Goal: Task Accomplishment & Management: Complete application form

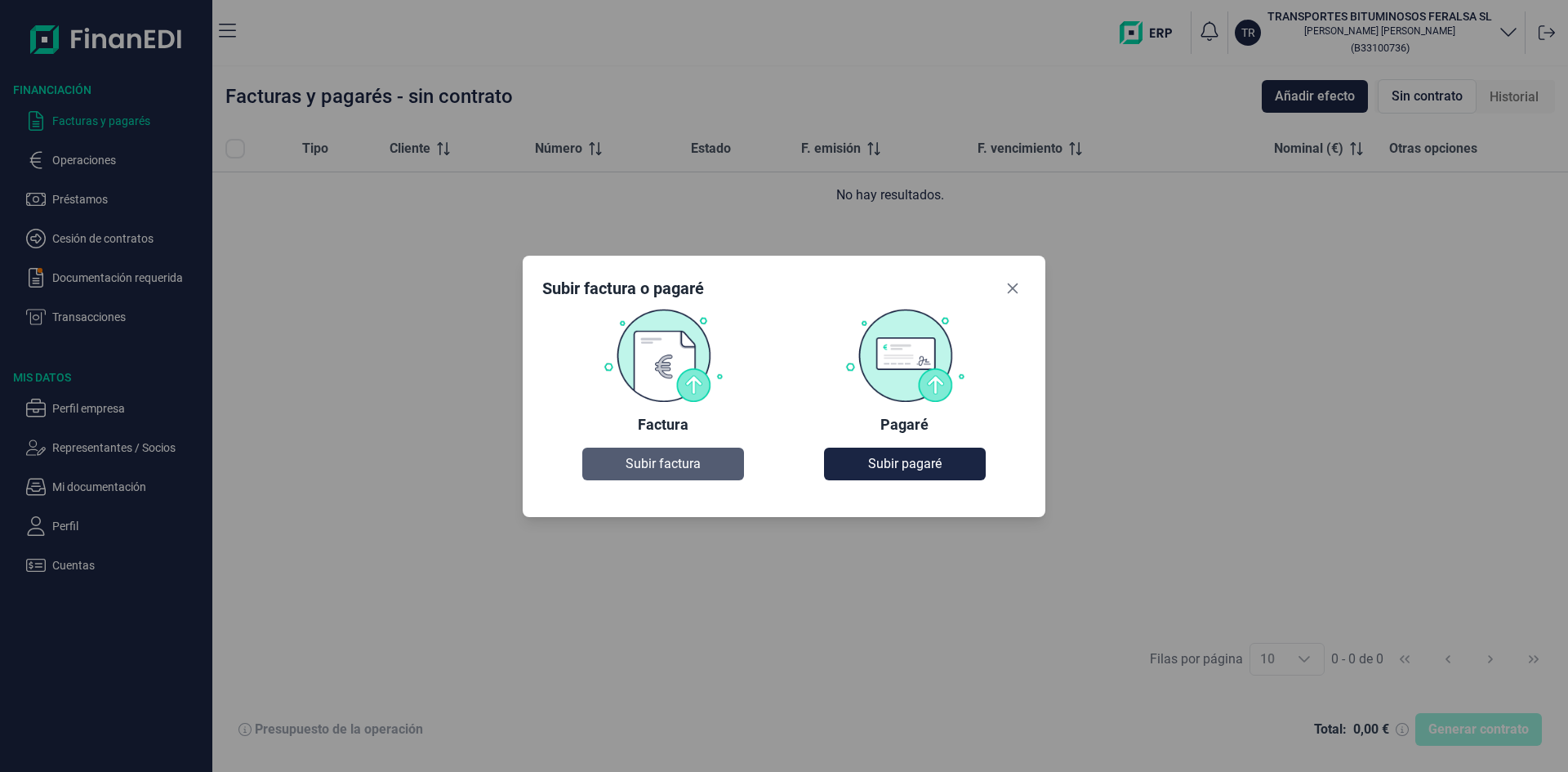
click at [681, 465] on span "Subir factura" at bounding box center [663, 465] width 75 height 20
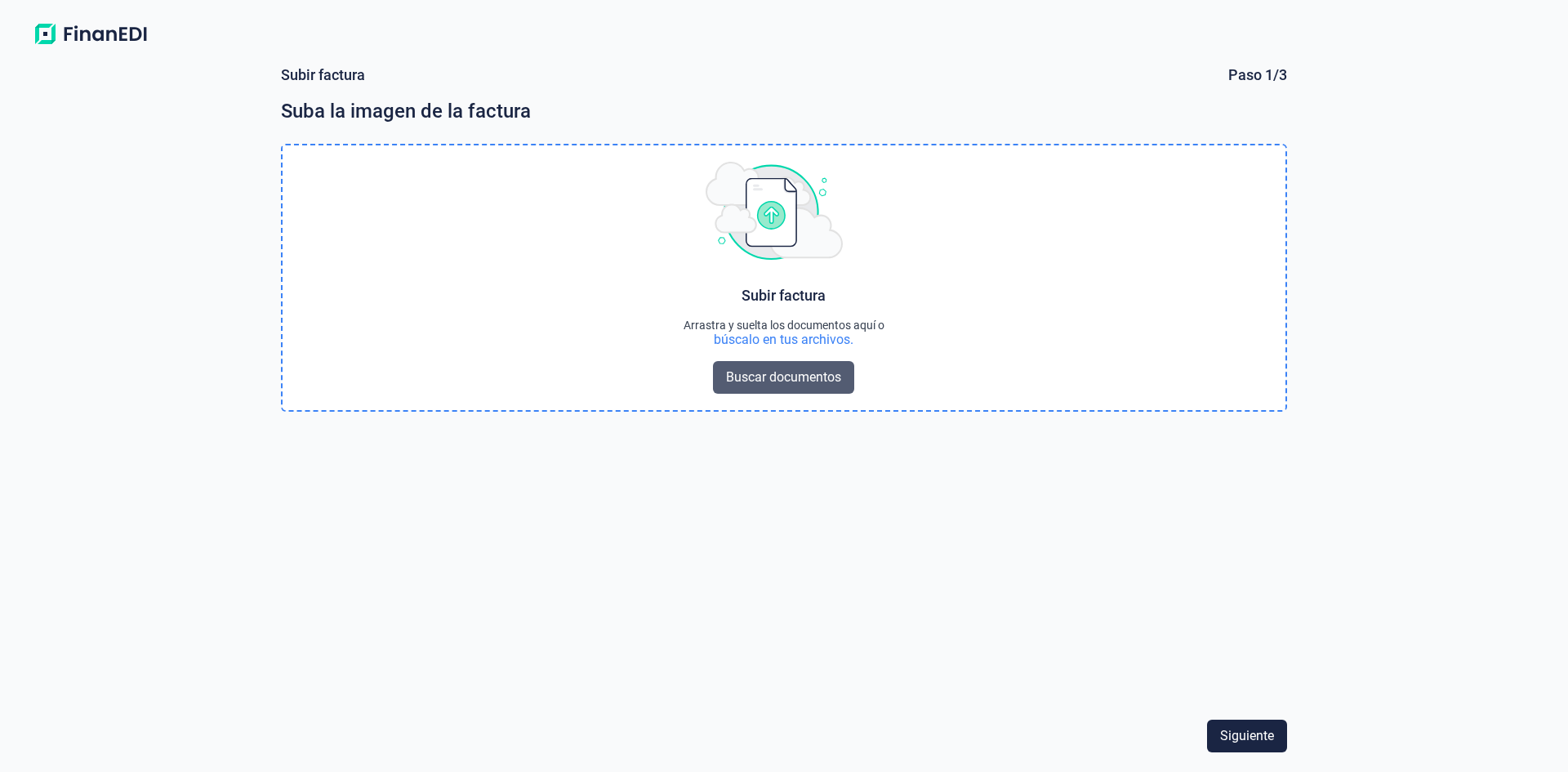
click at [782, 381] on span "Buscar documentos" at bounding box center [783, 378] width 115 height 20
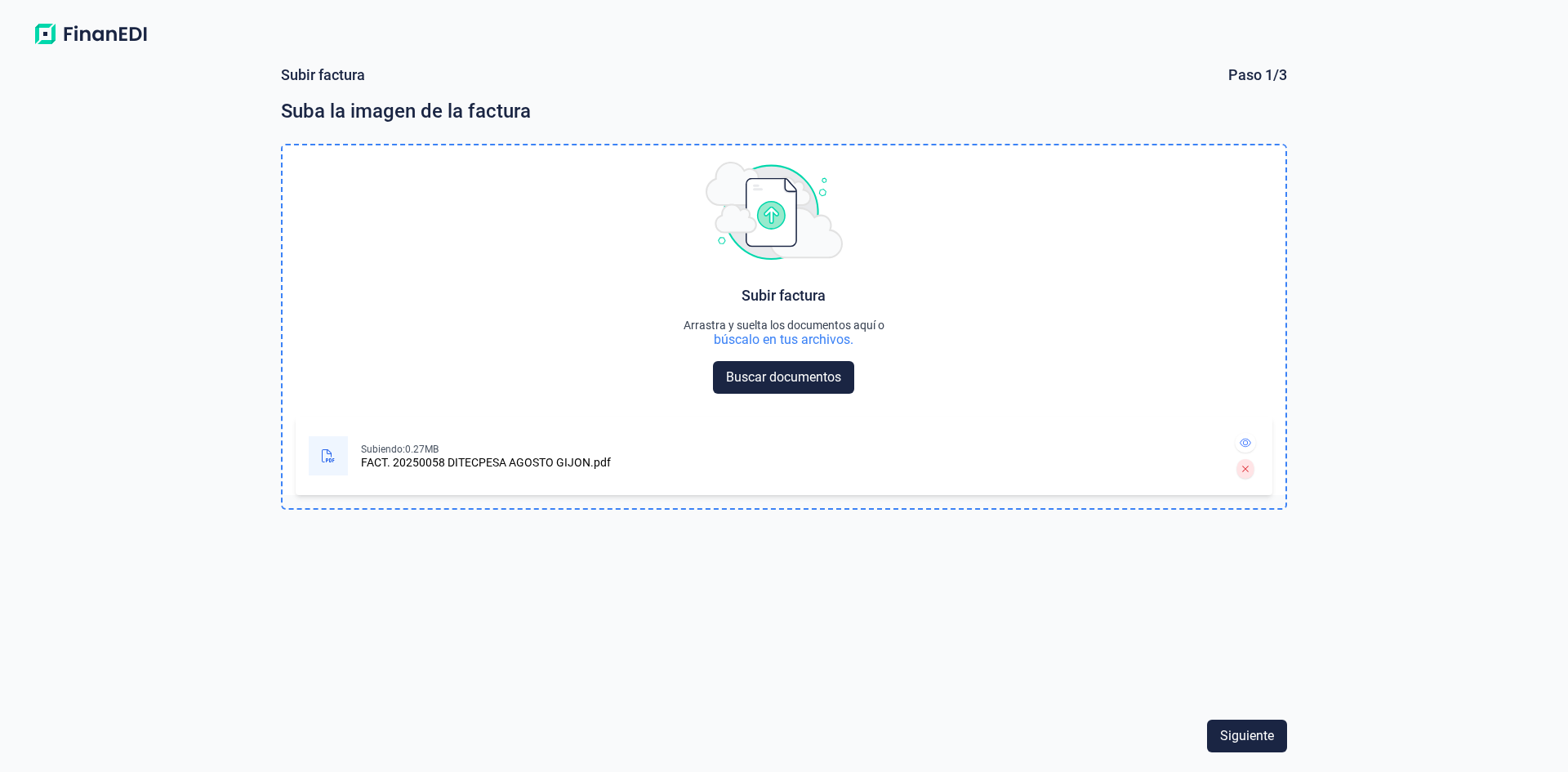
click at [460, 464] on div "FACT. 20250058 DITECPESA AGOSTO GIJON.pdf" at bounding box center [486, 463] width 250 height 13
click at [394, 337] on div "Subir factura Arrastra y suelta los documentos aquí o búscalo en tus archivos. …" at bounding box center [784, 278] width 1003 height 265
click at [770, 216] on img at bounding box center [774, 211] width 137 height 98
click at [777, 209] on img at bounding box center [774, 211] width 137 height 98
click at [765, 198] on img at bounding box center [774, 211] width 137 height 98
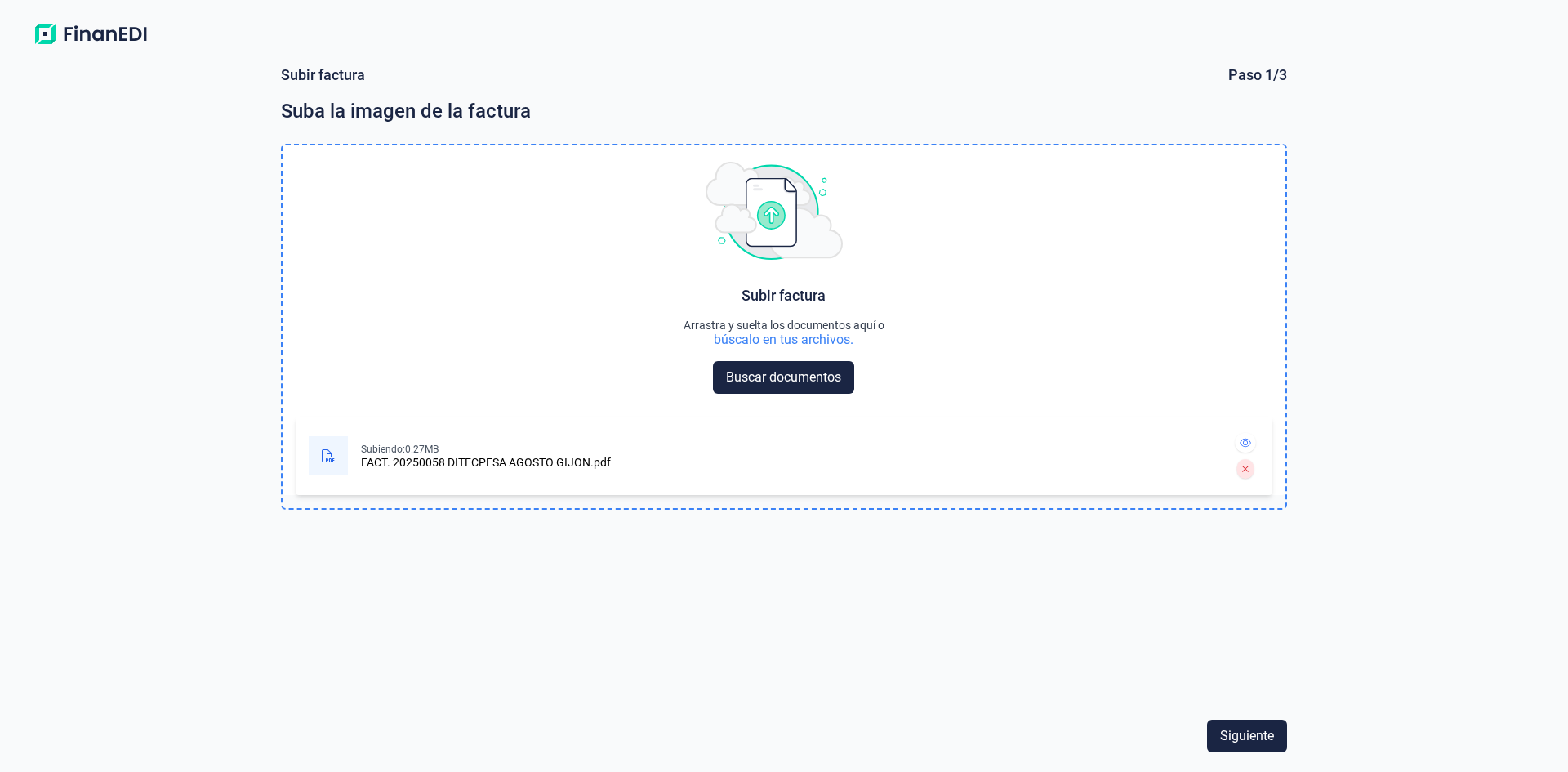
click at [776, 234] on img at bounding box center [774, 211] width 137 height 98
click at [1237, 741] on span "Siguiente" at bounding box center [1247, 736] width 54 height 20
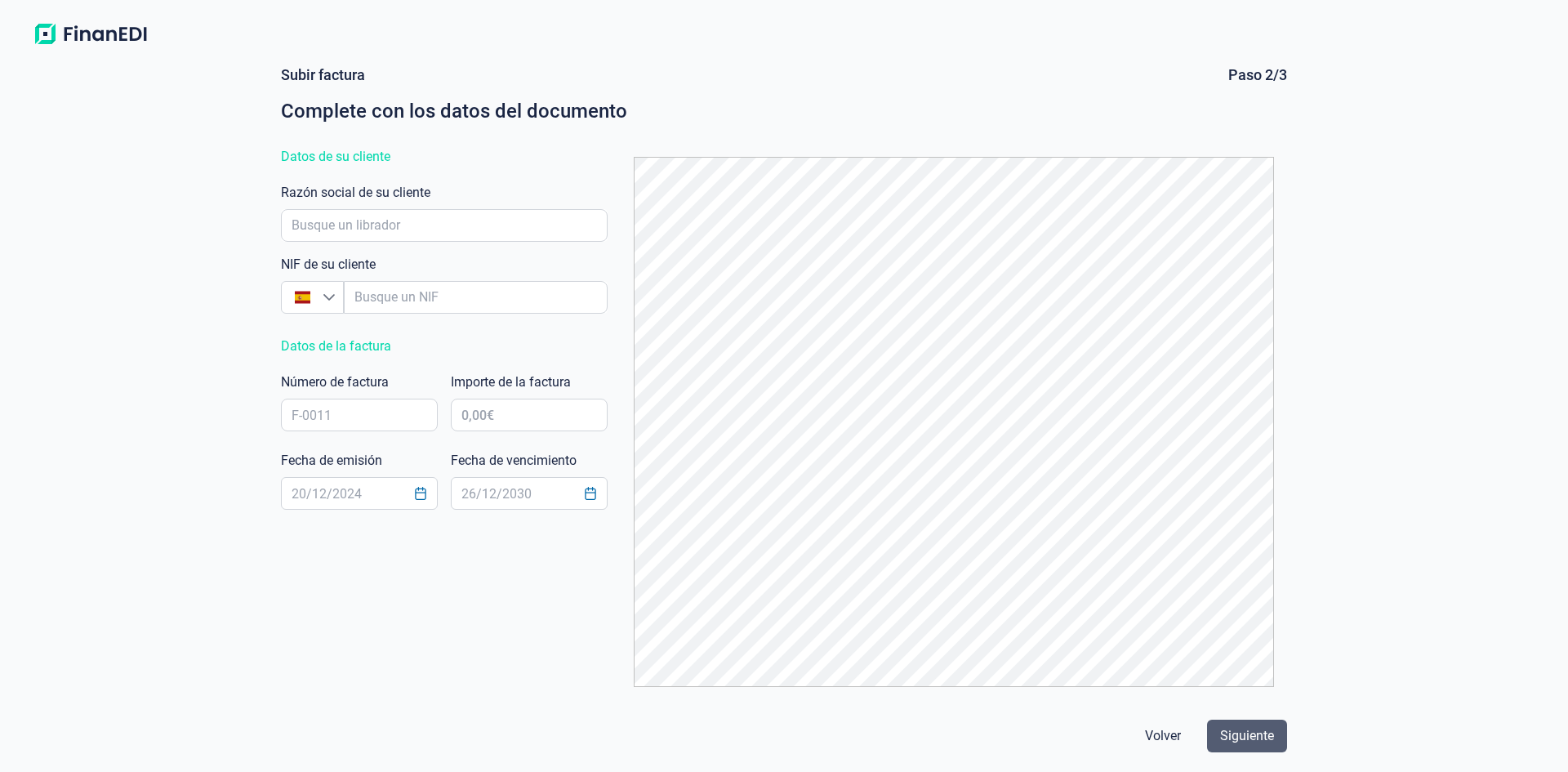
click at [1234, 734] on span "Siguiente" at bounding box center [1247, 736] width 54 height 20
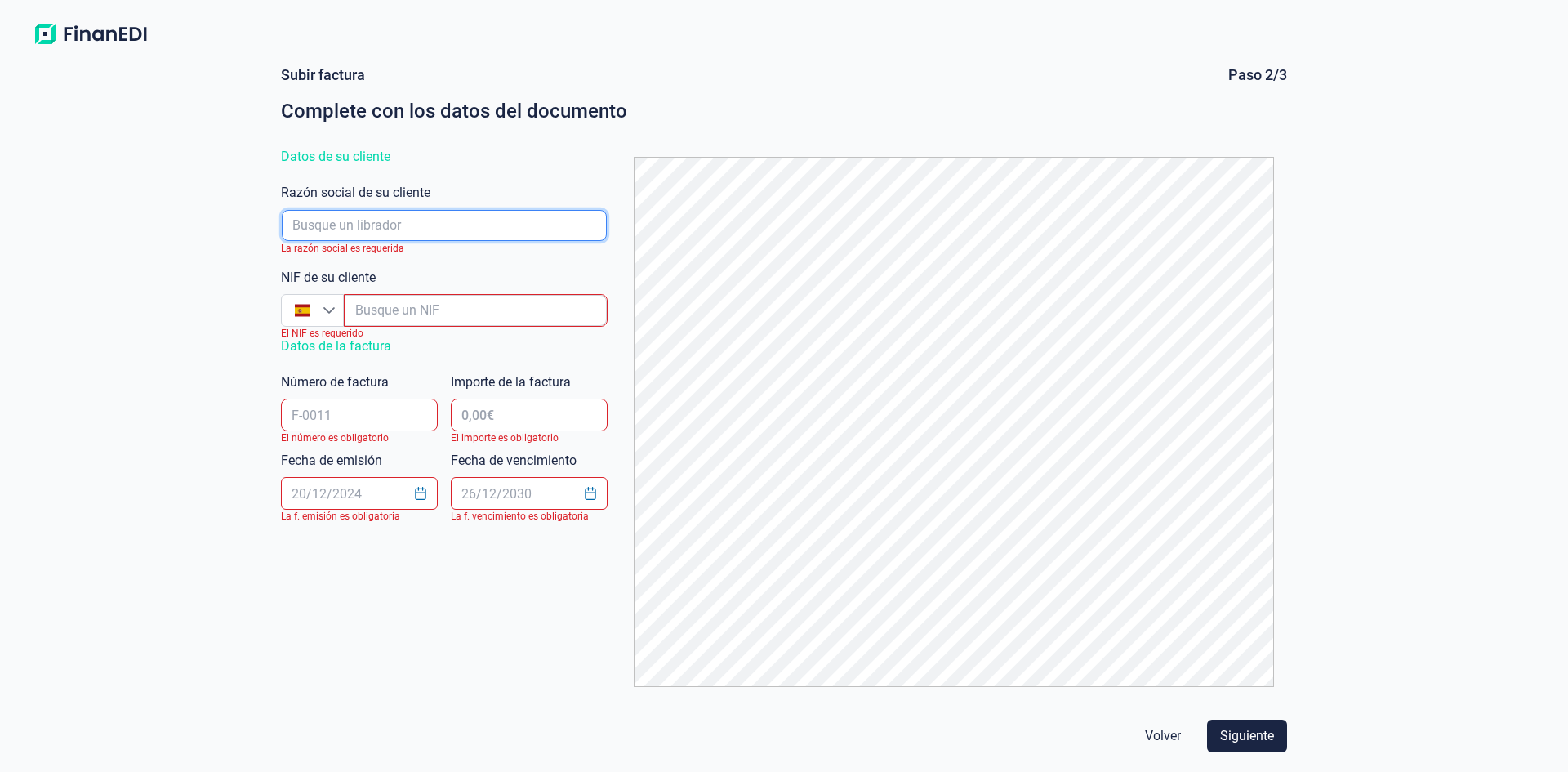
click at [405, 224] on input "empresaAutocomplete" at bounding box center [443, 225] width 325 height 31
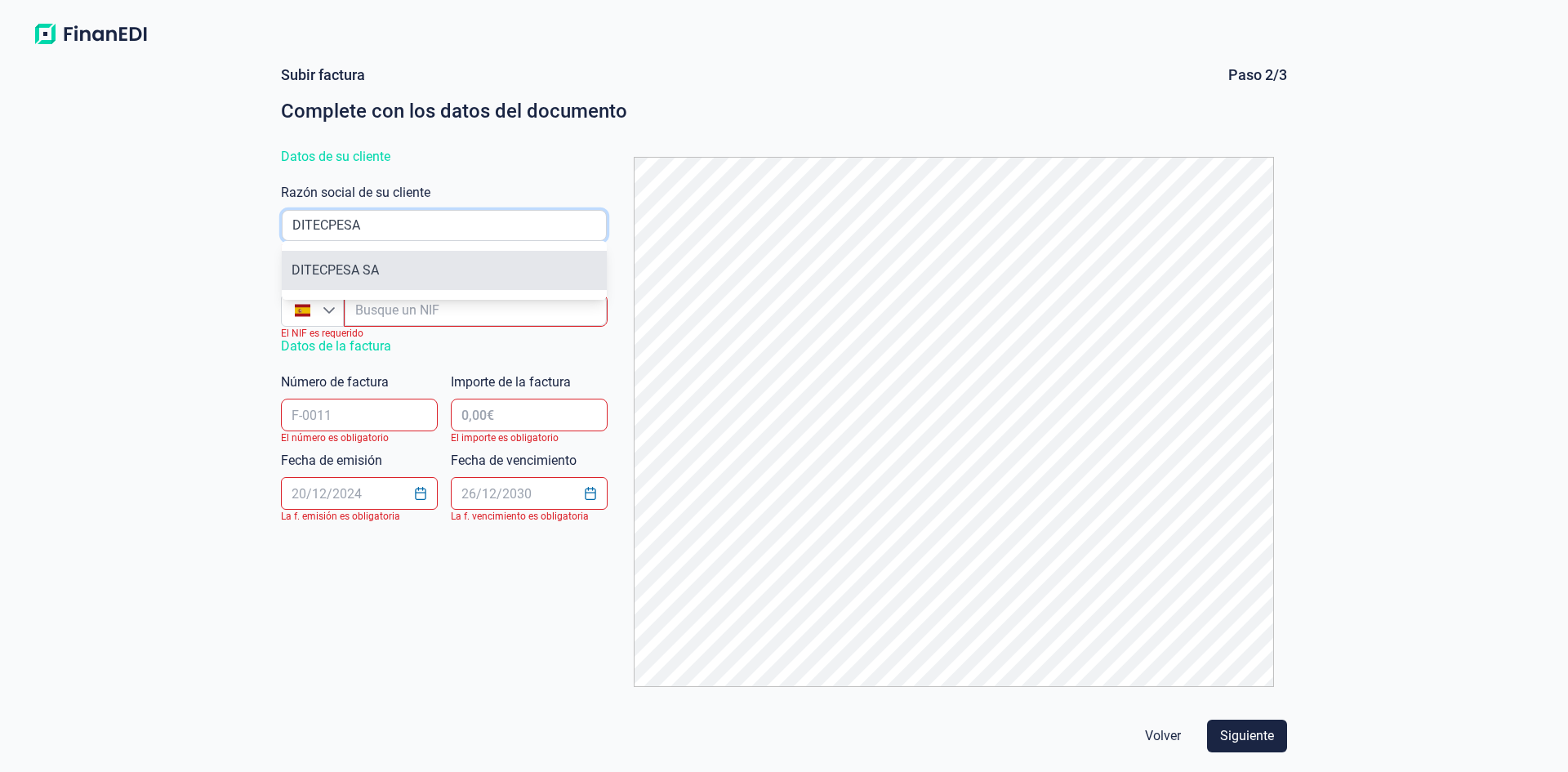
type input "DITECPESA"
click at [409, 273] on li "DITECPESA SA" at bounding box center [443, 270] width 325 height 39
type input "A28870749"
type input "DITECPESA SA"
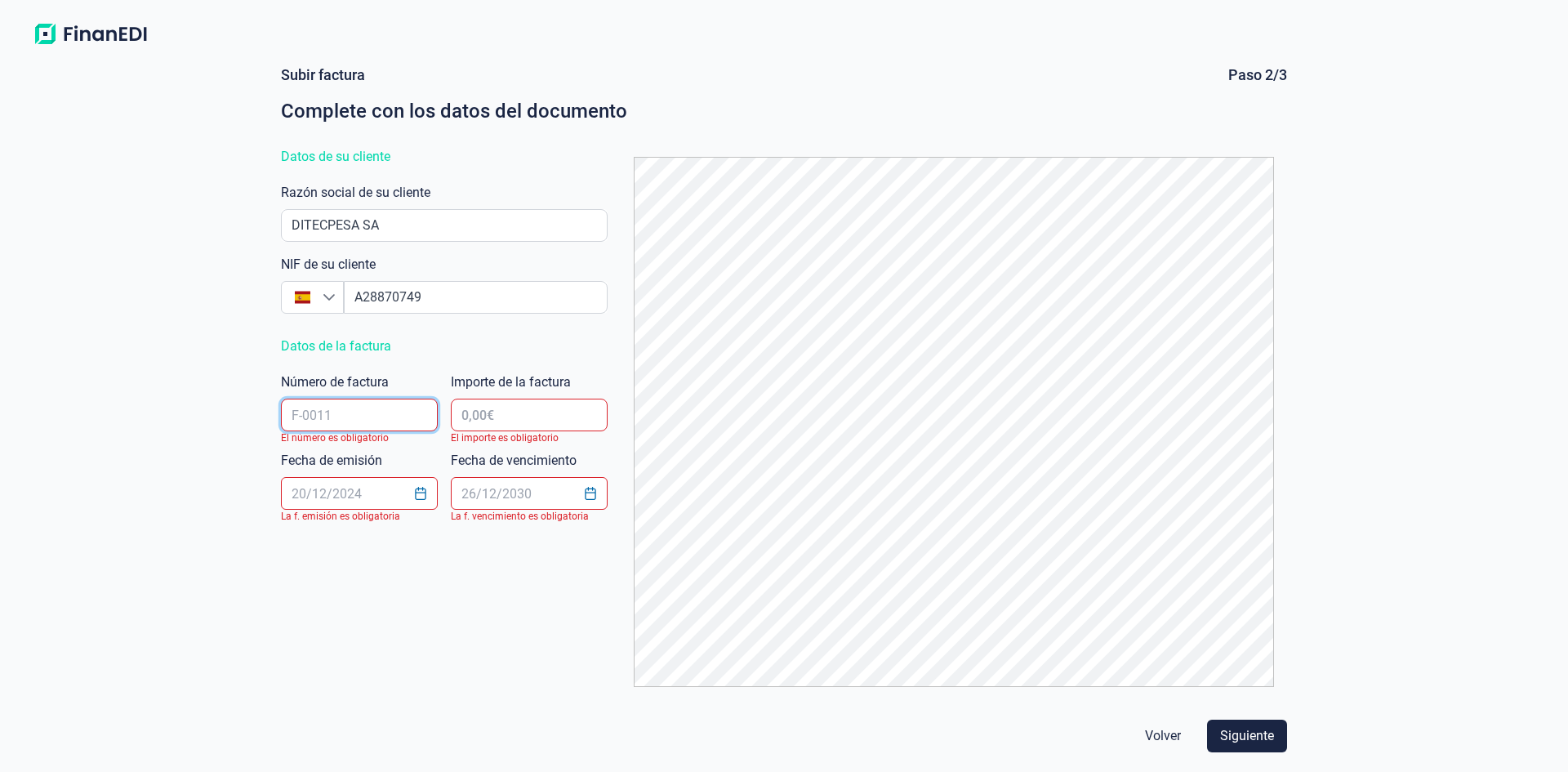
click at [370, 419] on input "text" at bounding box center [359, 415] width 157 height 32
type input "20250058"
click at [518, 415] on input "text" at bounding box center [529, 415] width 157 height 32
type input "46.701,60 €"
click at [419, 494] on icon "Choose Date" at bounding box center [421, 494] width 13 height 13
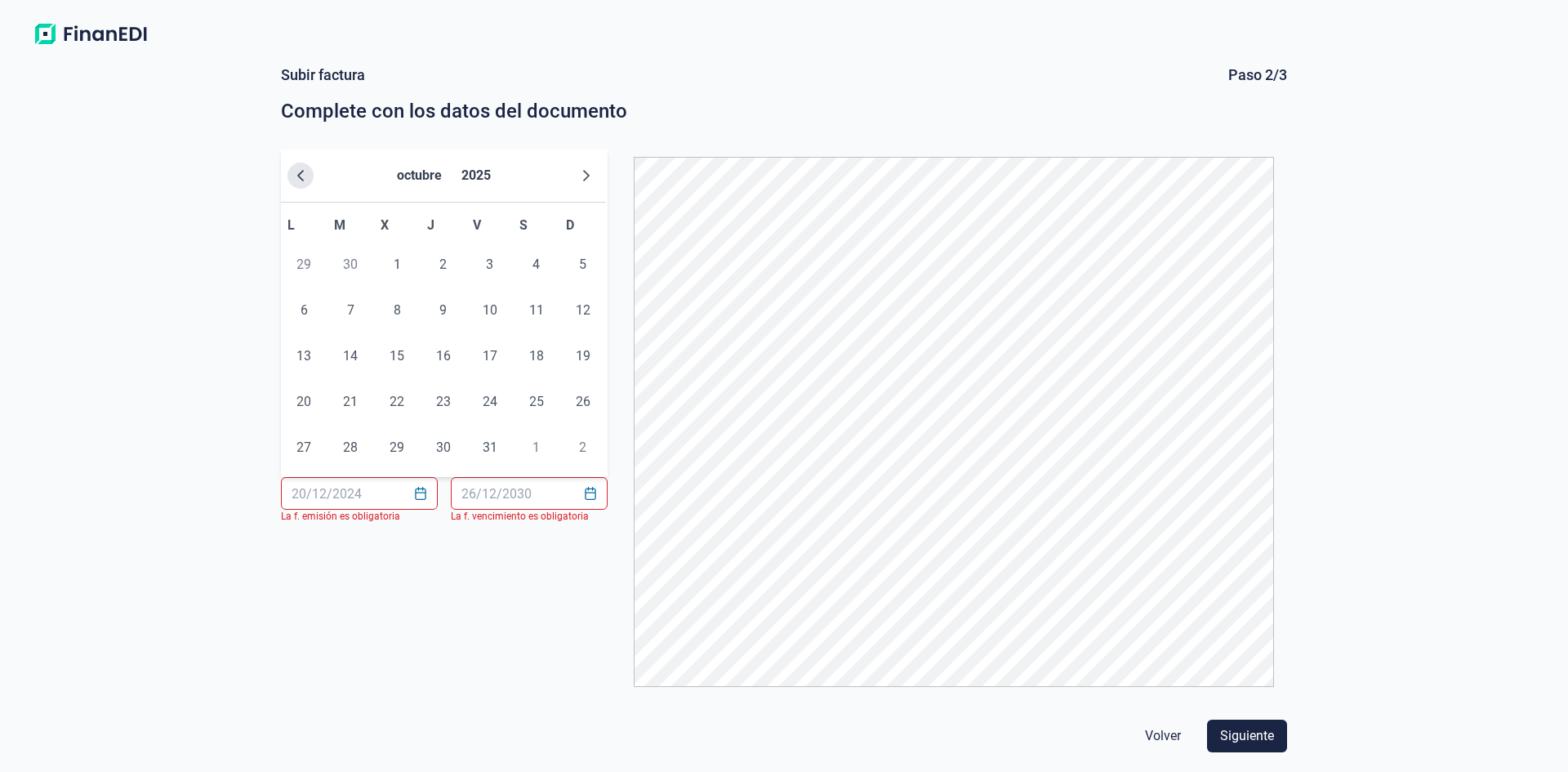
click at [297, 175] on icon "Previous Month" at bounding box center [301, 176] width 13 height 13
click at [578, 450] on span "31" at bounding box center [583, 447] width 32 height 32
type input "[DATE]"
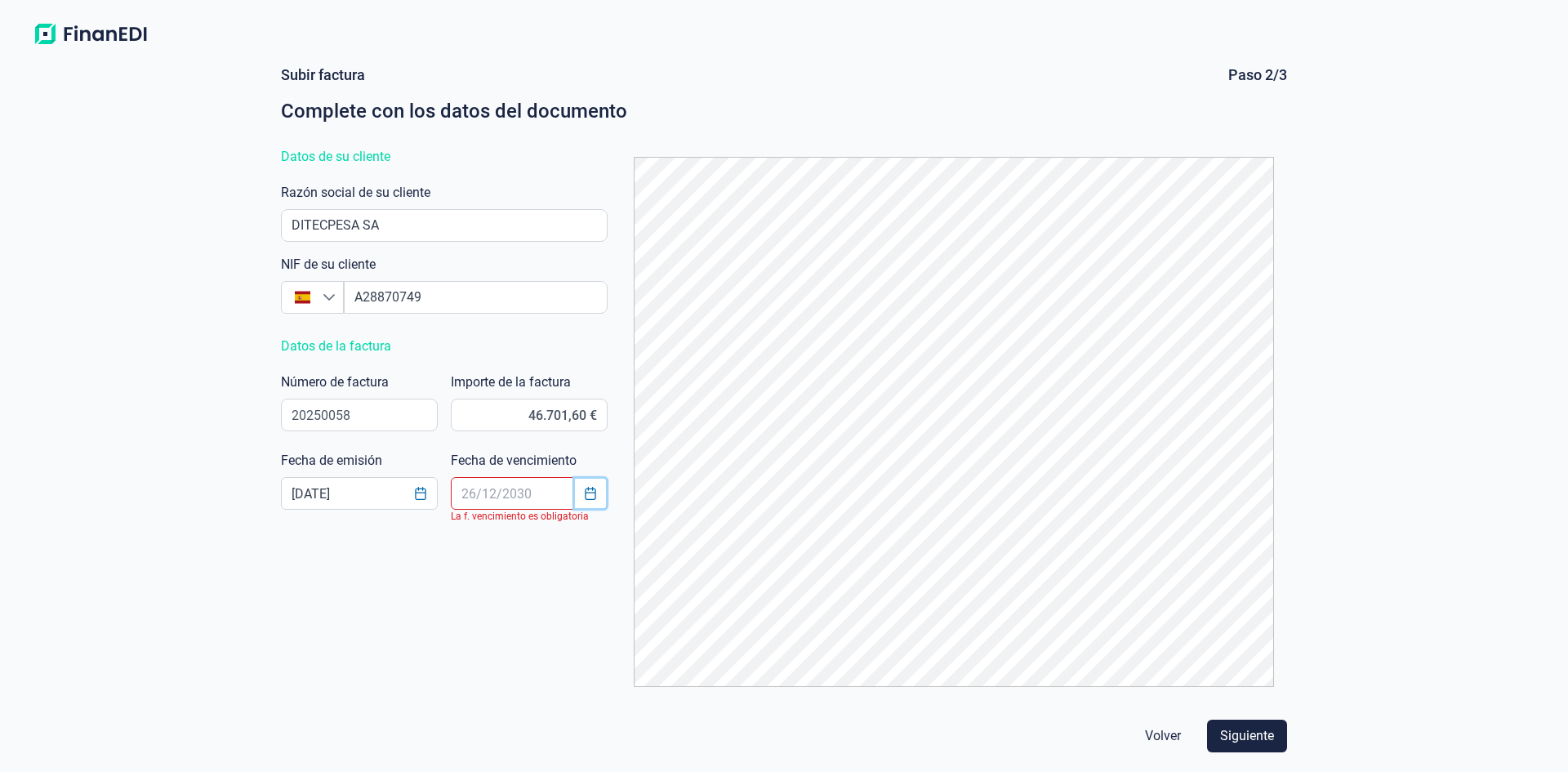
click at [592, 494] on icon "Choose Date" at bounding box center [590, 494] width 13 height 13
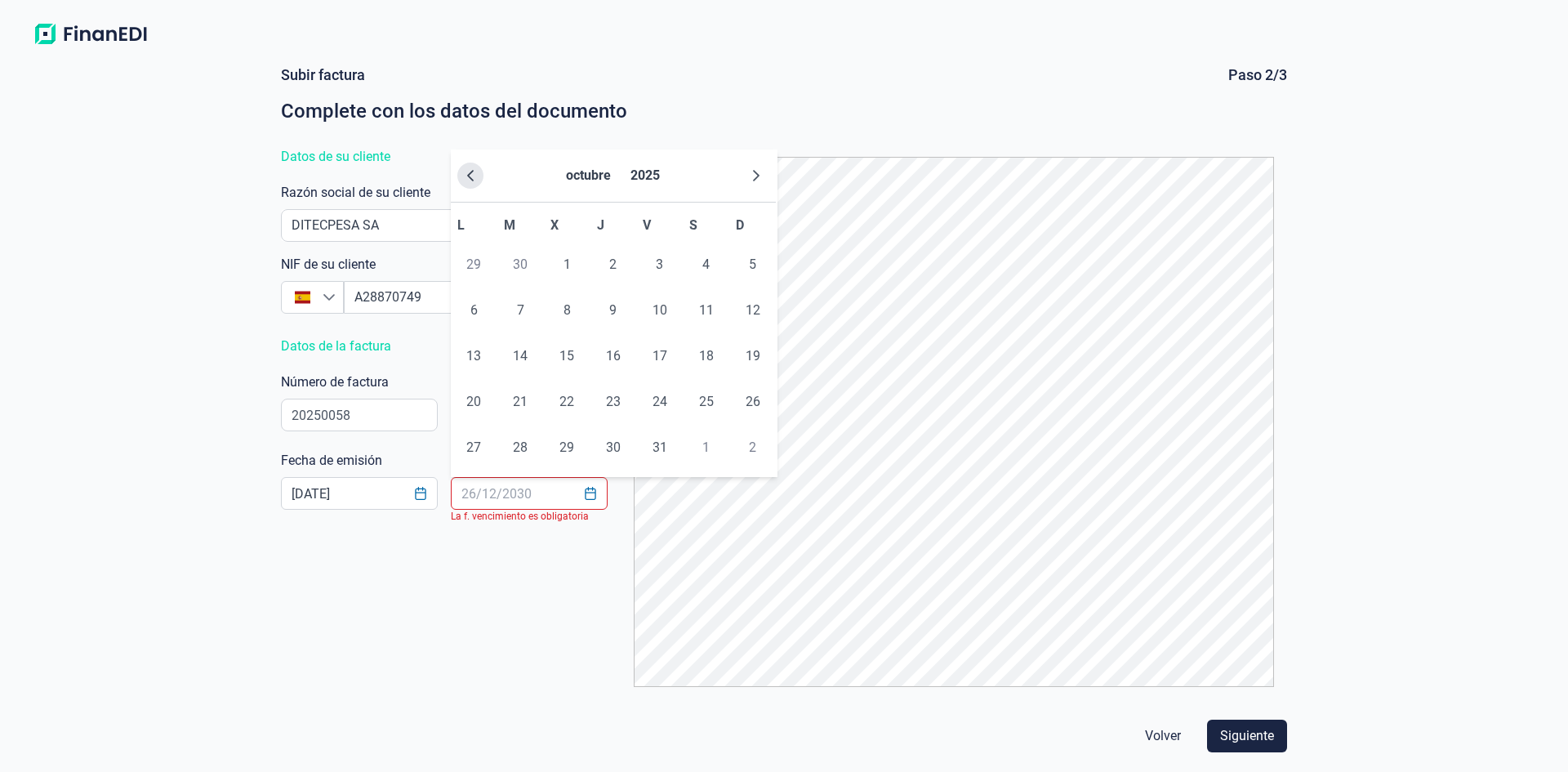
click at [466, 174] on icon "Previous Month" at bounding box center [471, 176] width 13 height 13
click at [521, 446] on span "30" at bounding box center [520, 447] width 32 height 32
type input "[DATE]"
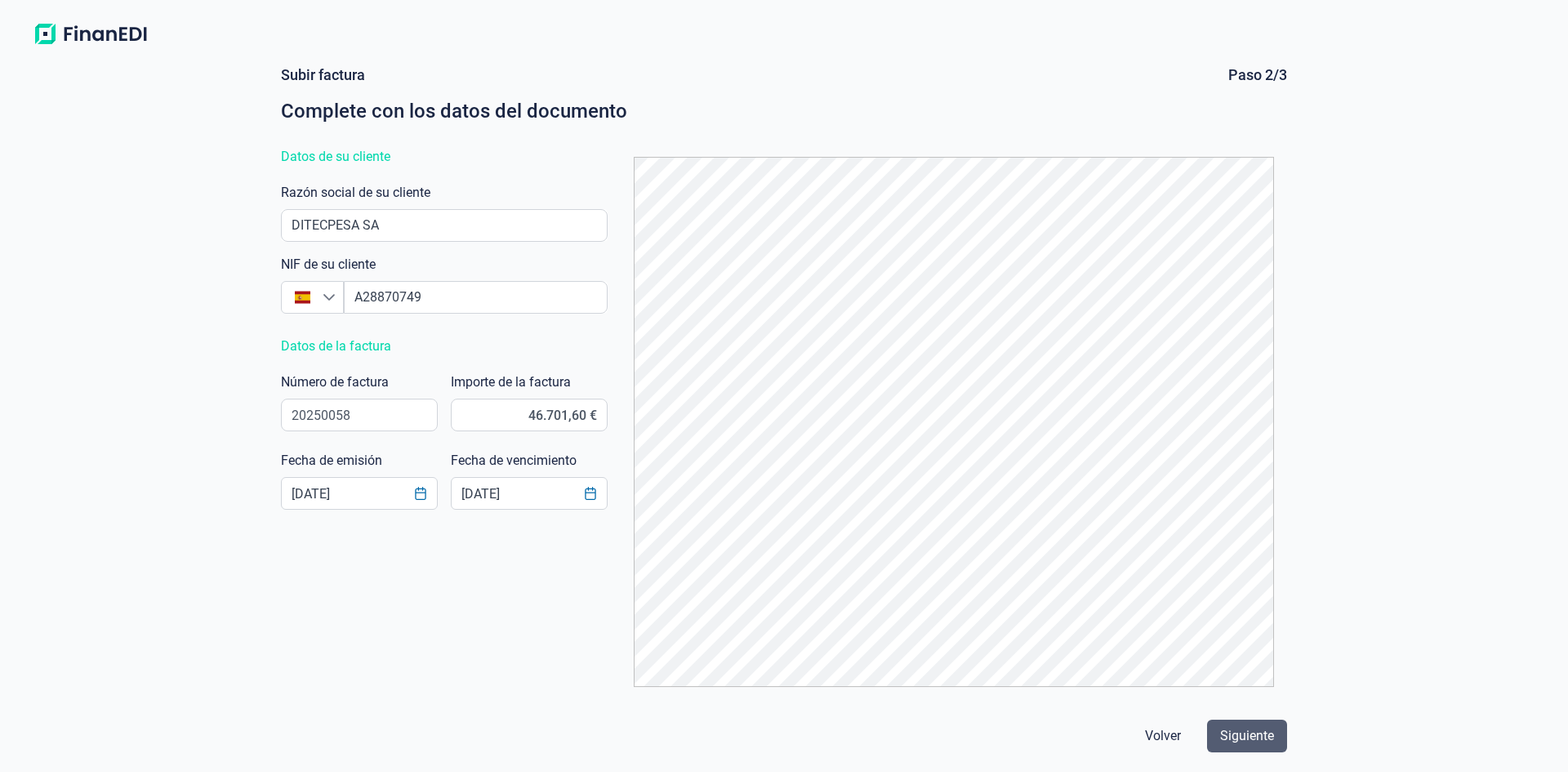
click at [1243, 730] on span "Siguiente" at bounding box center [1247, 736] width 54 height 20
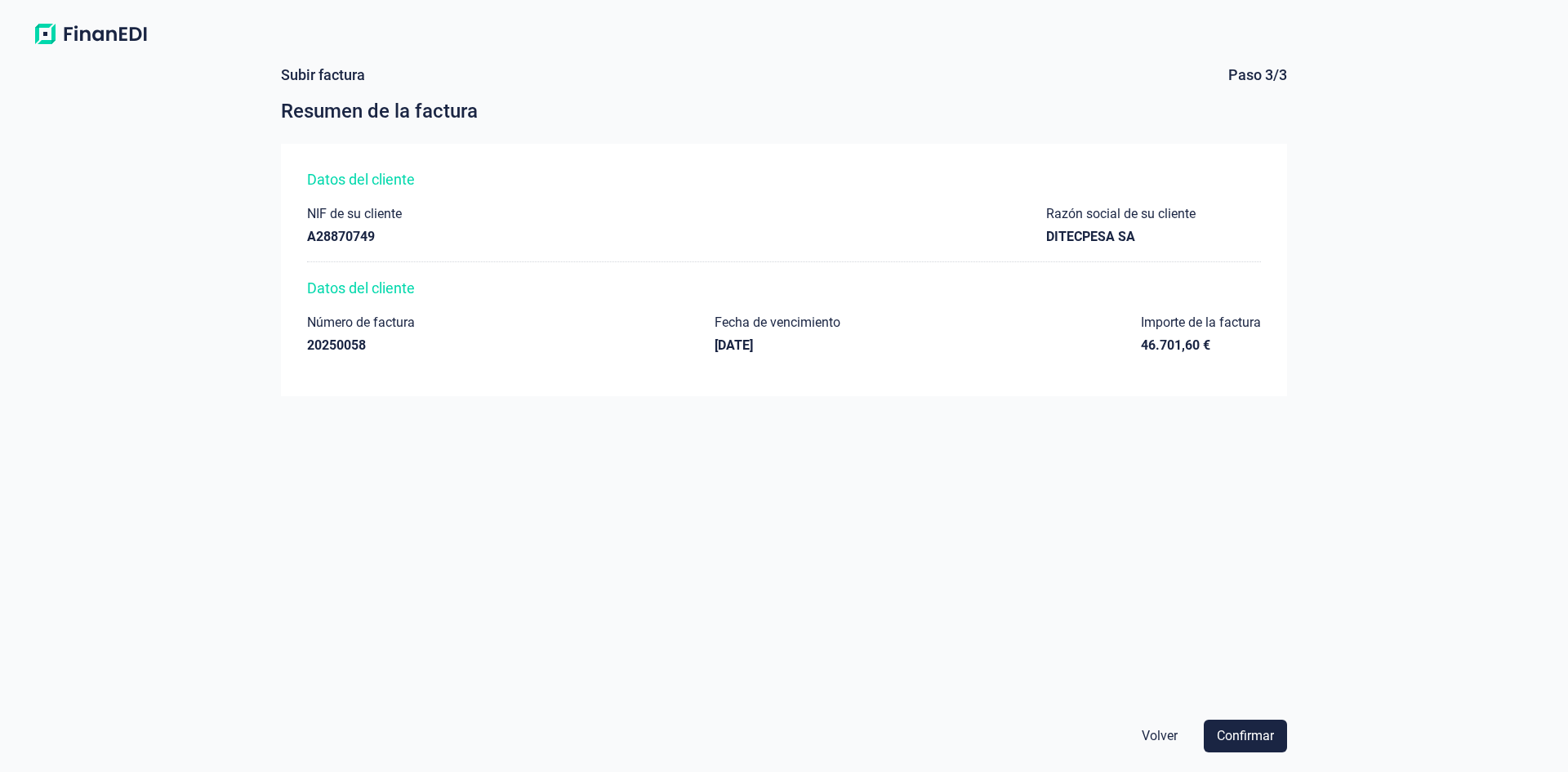
click at [1243, 730] on span "Confirmar" at bounding box center [1245, 736] width 57 height 20
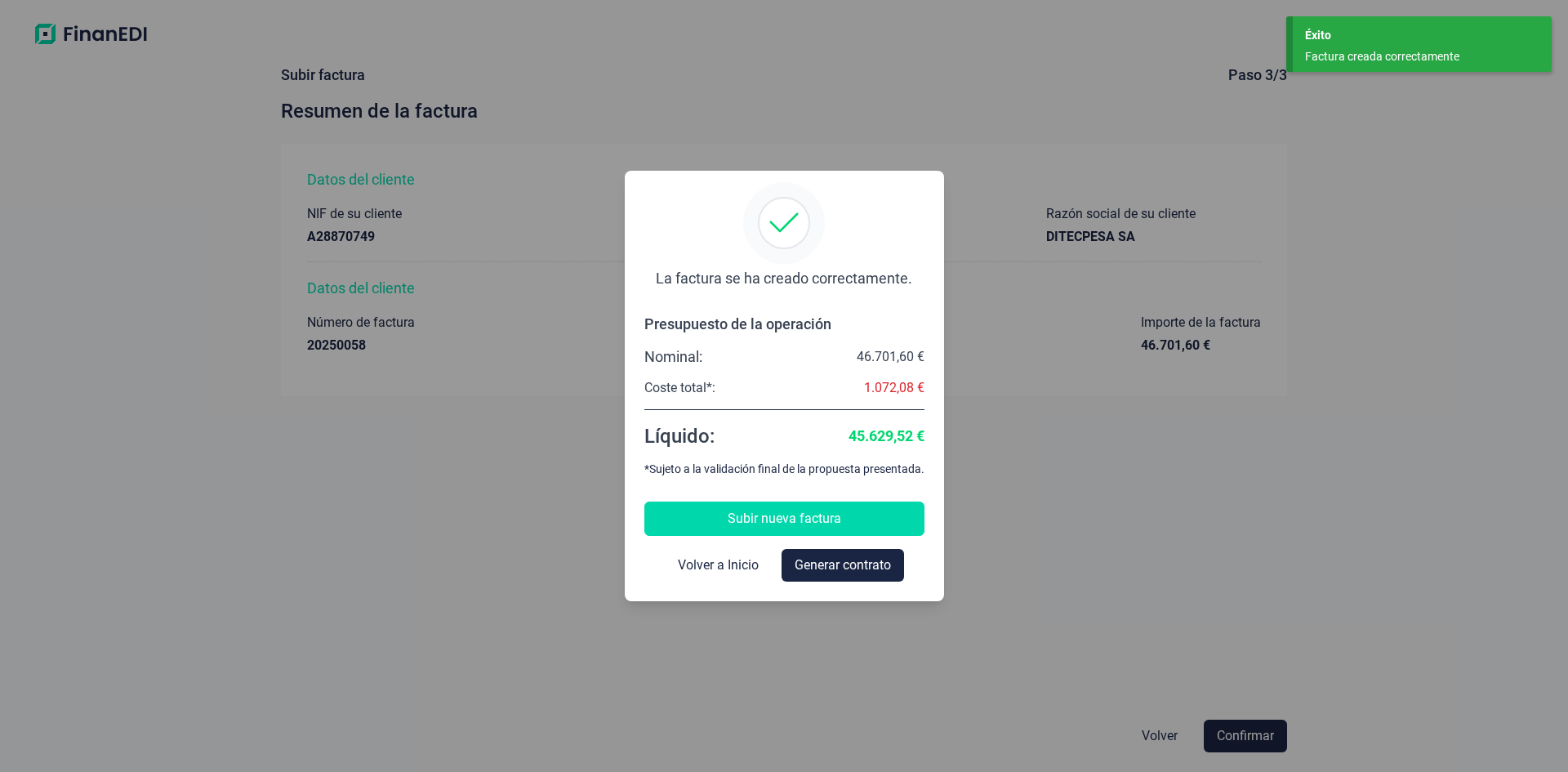
click at [777, 520] on span "Subir nueva factura" at bounding box center [784, 519] width 114 height 20
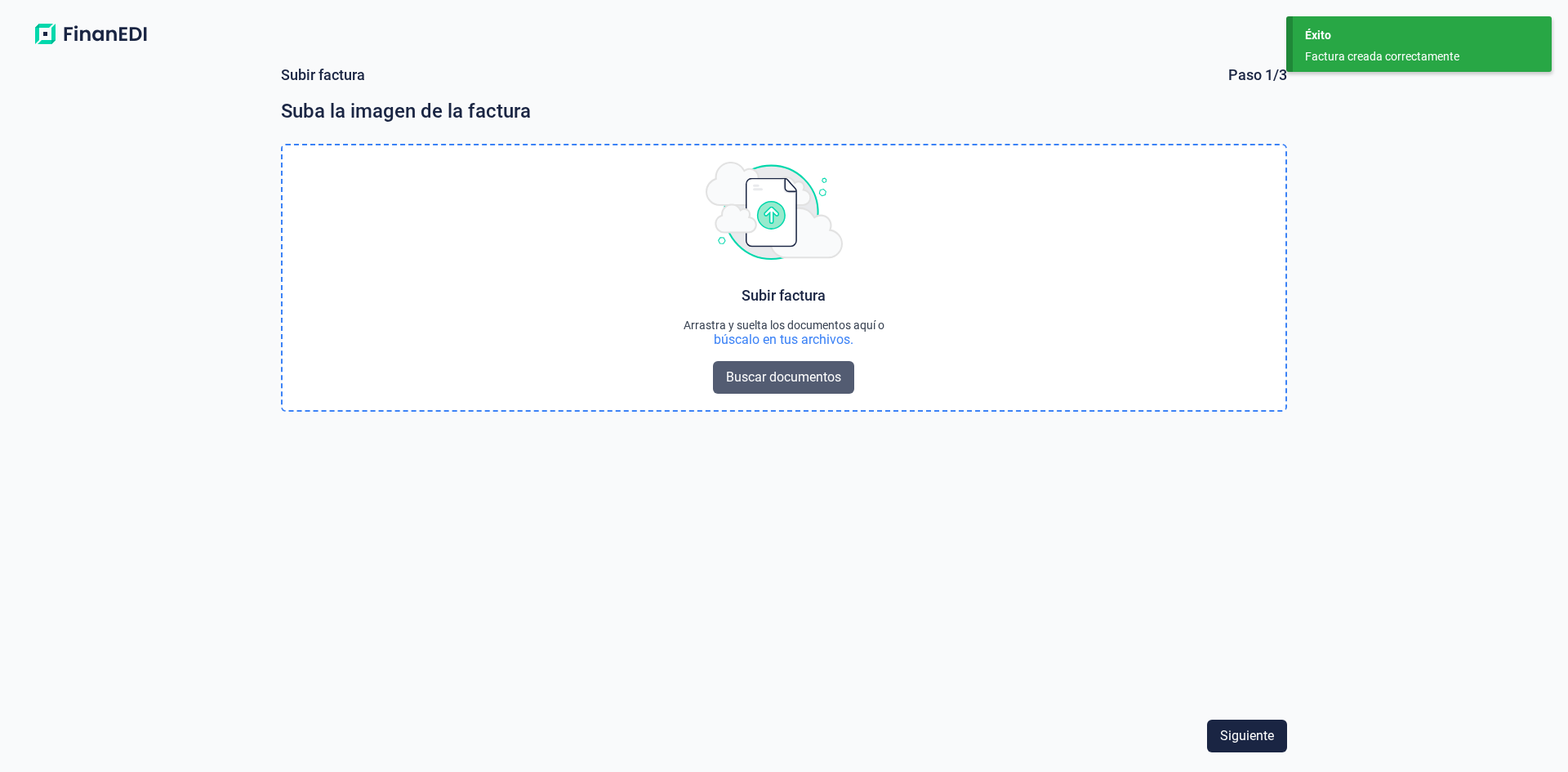
click at [787, 382] on span "Buscar documentos" at bounding box center [783, 378] width 115 height 20
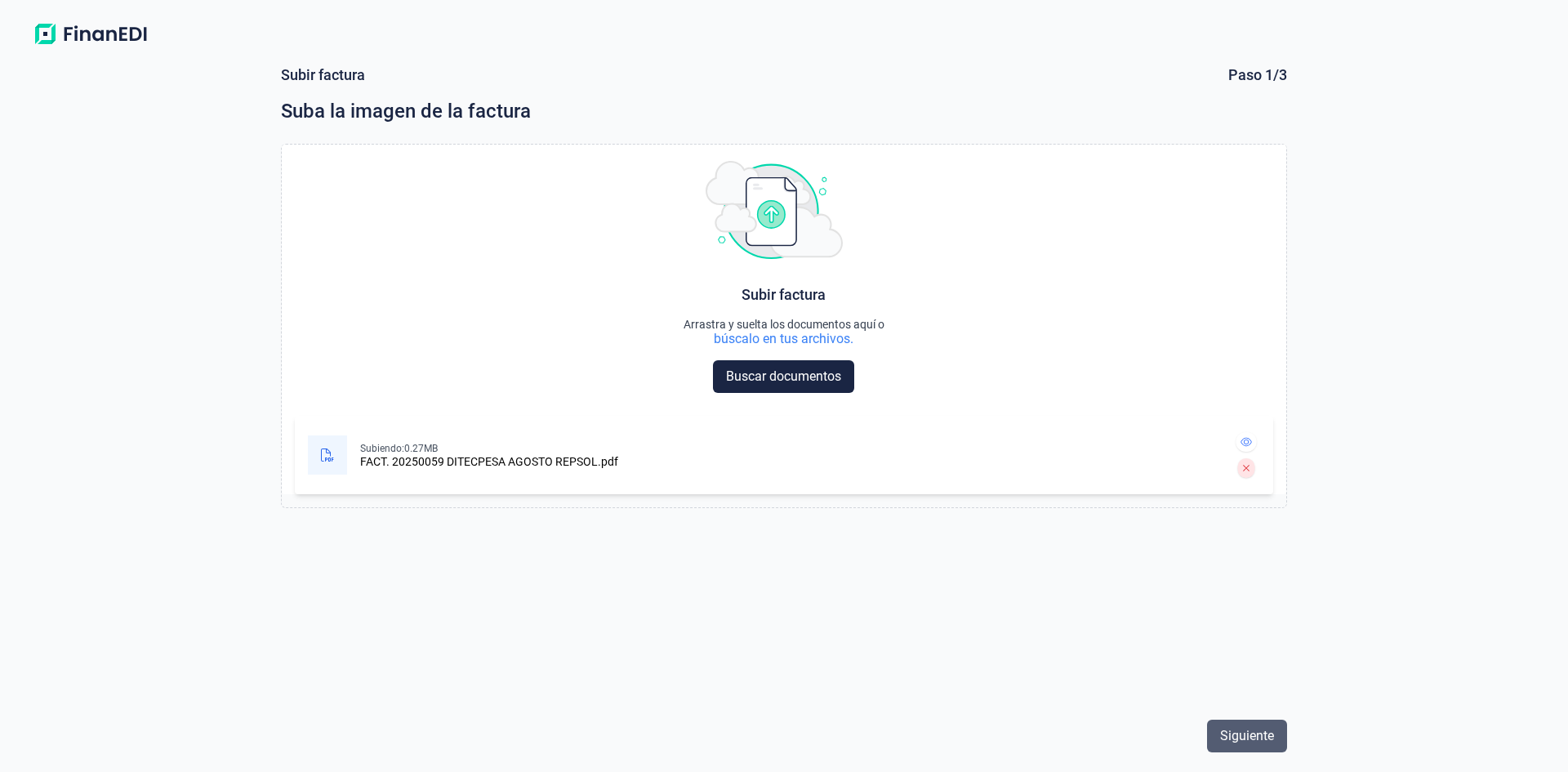
click at [1244, 744] on span "Siguiente" at bounding box center [1247, 736] width 54 height 20
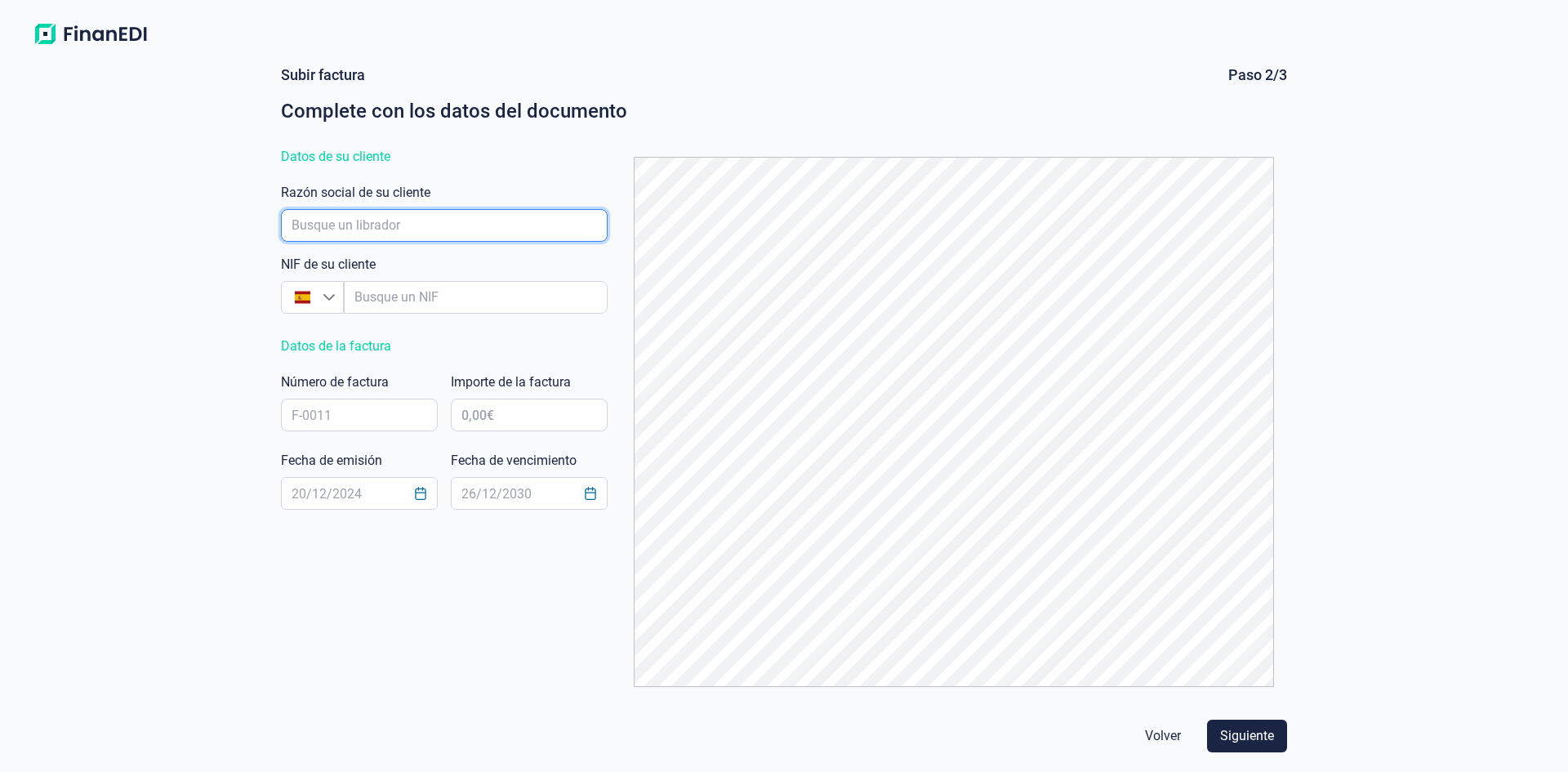
click at [361, 224] on input "empresaAutocomplete" at bounding box center [443, 225] width 326 height 32
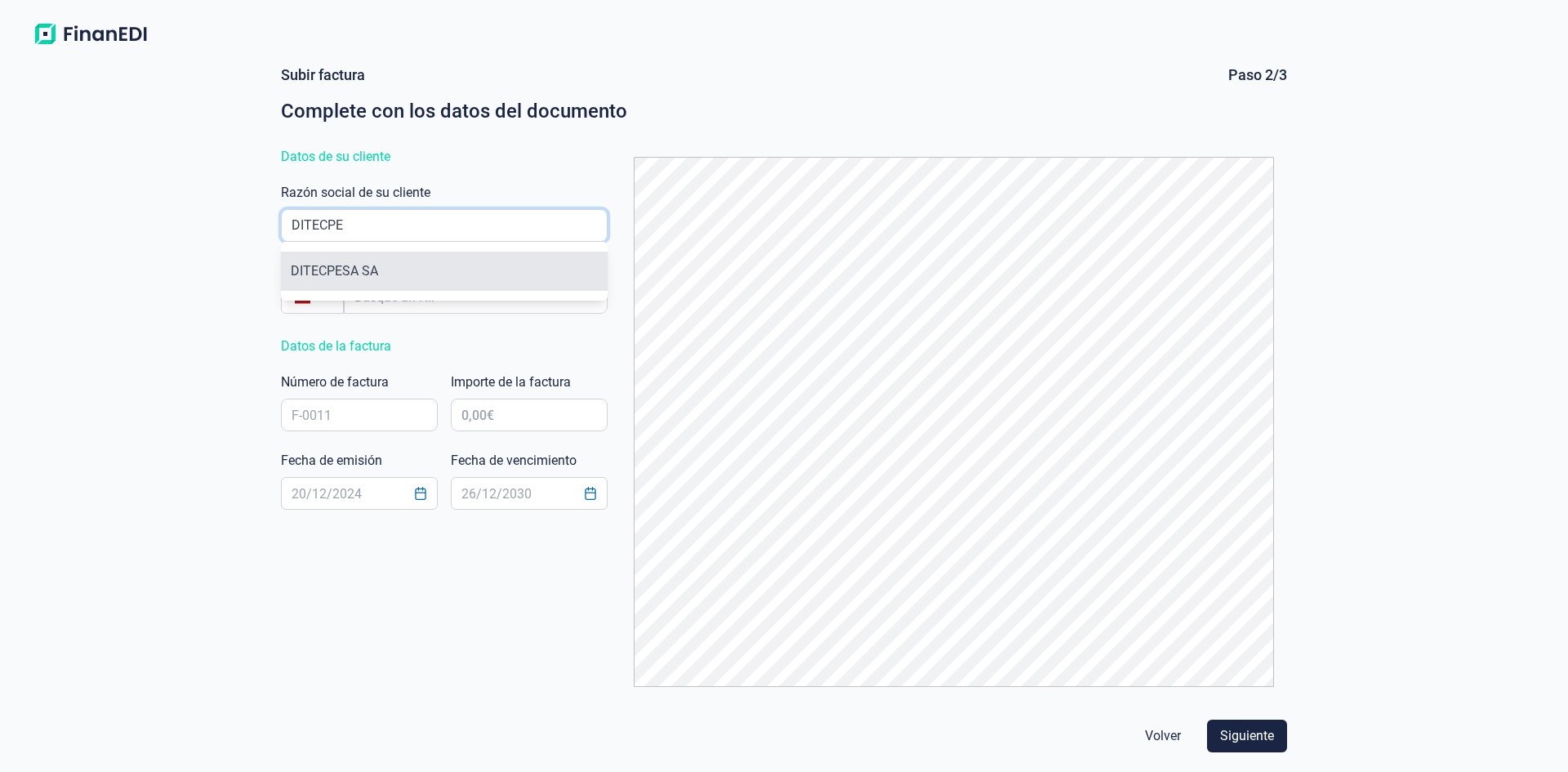
type input "DITECPE"
click at [385, 274] on li "DITECPESA SA" at bounding box center [443, 271] width 326 height 39
type input "A28870749"
type input "DITECPESA SA"
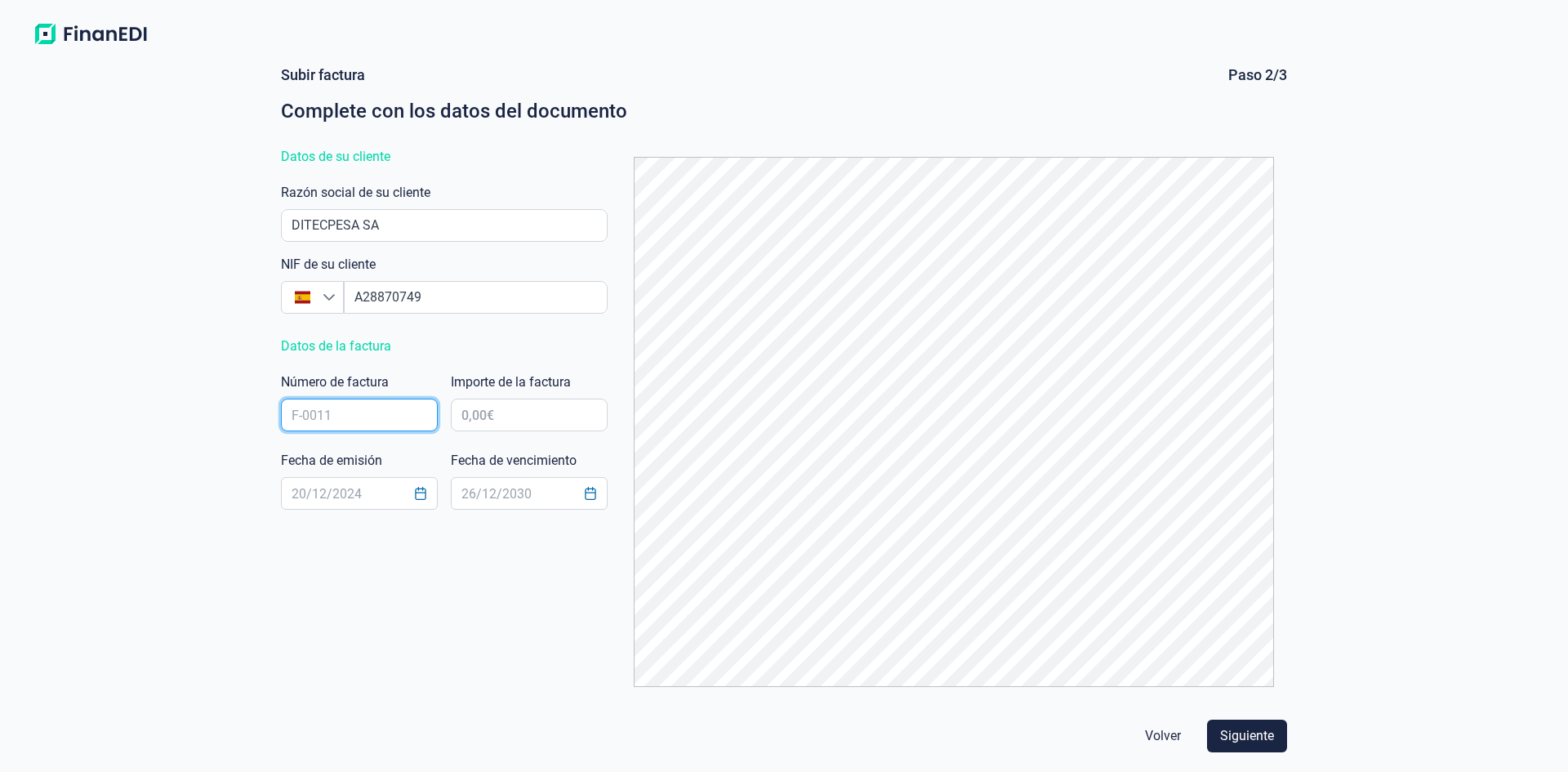
click at [380, 420] on input "text" at bounding box center [359, 415] width 157 height 32
type input "20250059"
click at [537, 426] on input "text" at bounding box center [529, 415] width 157 height 32
type input "6.179,13 €"
click at [423, 498] on icon "Choose Date" at bounding box center [421, 494] width 13 height 13
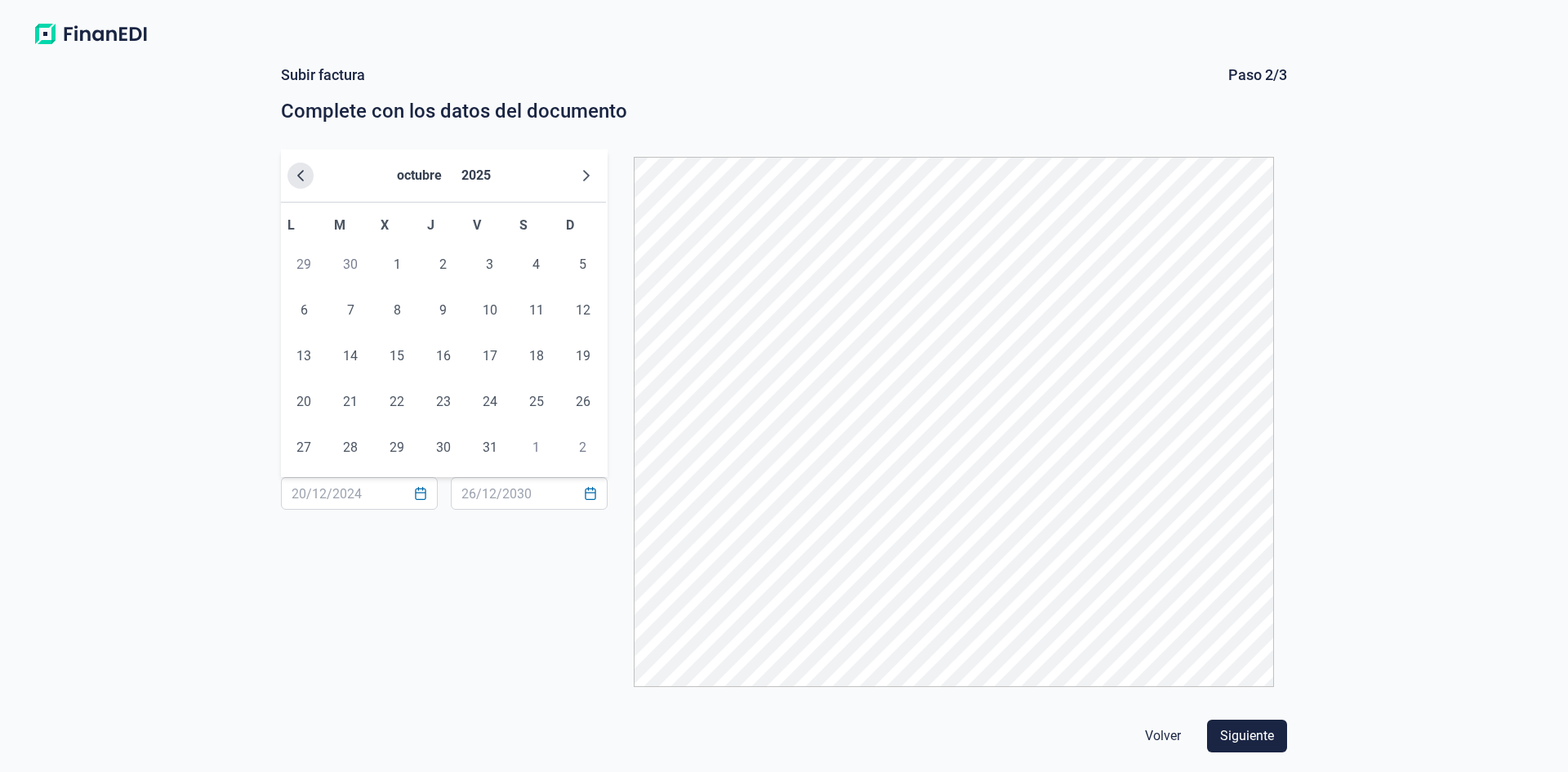
click at [303, 172] on icon "Previous Month" at bounding box center [301, 176] width 7 height 12
click at [586, 439] on span "31" at bounding box center [583, 447] width 32 height 32
type input "[DATE]"
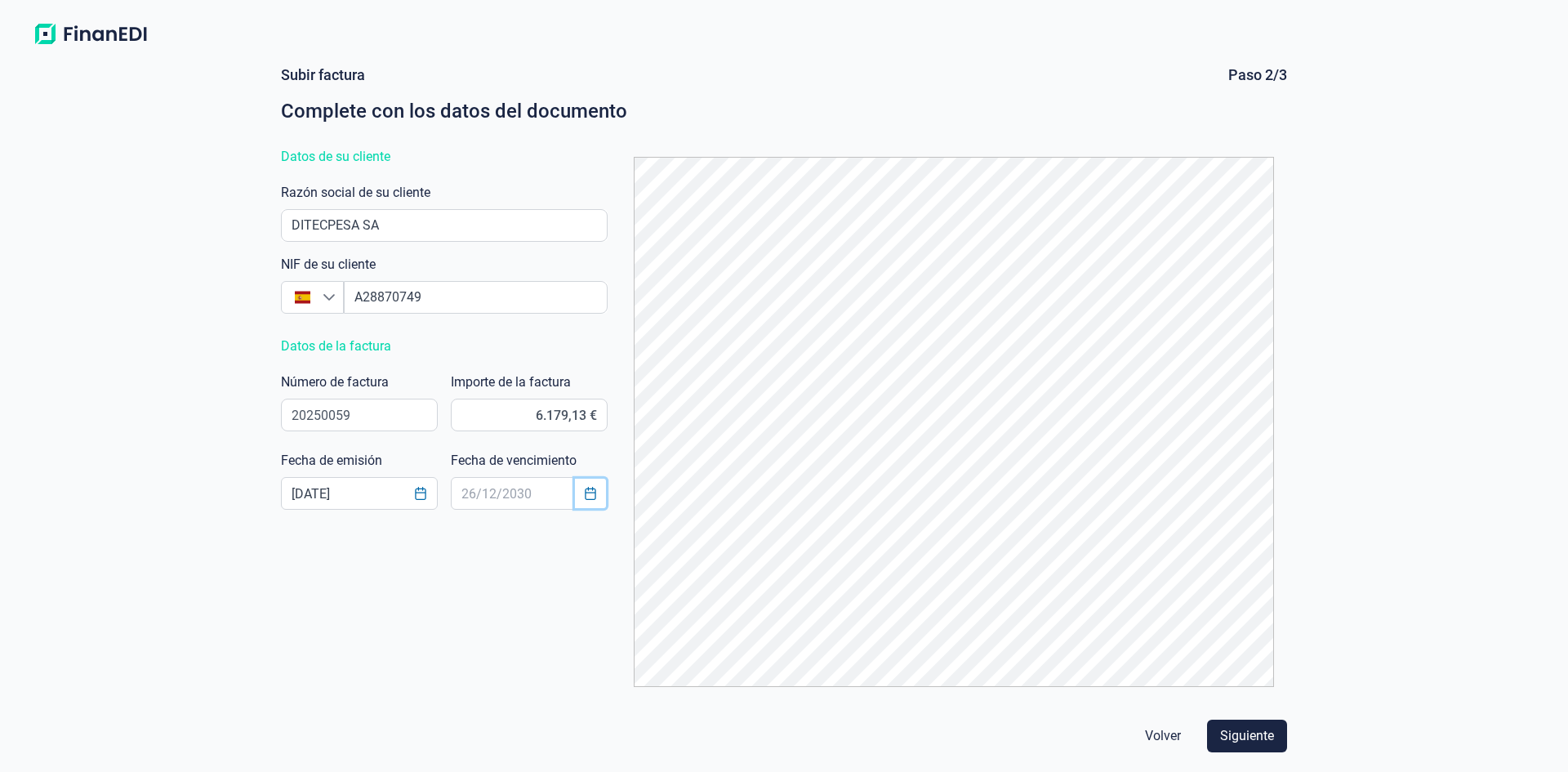
click at [590, 490] on icon "Choose Date" at bounding box center [590, 494] width 13 height 13
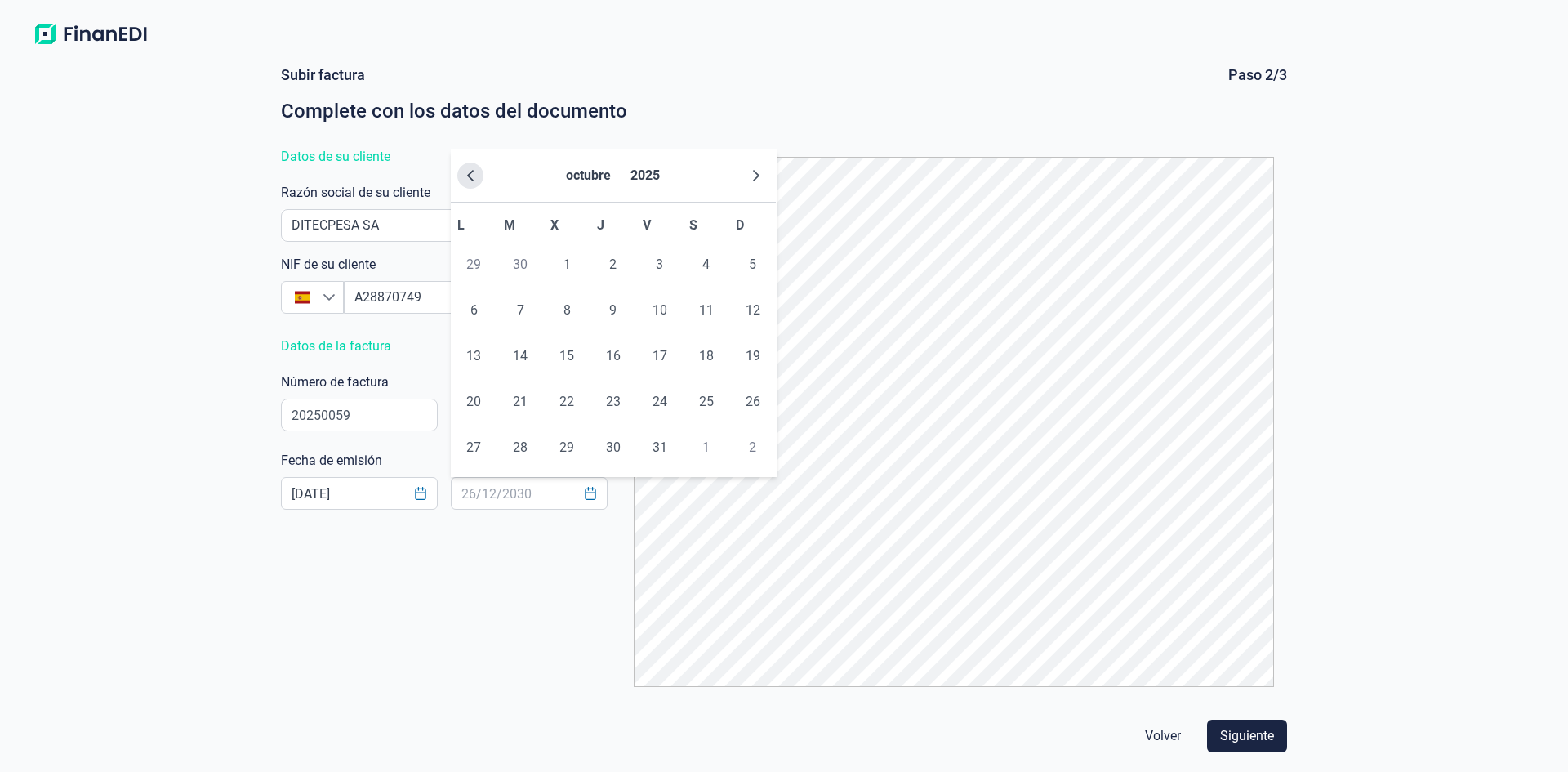
click at [471, 181] on icon "Previous Month" at bounding box center [471, 176] width 13 height 13
click at [526, 446] on span "30" at bounding box center [520, 447] width 32 height 32
type input "[DATE]"
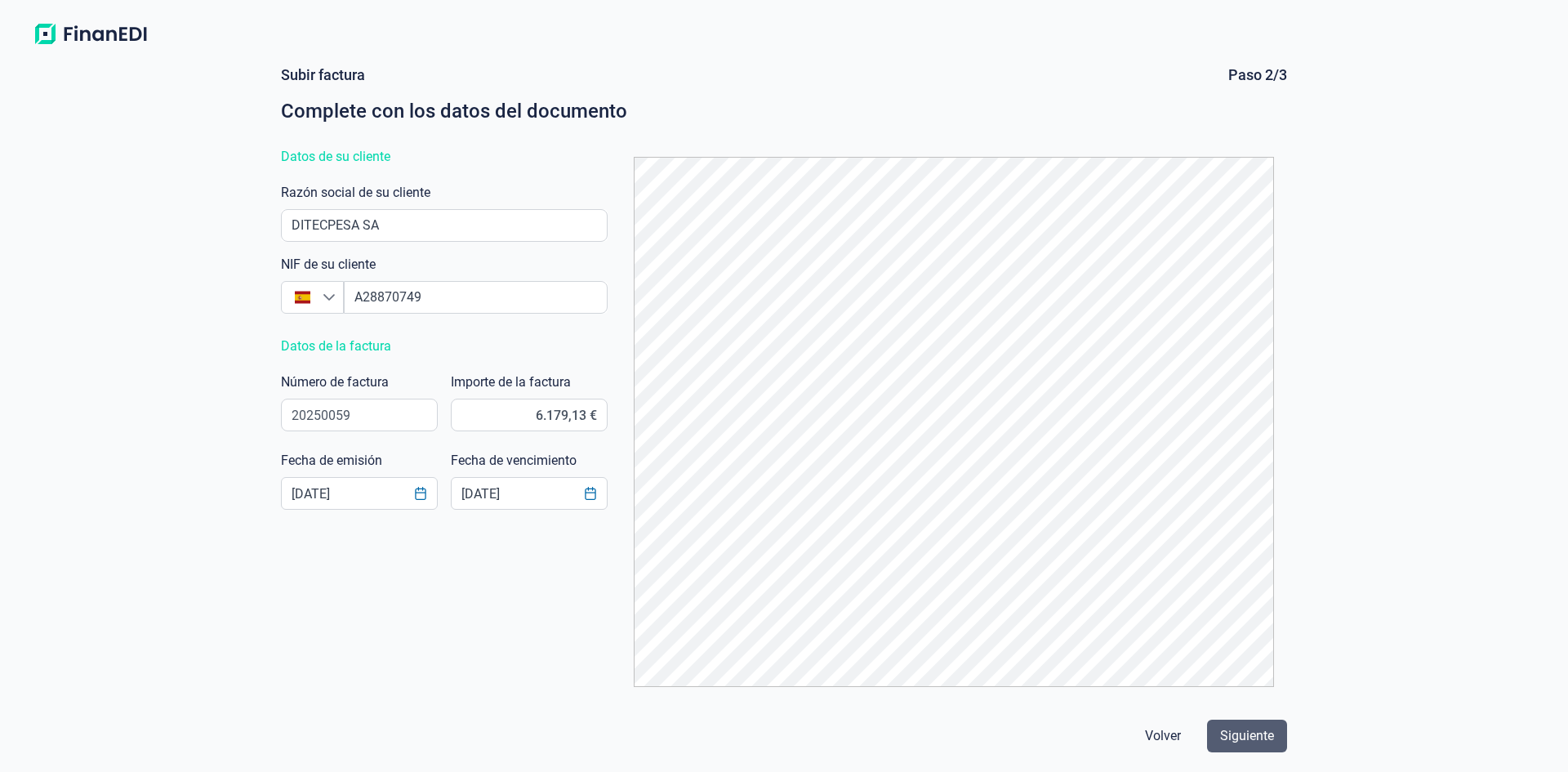
click at [1261, 741] on span "Siguiente" at bounding box center [1247, 736] width 54 height 20
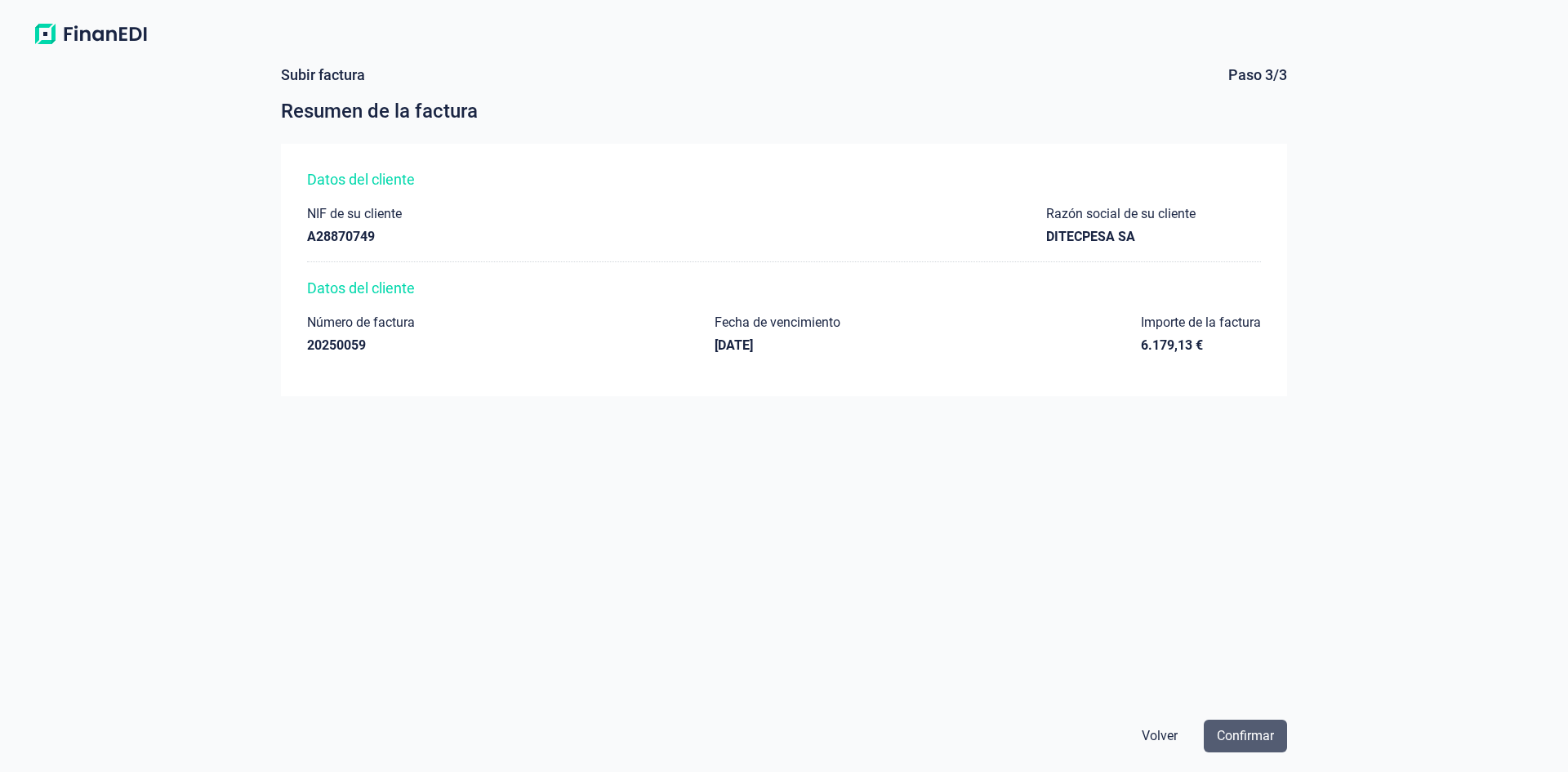
click at [1257, 735] on span "Confirmar" at bounding box center [1245, 736] width 57 height 20
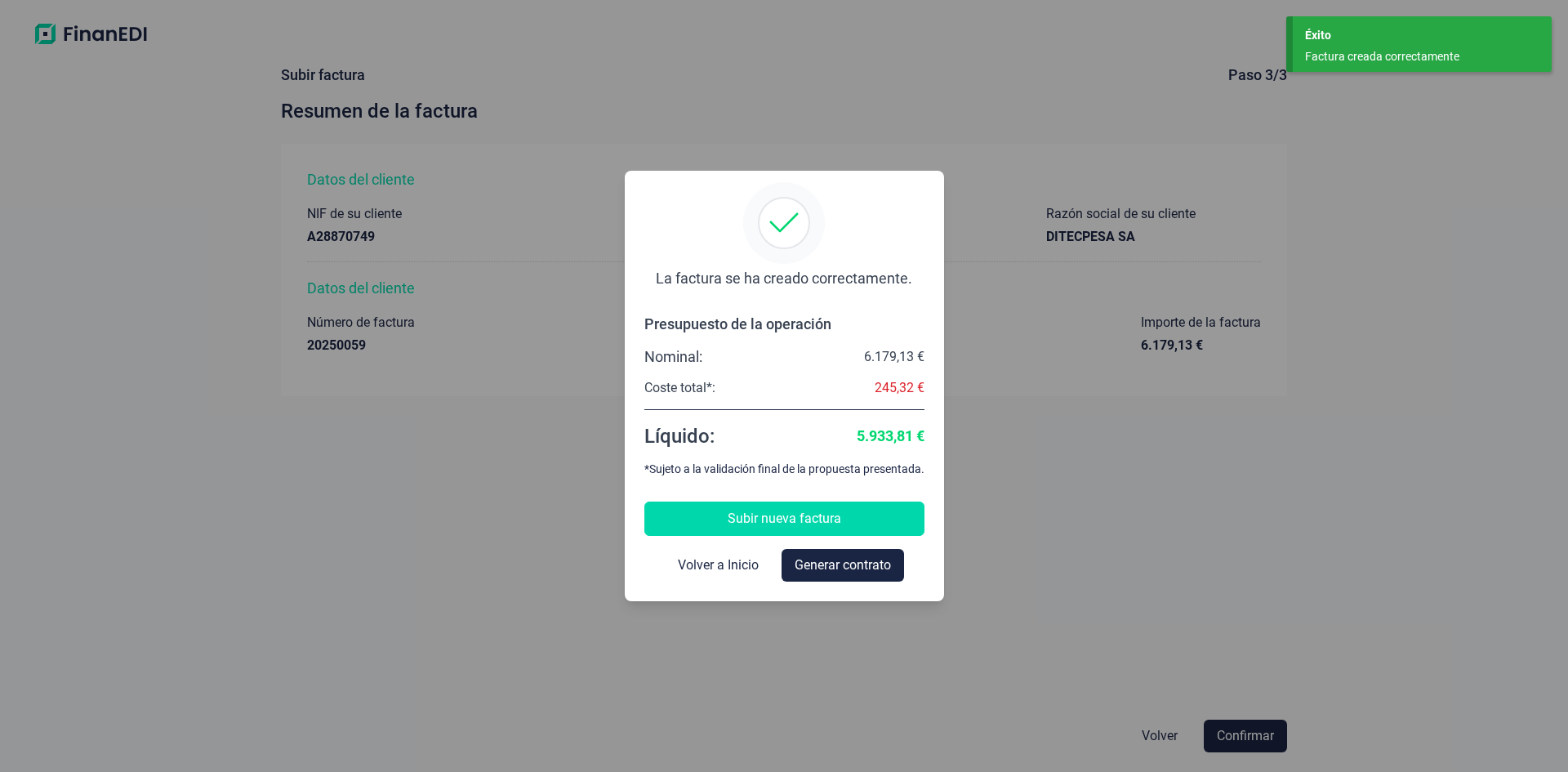
click at [740, 509] on span "Subir nueva factura" at bounding box center [784, 519] width 114 height 20
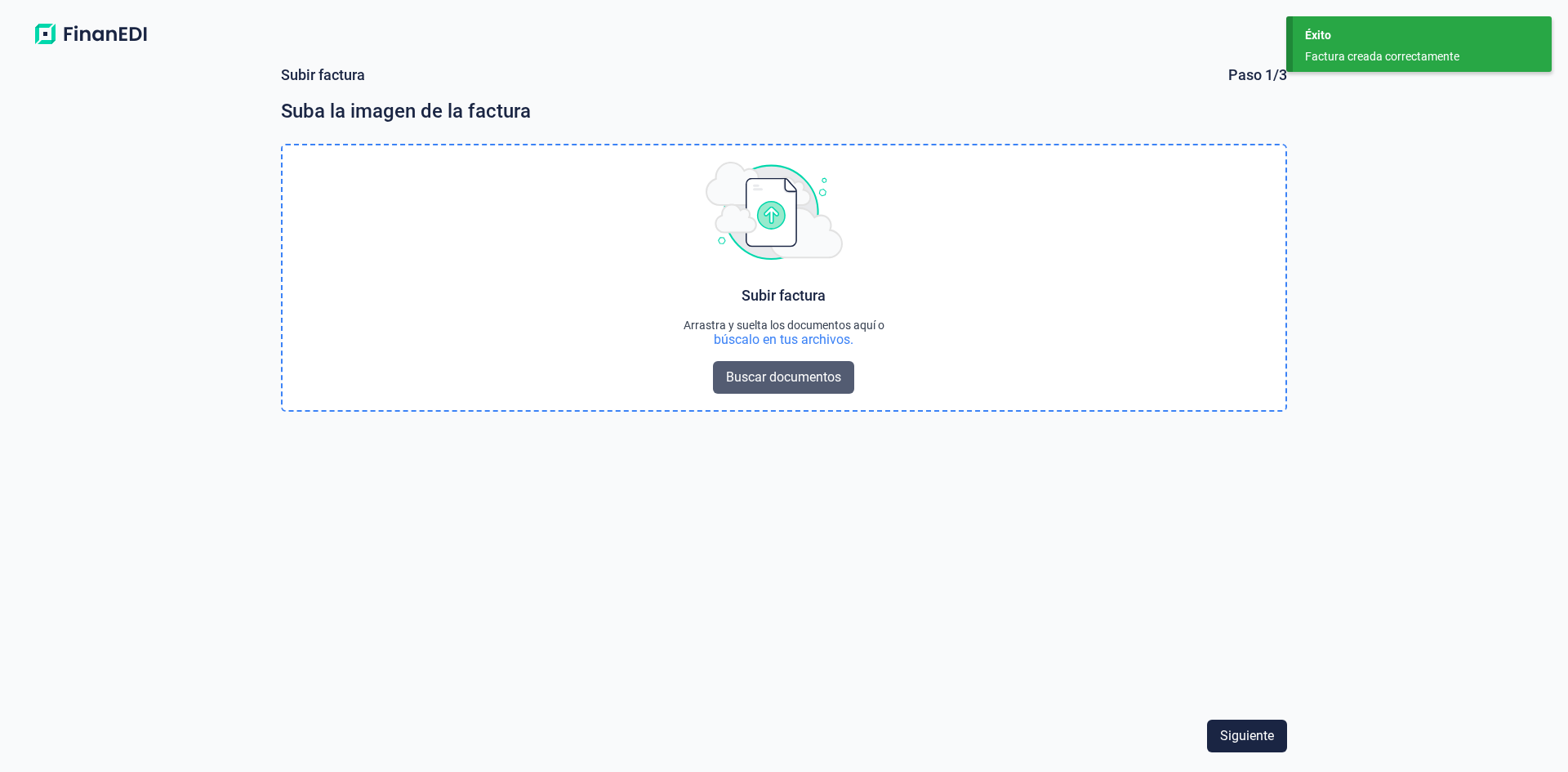
click at [768, 373] on span "Buscar documentos" at bounding box center [783, 378] width 115 height 20
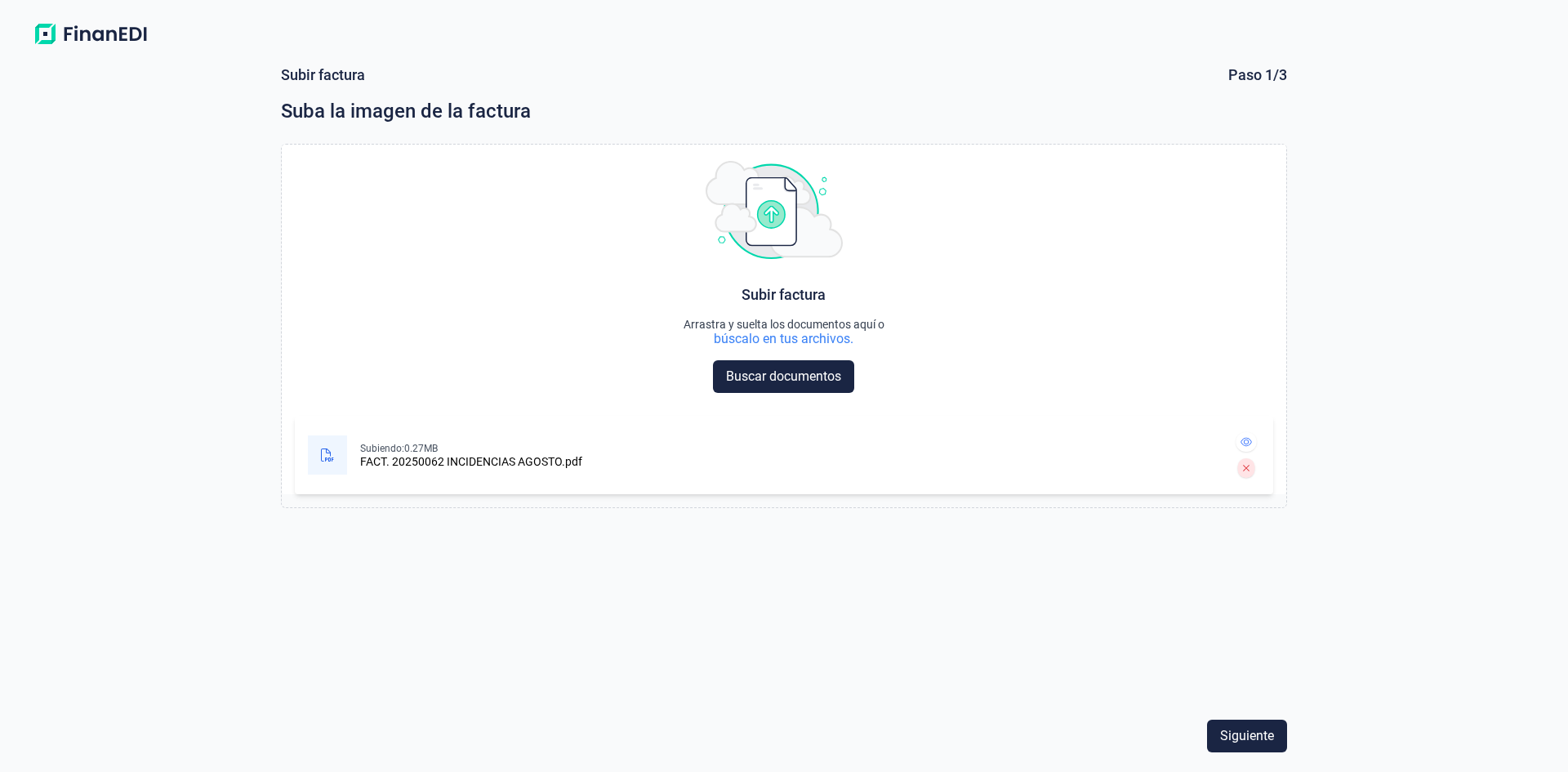
click at [242, 145] on div "Subir factura Paso 1/3 Suba la imagen de la factura Choose Subir factura Arrast…" at bounding box center [784, 412] width 1568 height 720
click at [1252, 727] on span "Siguiente" at bounding box center [1247, 736] width 54 height 20
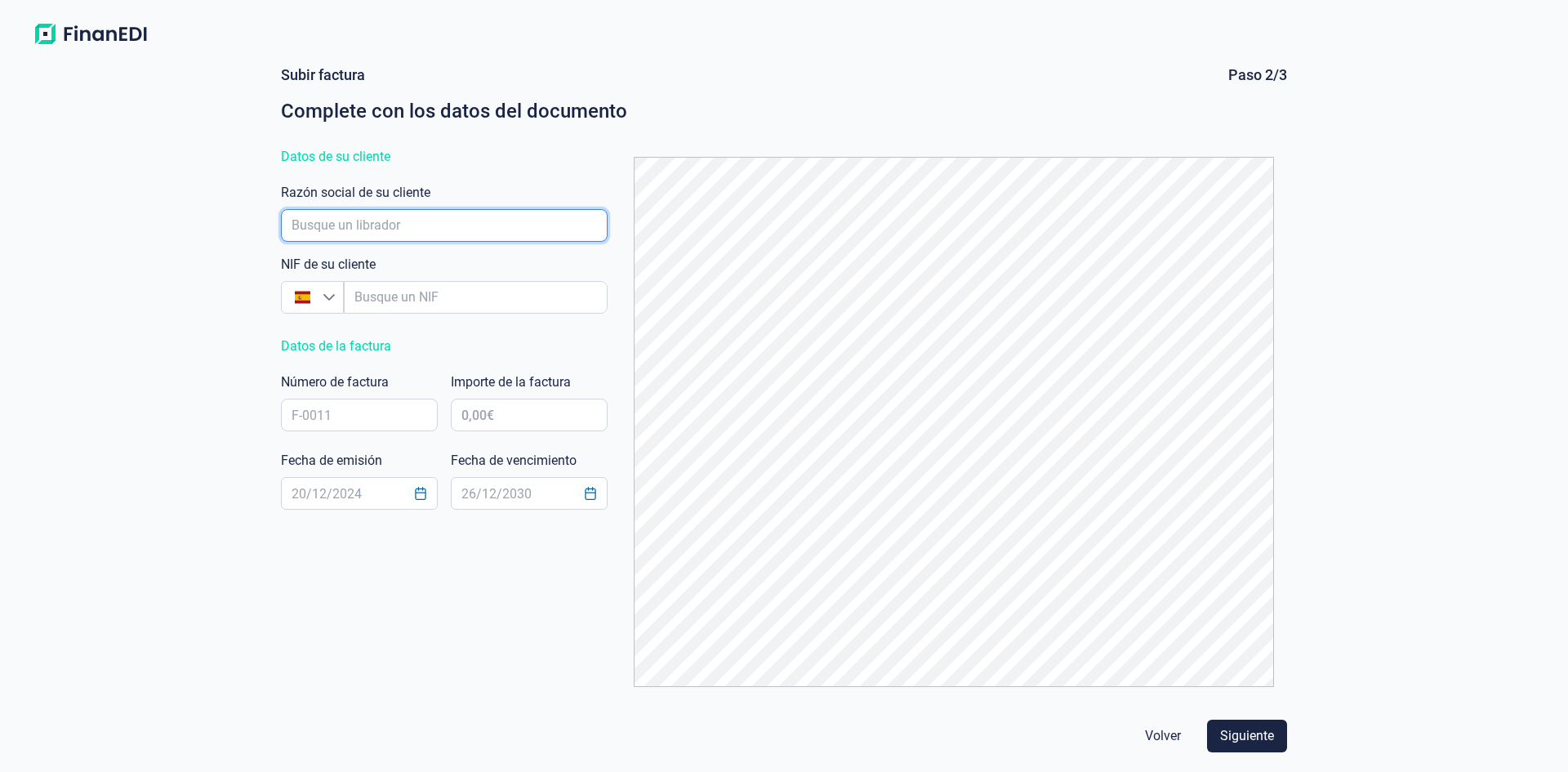
click at [435, 218] on input "empresaAutocomplete" at bounding box center [443, 225] width 326 height 32
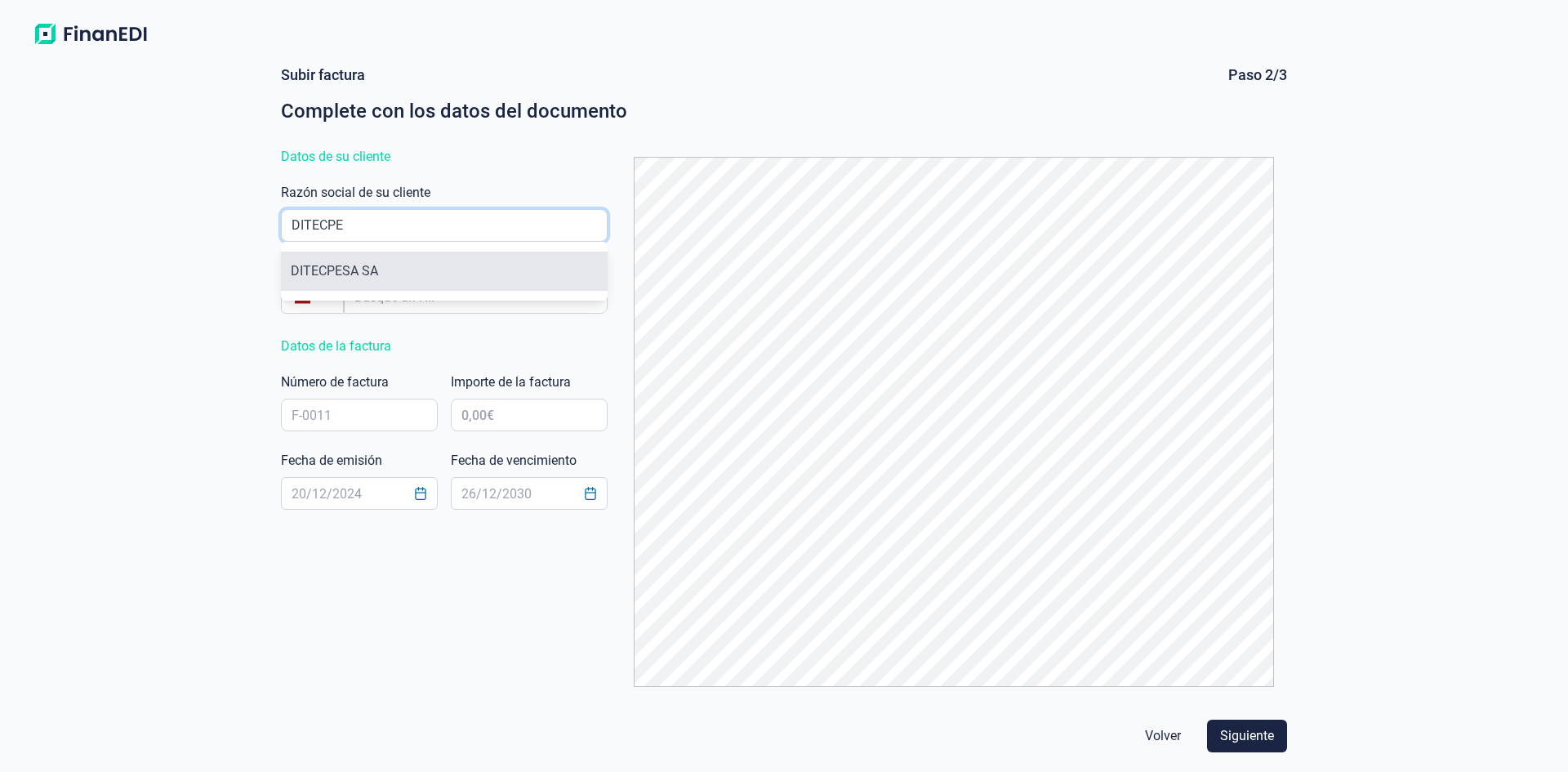
type input "DITECPE"
click at [409, 272] on li "DITECPESA SA" at bounding box center [443, 271] width 326 height 39
type input "A28870749"
type input "DITECPESA SA"
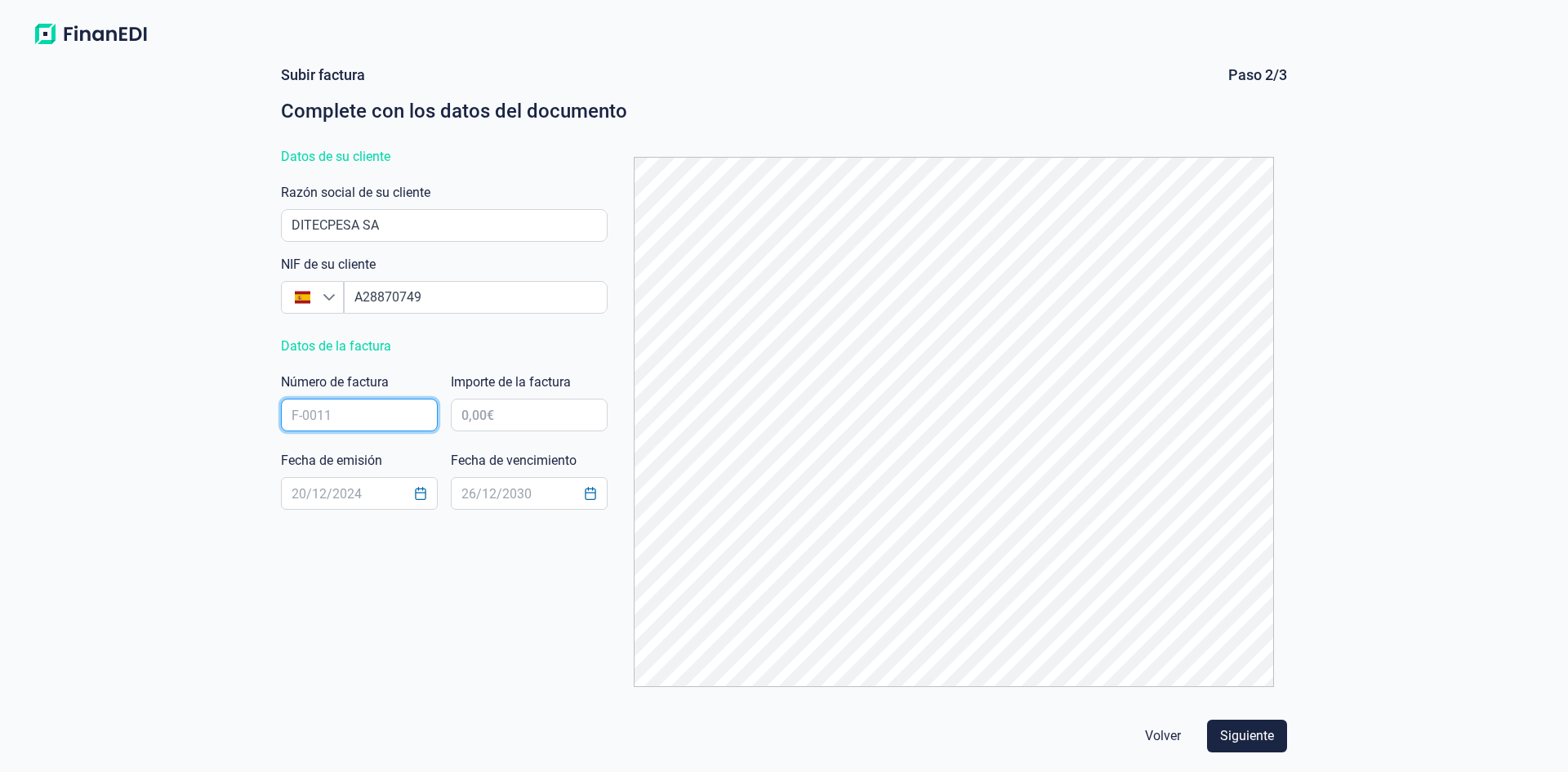
click at [393, 417] on input "text" at bounding box center [359, 415] width 157 height 32
type input "20250062"
click at [563, 419] on input "text" at bounding box center [529, 415] width 157 height 32
type input "1.558,47 €"
click at [419, 484] on button "Choose Date" at bounding box center [420, 493] width 31 height 29
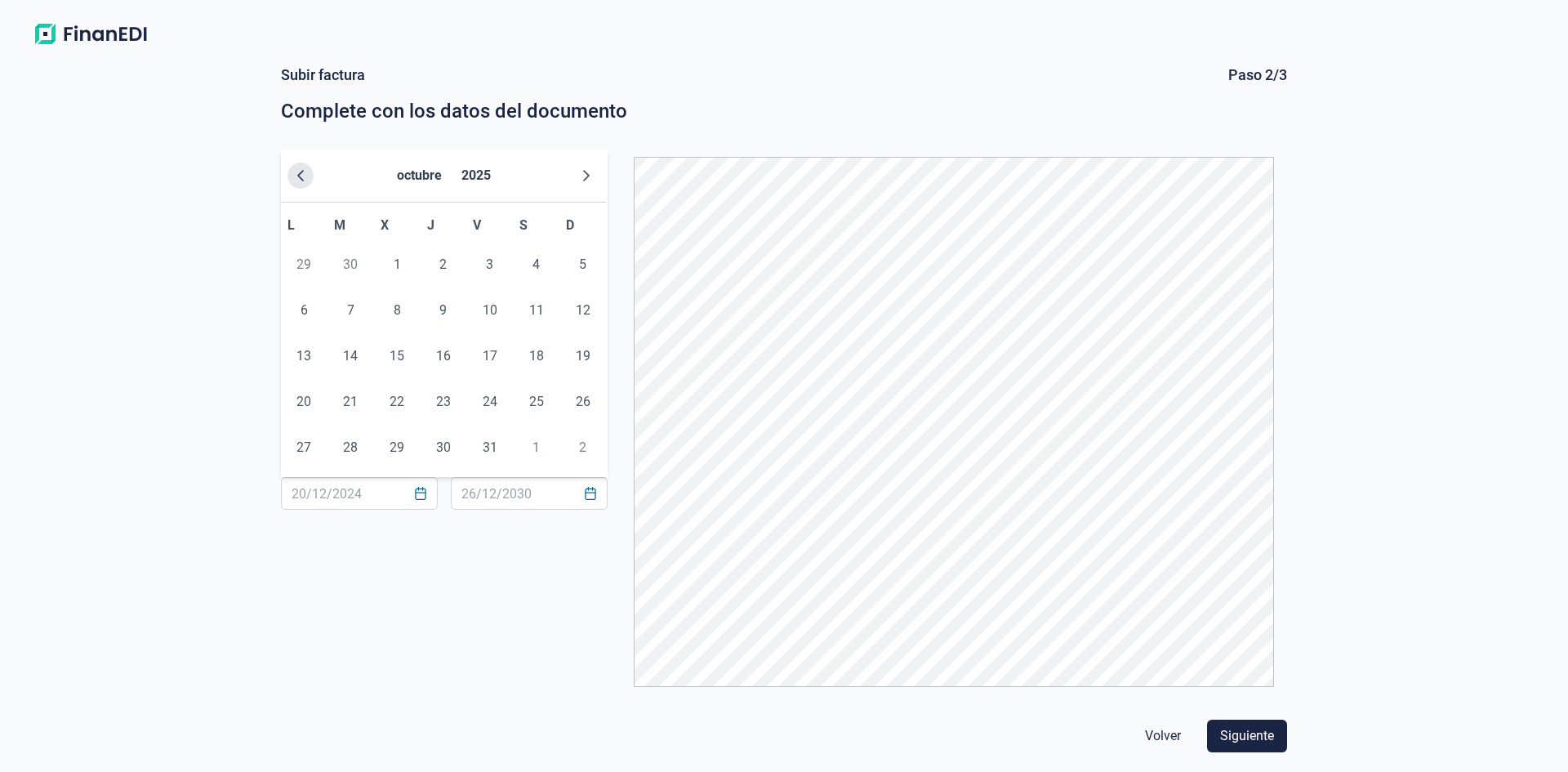
click at [302, 174] on icon "Previous Month" at bounding box center [301, 176] width 13 height 13
click at [591, 444] on span "31" at bounding box center [583, 447] width 32 height 32
type input "[DATE]"
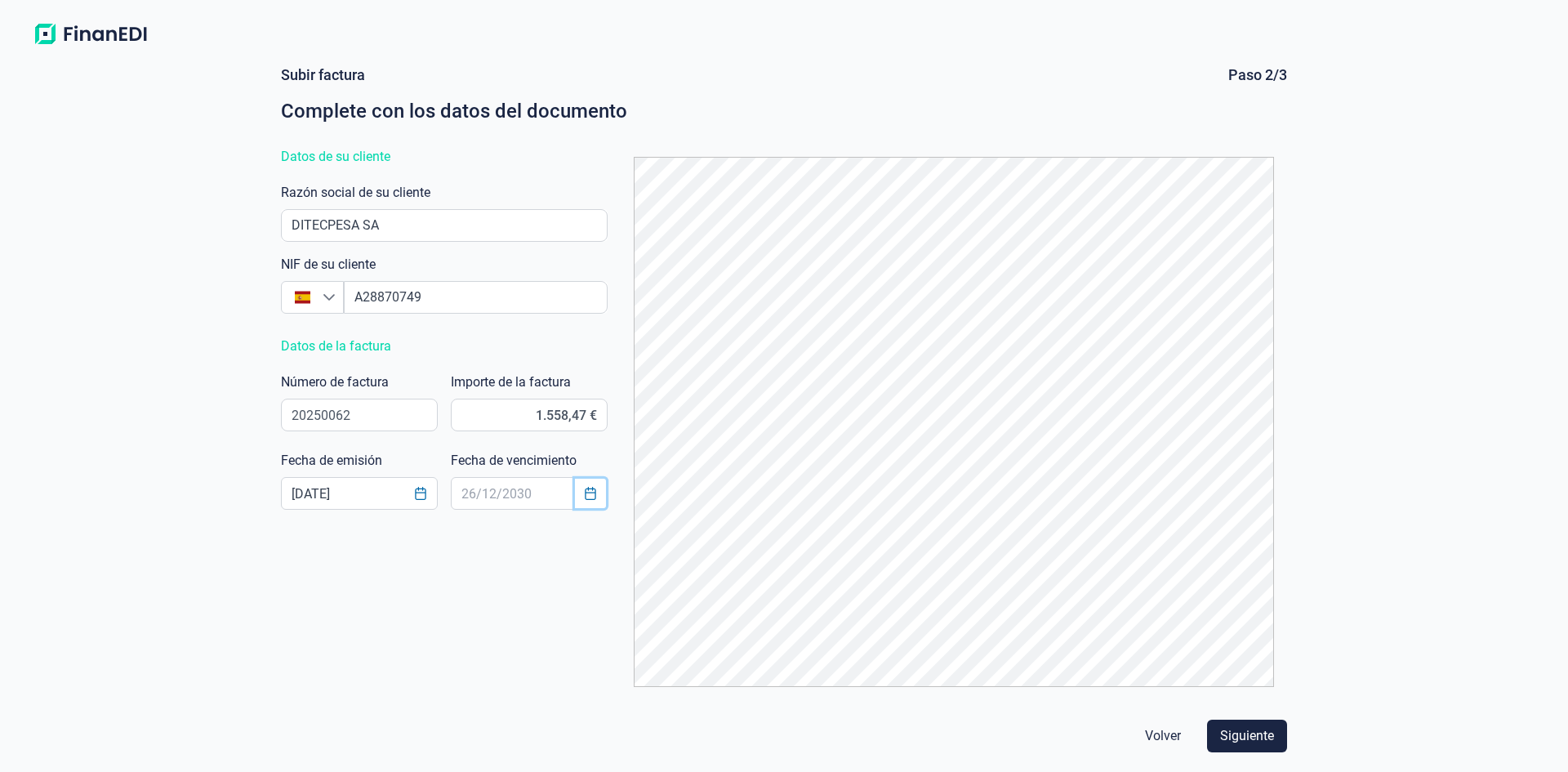
click at [586, 490] on icon "Choose Date" at bounding box center [590, 494] width 11 height 13
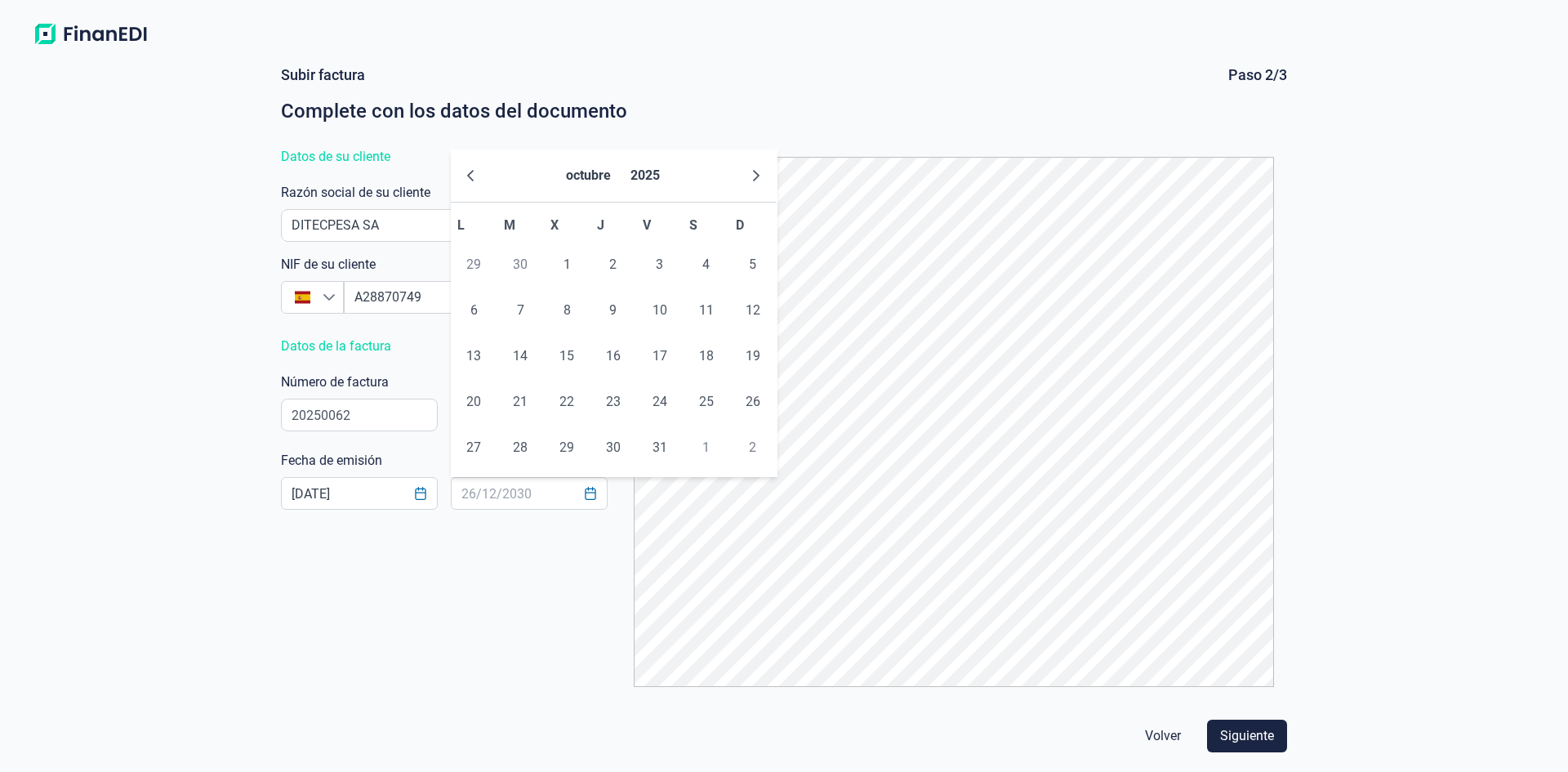
click at [518, 265] on span "30" at bounding box center [520, 264] width 32 height 32
click at [468, 185] on button "Previous Month" at bounding box center [470, 175] width 26 height 26
click at [522, 452] on span "30" at bounding box center [520, 447] width 32 height 32
type input "[DATE]"
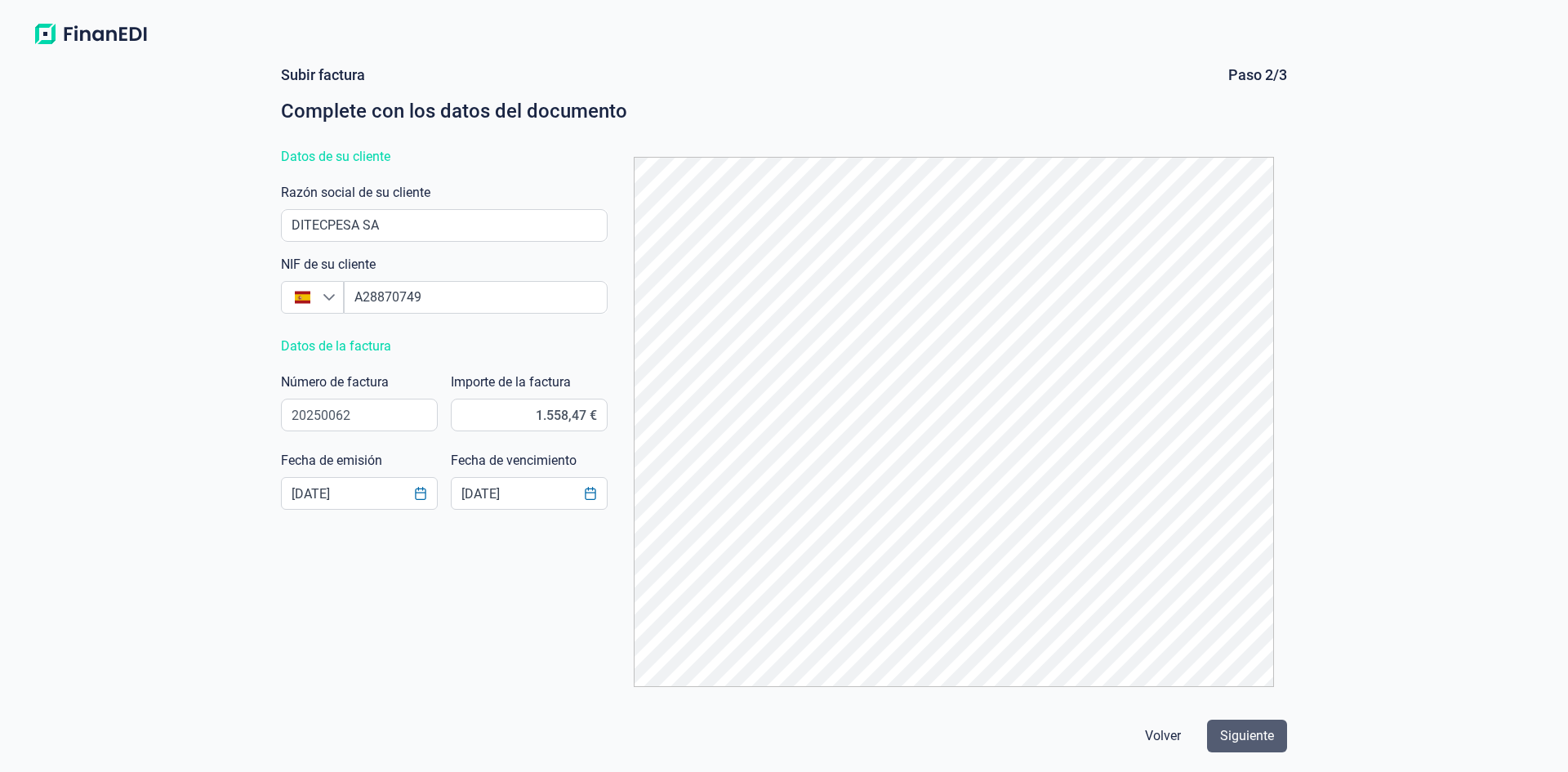
click at [1248, 733] on span "Siguiente" at bounding box center [1247, 736] width 54 height 20
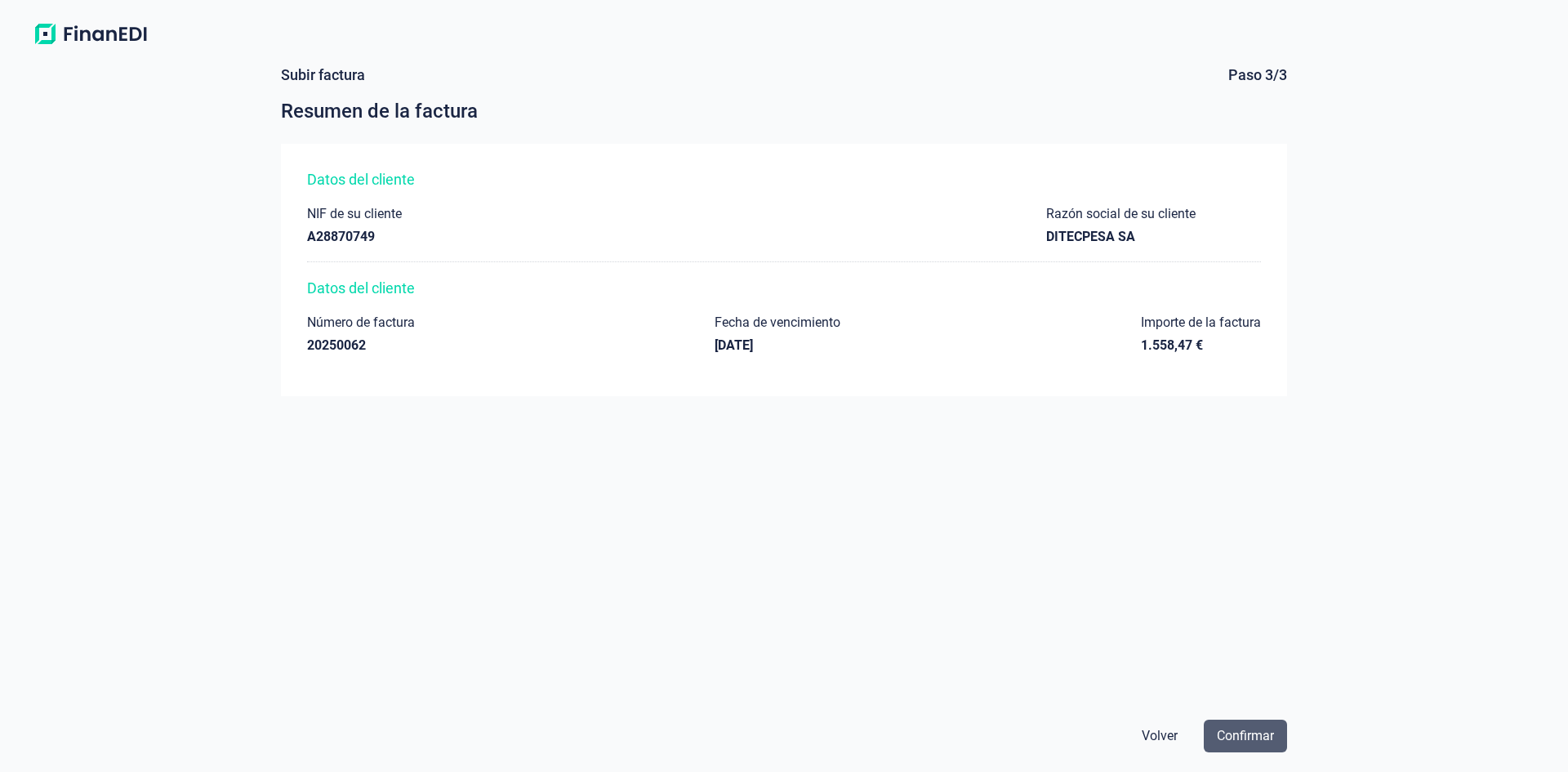
click at [1247, 733] on span "Confirmar" at bounding box center [1245, 736] width 57 height 20
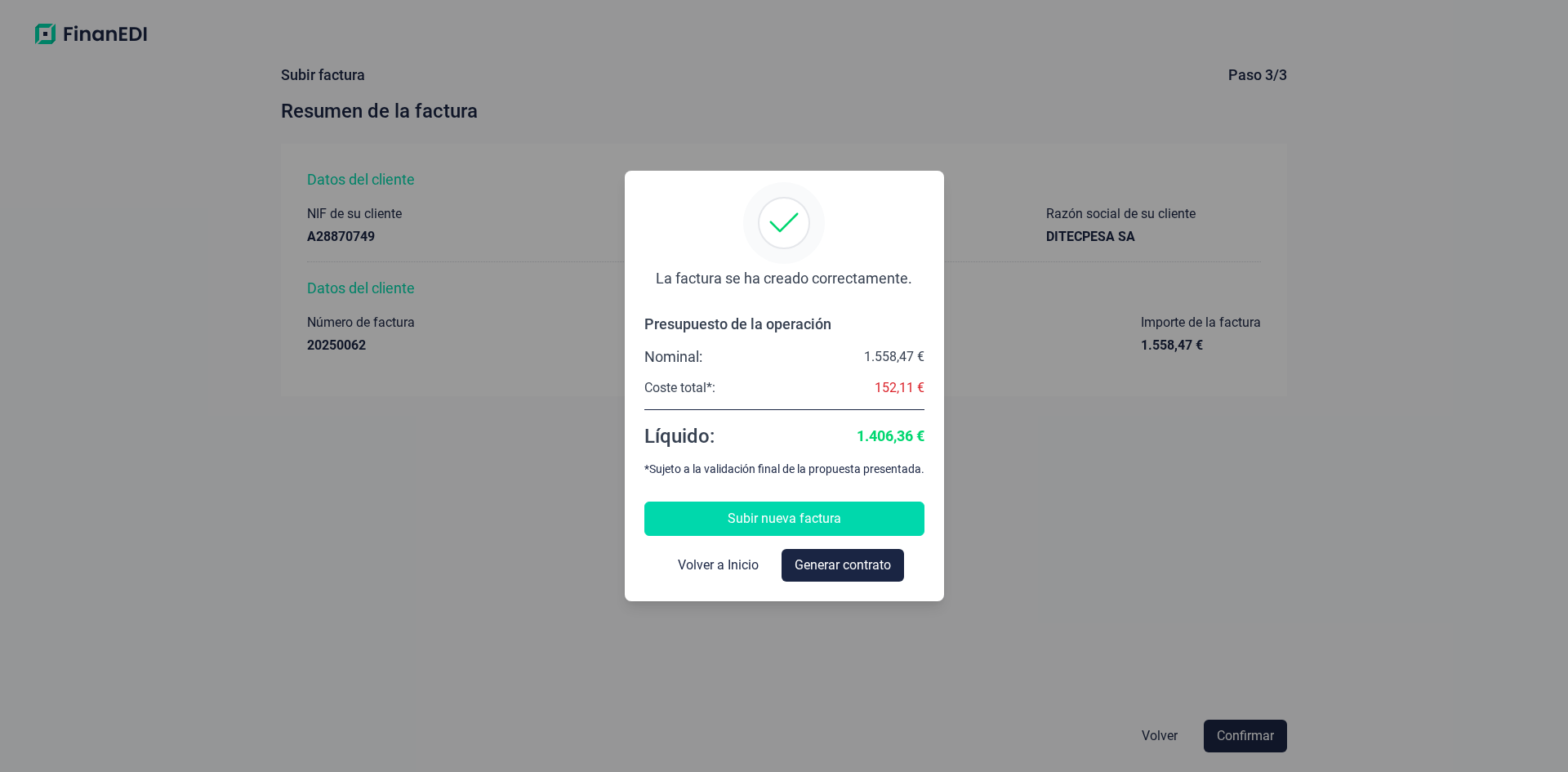
click at [811, 510] on span "Subir nueva factura" at bounding box center [784, 519] width 114 height 20
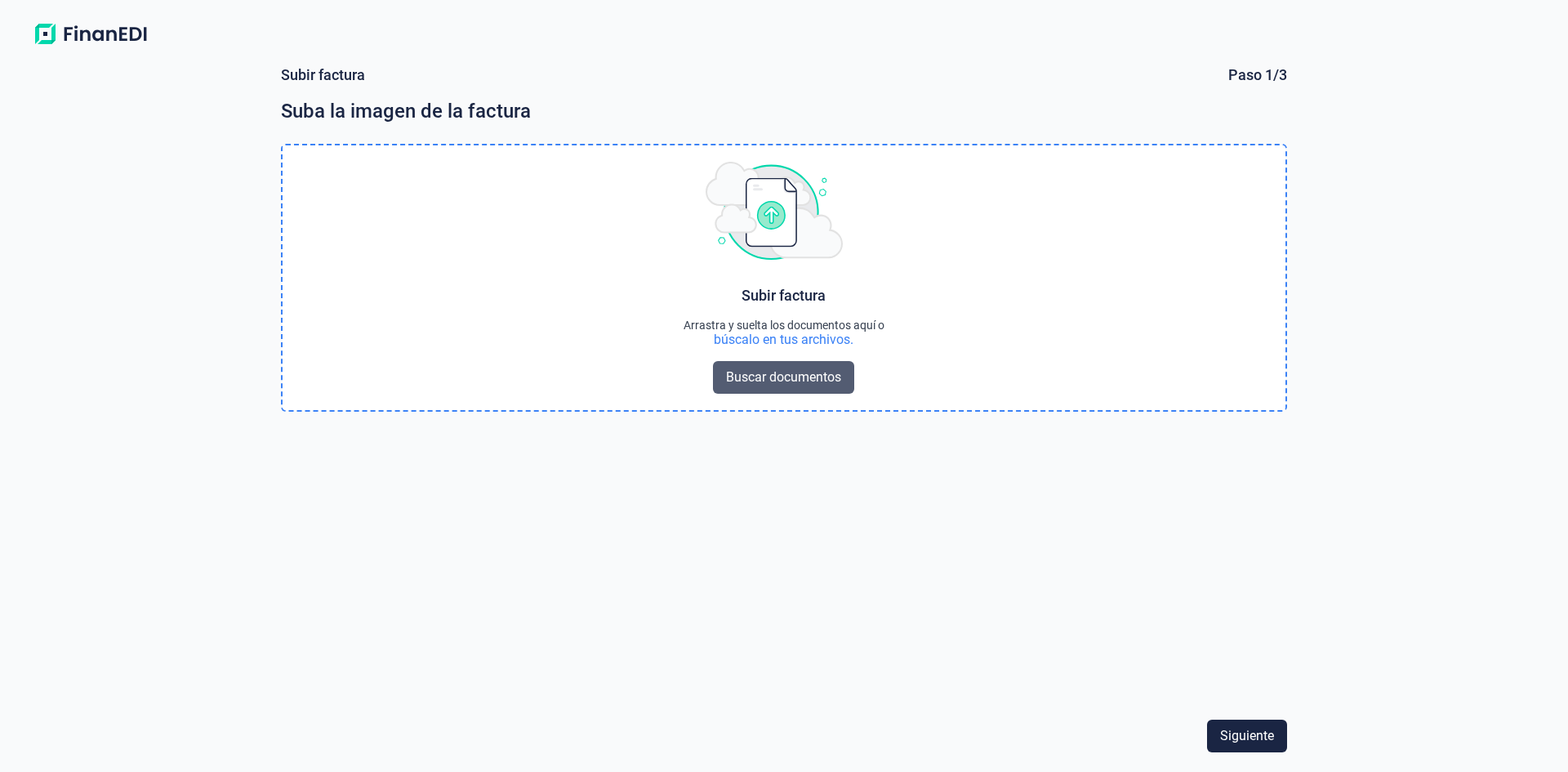
click at [780, 382] on span "Buscar documentos" at bounding box center [783, 378] width 115 height 20
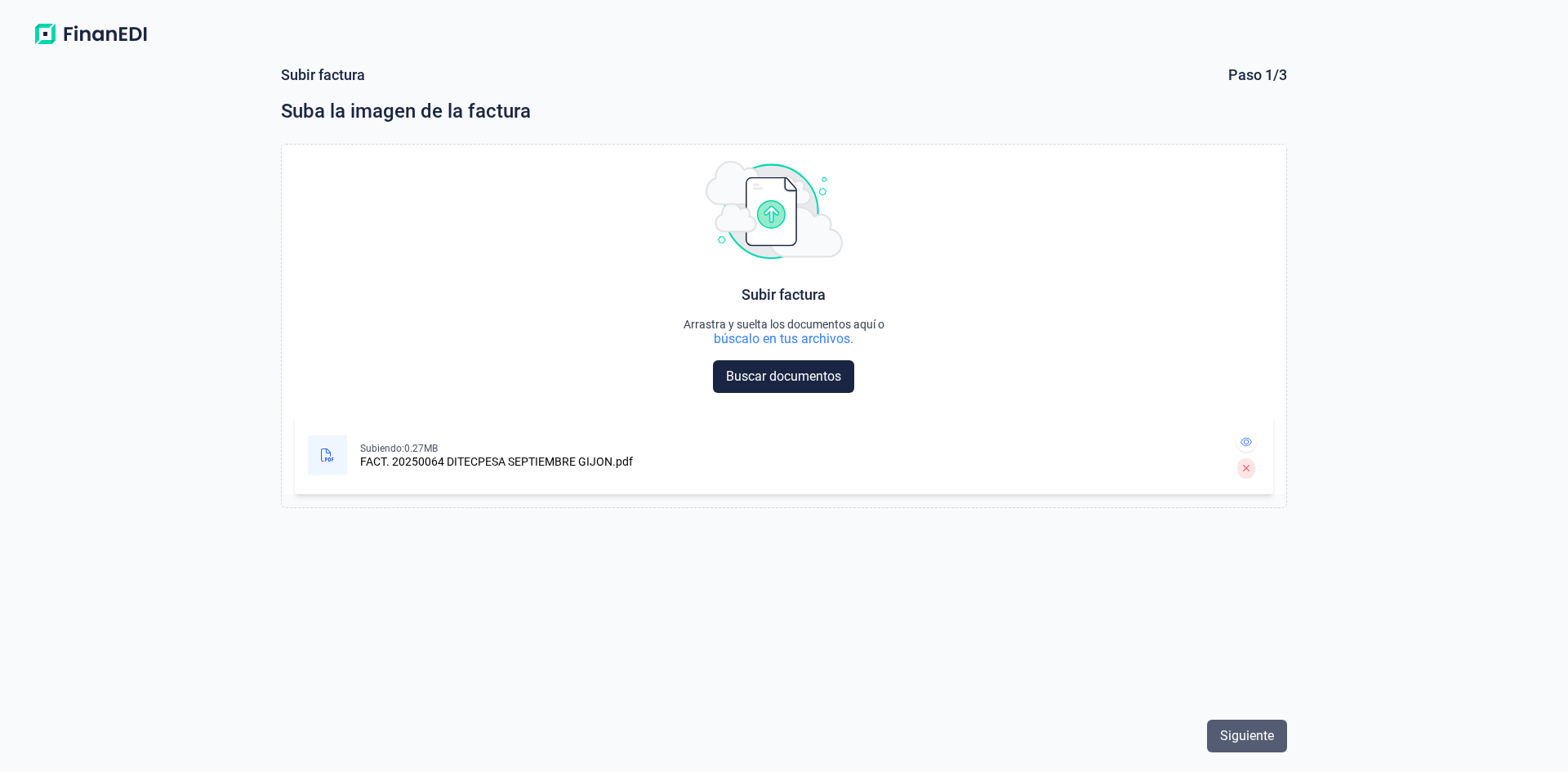
click at [1253, 731] on span "Siguiente" at bounding box center [1247, 736] width 54 height 20
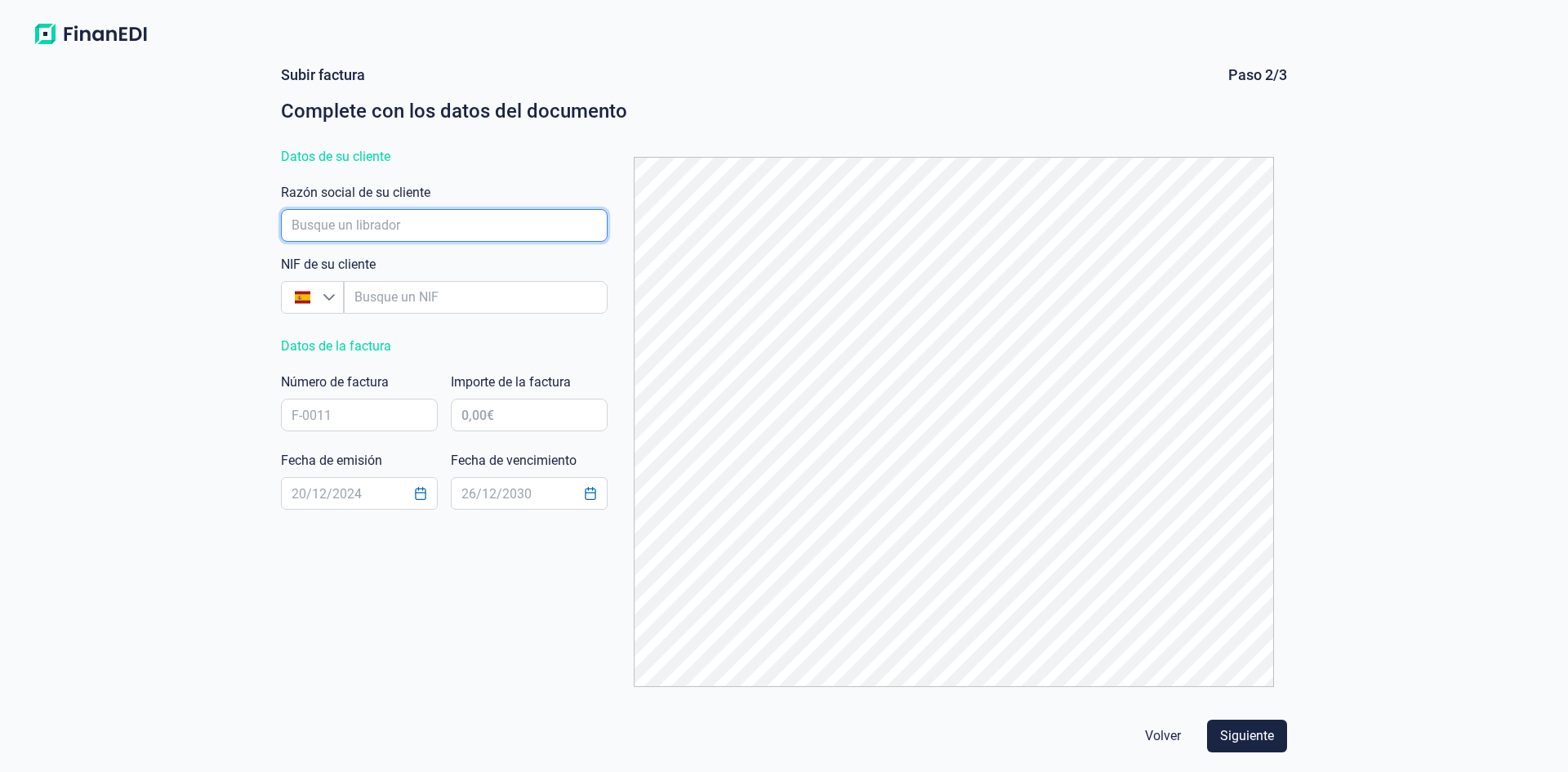
click at [443, 233] on input "empresaAutocomplete" at bounding box center [443, 225] width 326 height 32
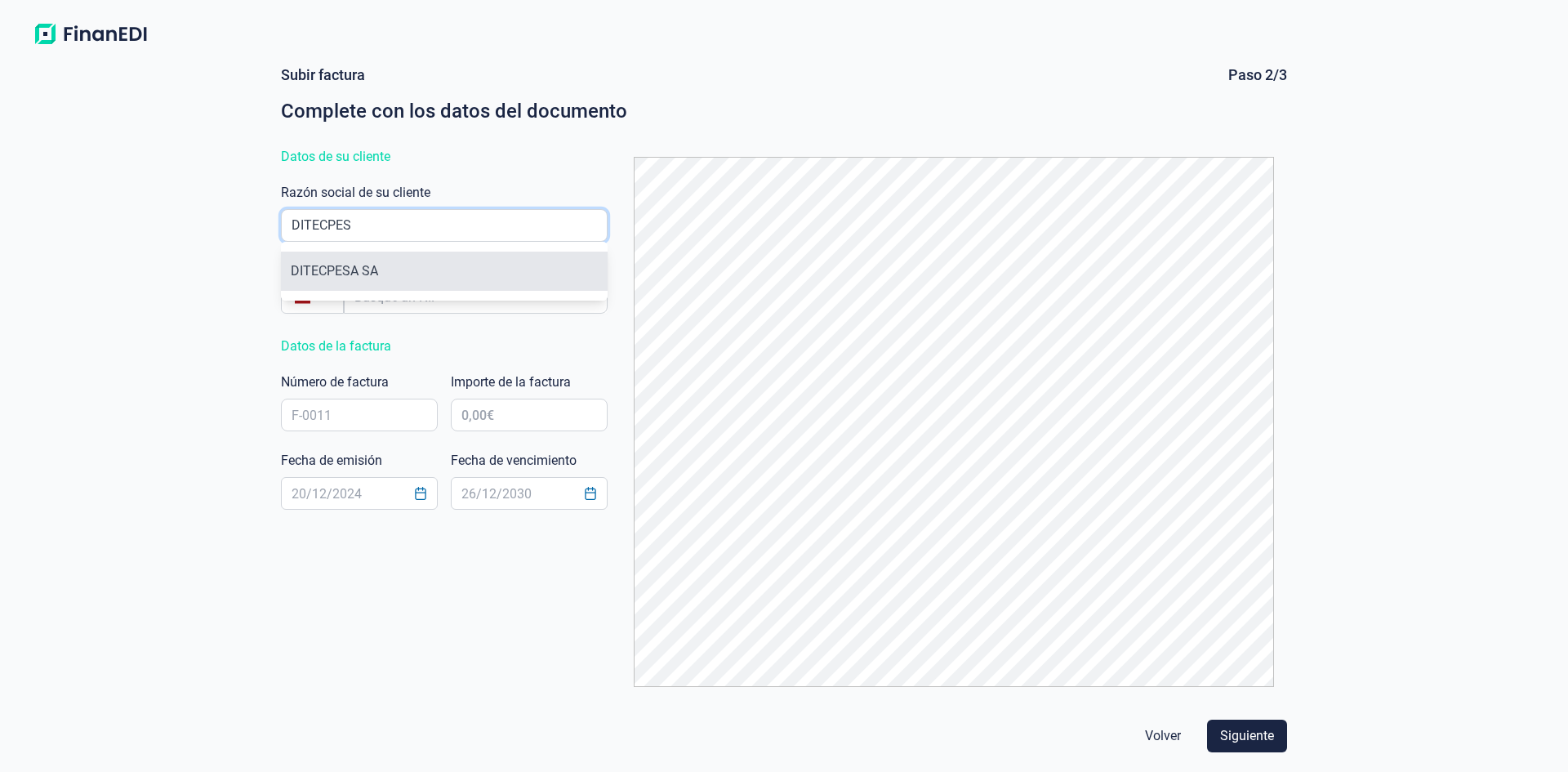
type input "DITECPES"
click at [446, 276] on li "DITECPESA SA" at bounding box center [443, 271] width 326 height 39
type input "A28870749"
type input "DITECPESA SA"
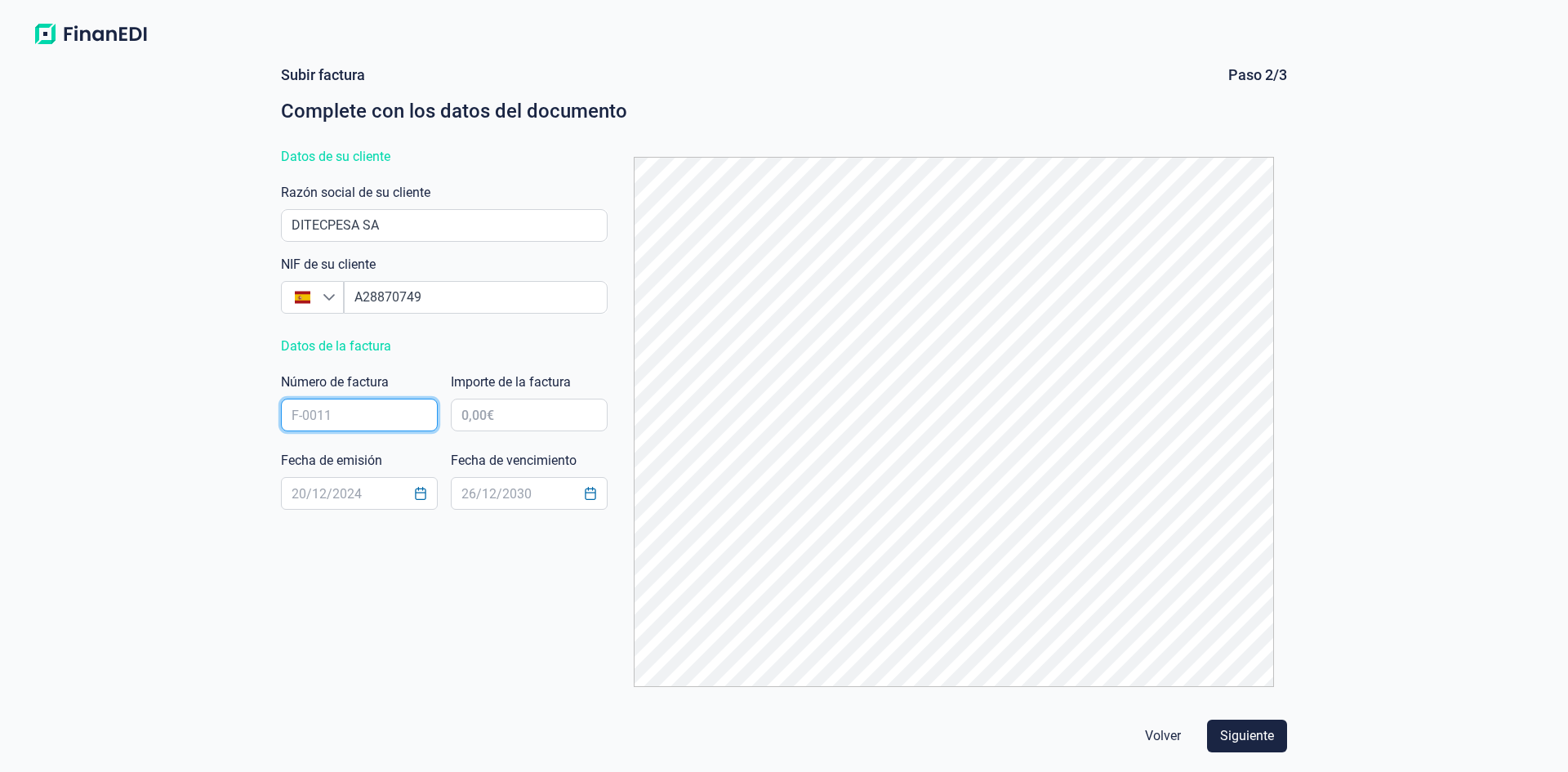
click at [386, 415] on input "text" at bounding box center [359, 415] width 157 height 32
type input "20250064"
click at [573, 405] on input "text" at bounding box center [529, 415] width 157 height 32
type input "45.885,73 €"
click at [424, 496] on icon "Choose Date" at bounding box center [421, 494] width 13 height 13
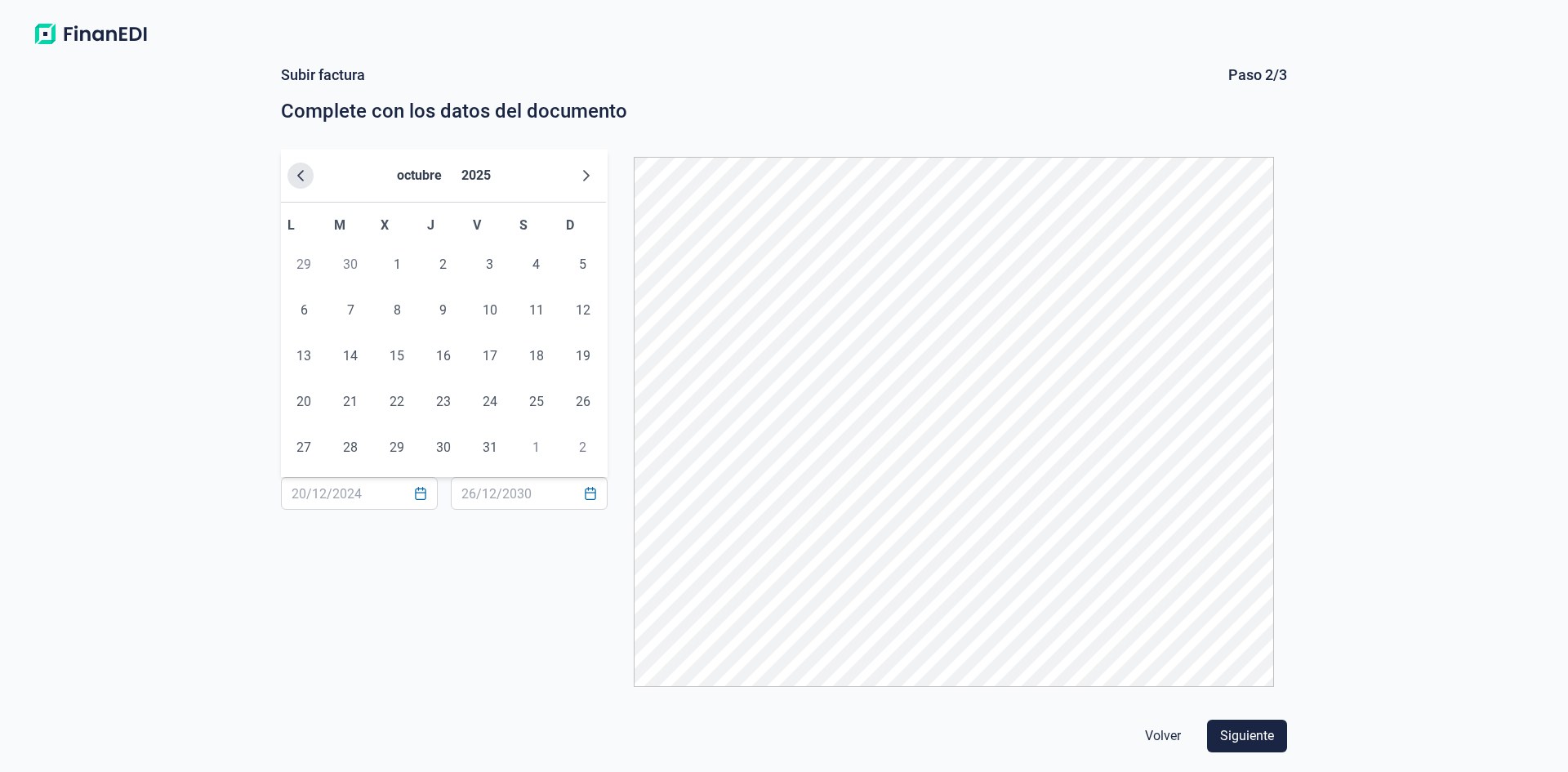
click at [300, 178] on icon "Previous Month" at bounding box center [301, 176] width 7 height 12
click at [355, 450] on span "30" at bounding box center [350, 447] width 32 height 32
type input "[DATE]"
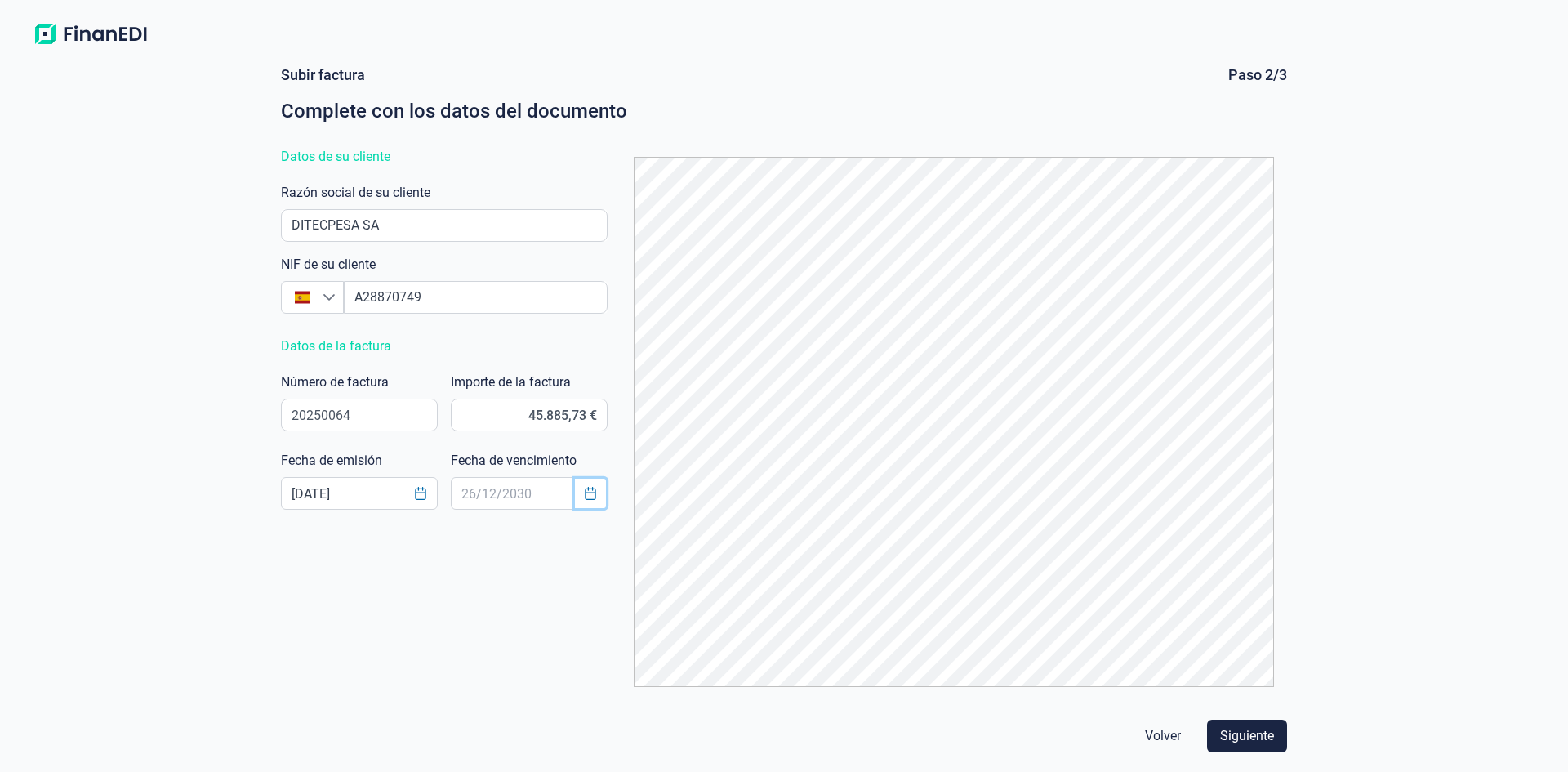
click at [586, 496] on icon "Choose Date" at bounding box center [590, 494] width 13 height 13
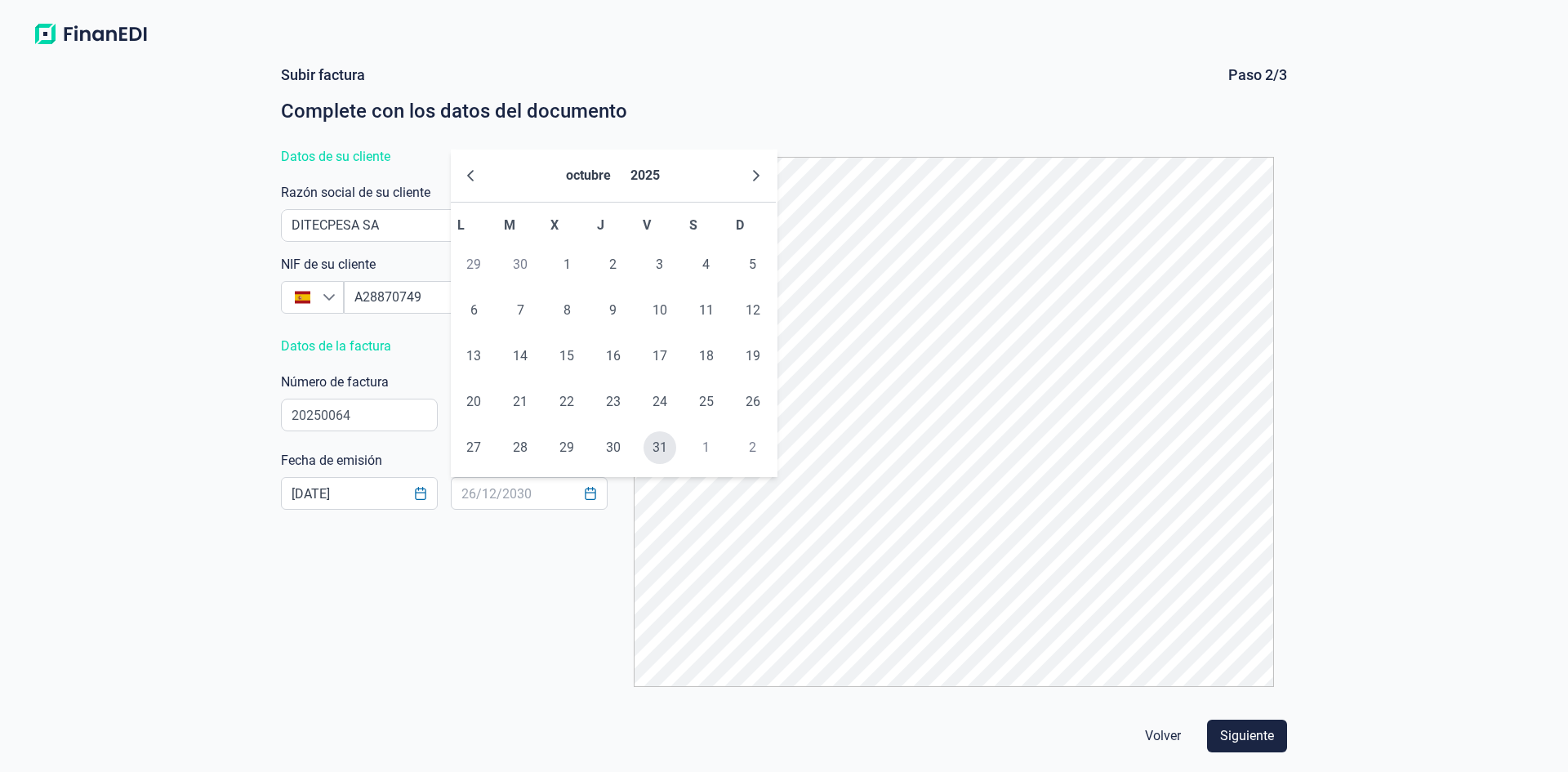
click at [666, 450] on span "31" at bounding box center [659, 447] width 32 height 32
type input "[DATE]"
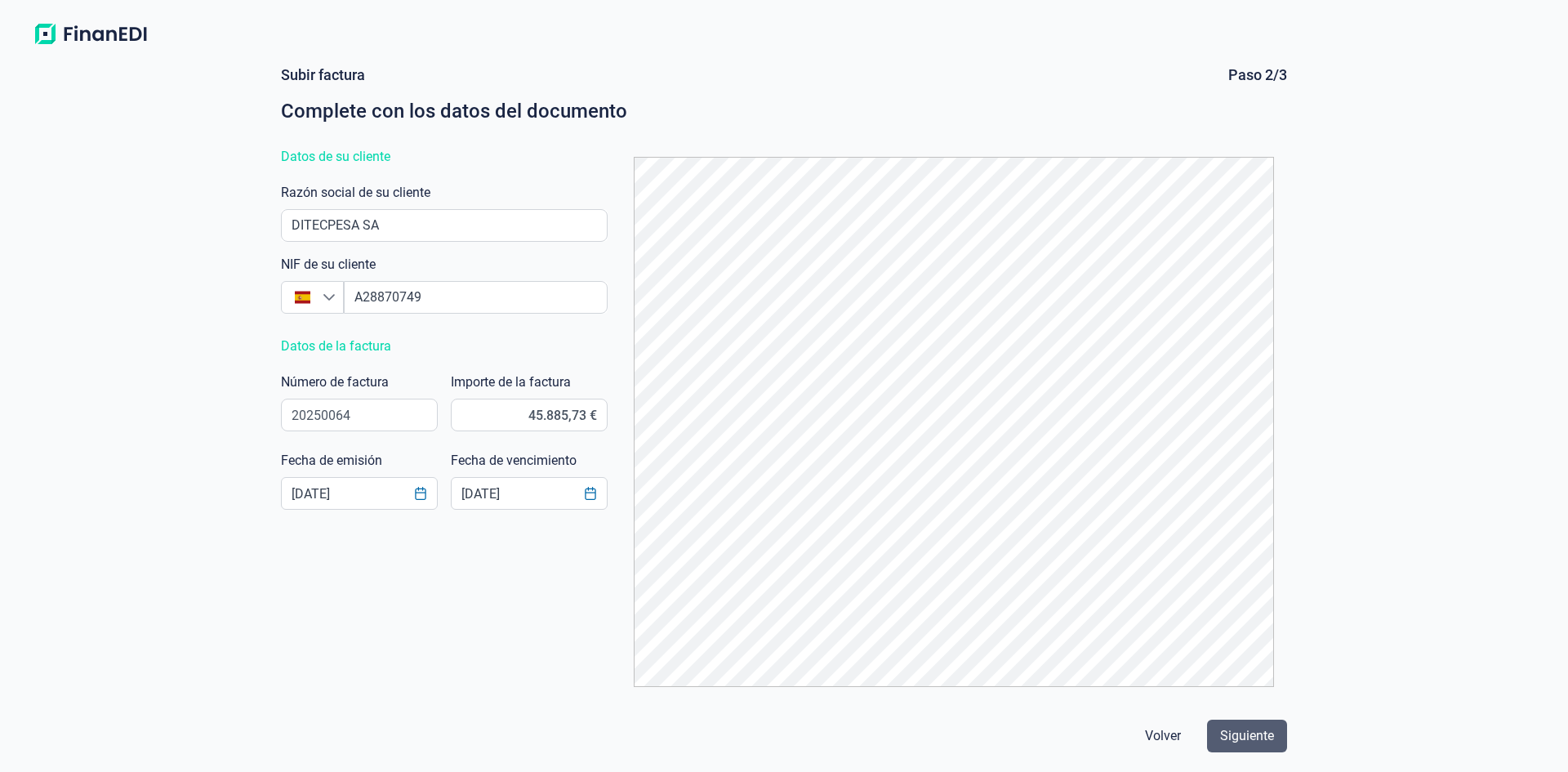
click at [1261, 741] on span "Siguiente" at bounding box center [1247, 736] width 54 height 20
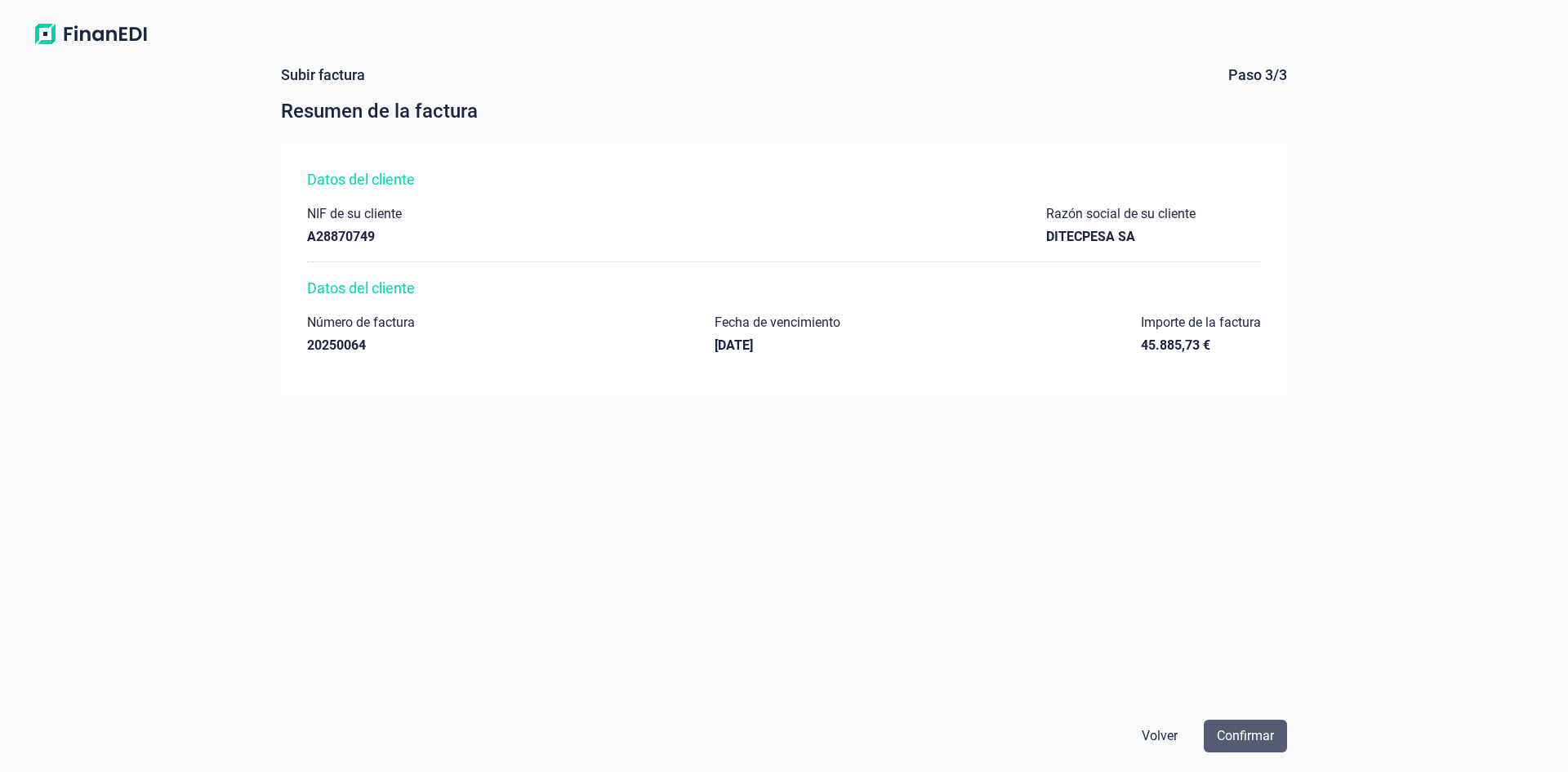
click at [1257, 741] on span "Confirmar" at bounding box center [1245, 736] width 57 height 20
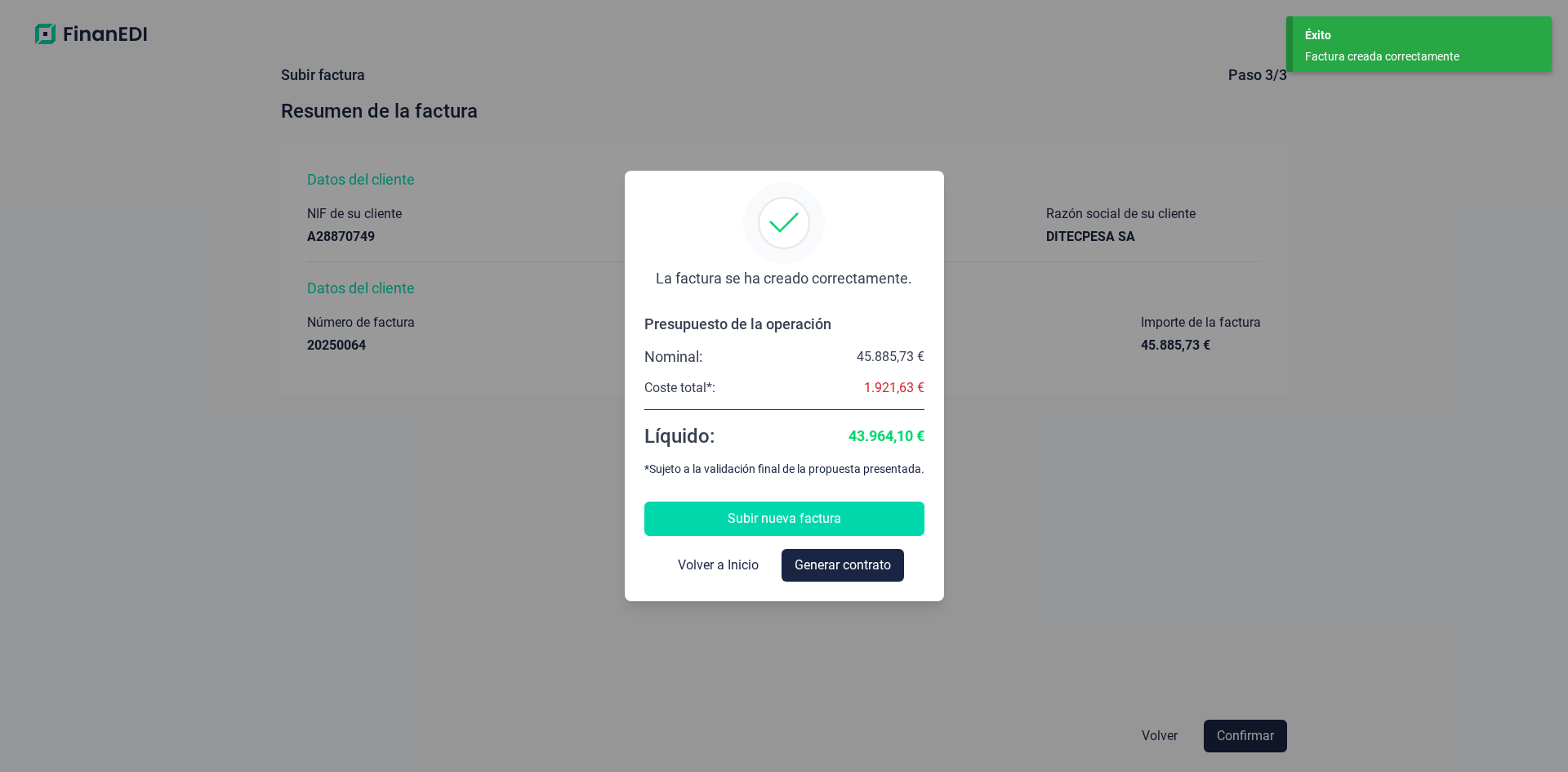
click at [751, 509] on span "Subir nueva factura" at bounding box center [784, 519] width 114 height 20
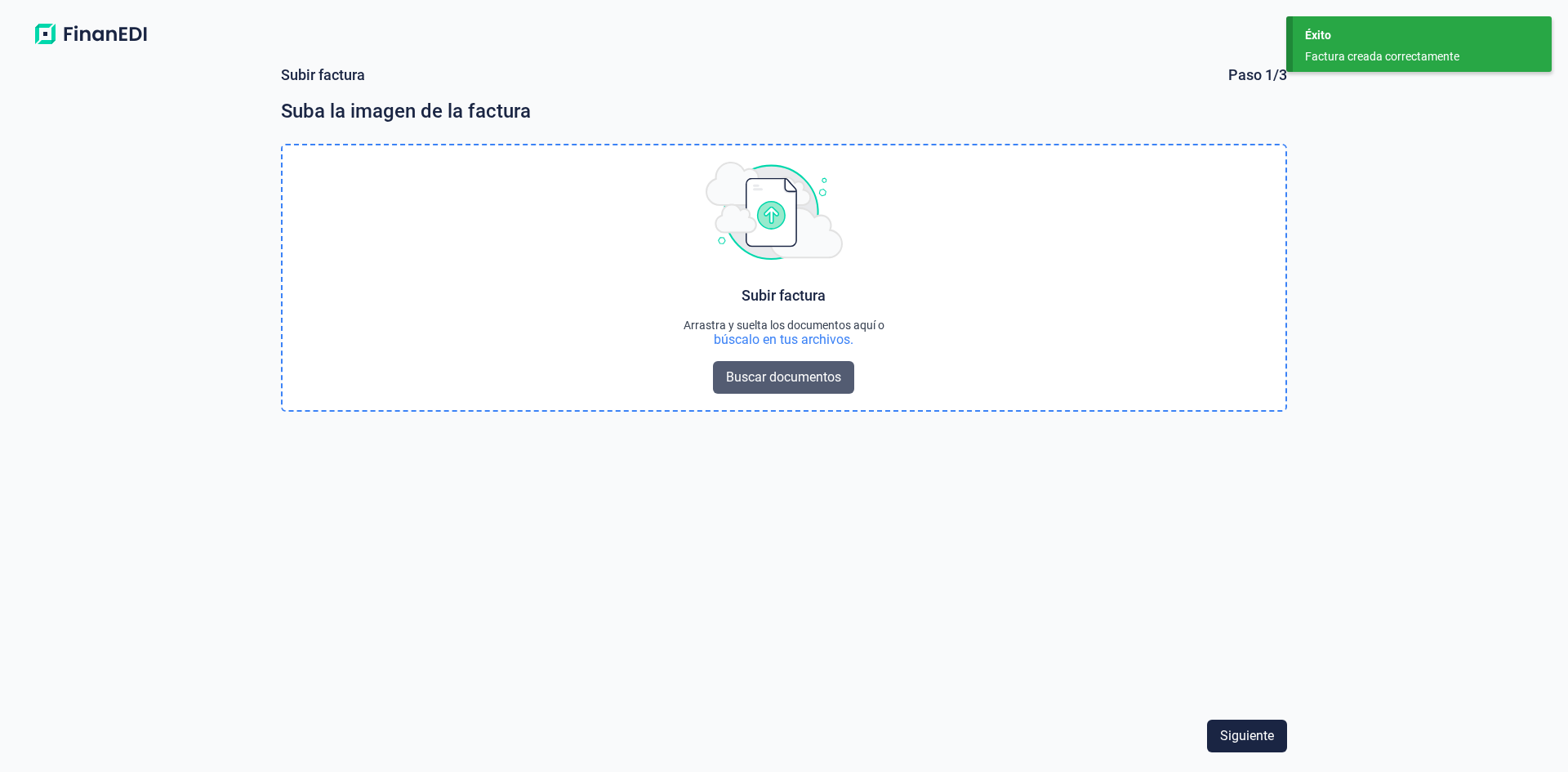
click at [770, 381] on span "Buscar documentos" at bounding box center [783, 378] width 115 height 20
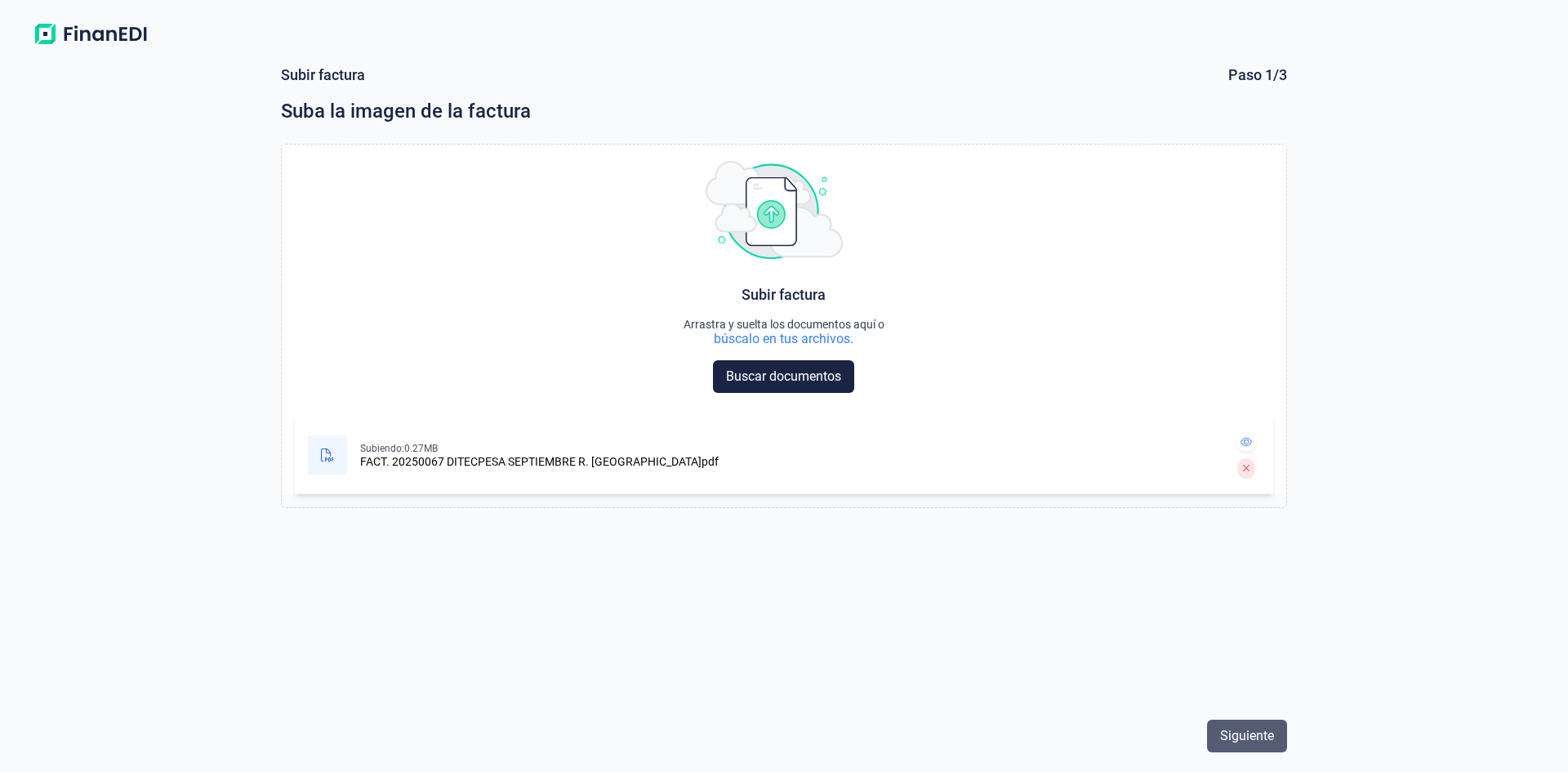
click at [1257, 739] on span "Siguiente" at bounding box center [1247, 736] width 54 height 20
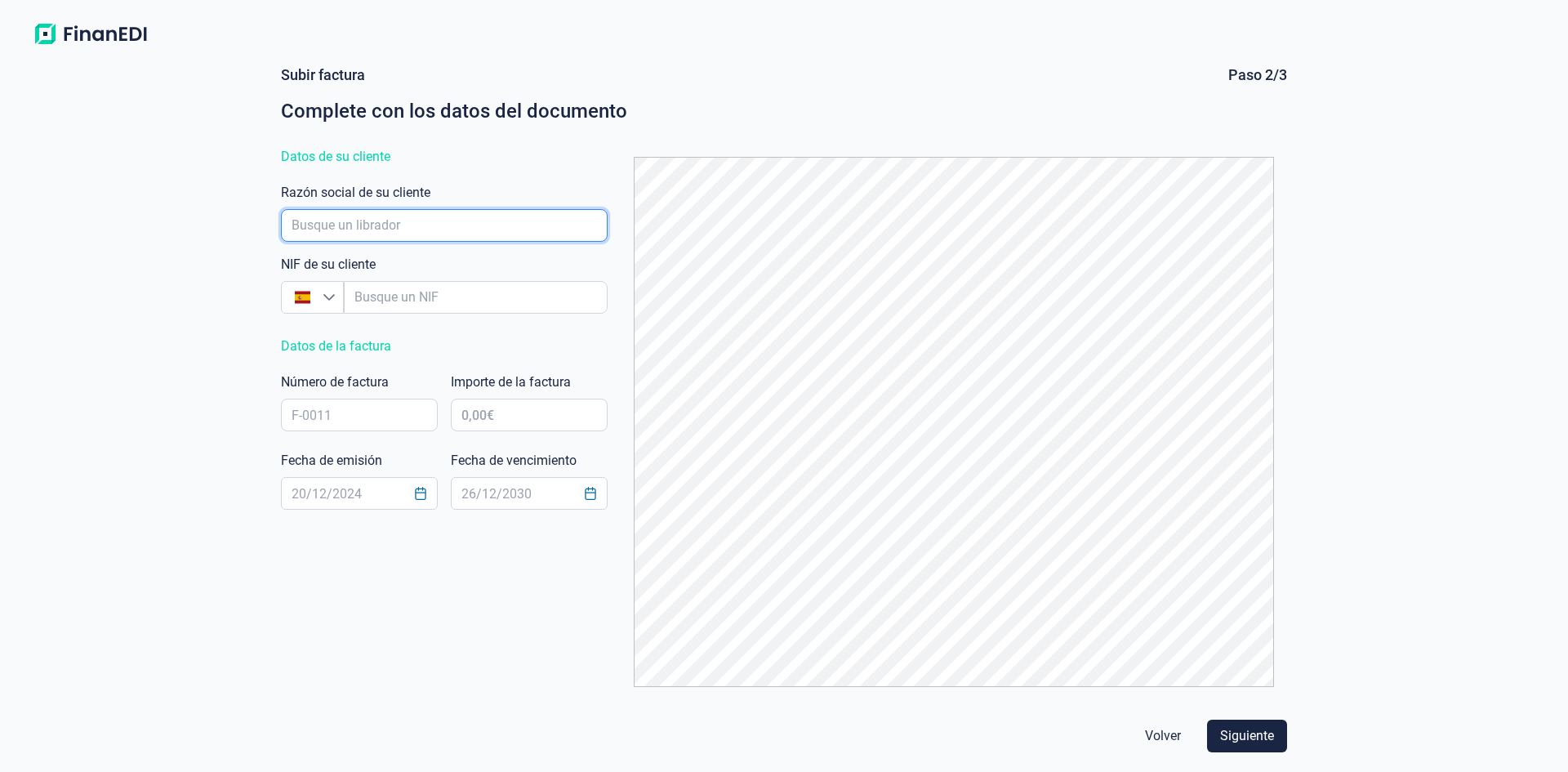
click at [453, 234] on input "empresaAutocomplete" at bounding box center [443, 225] width 326 height 32
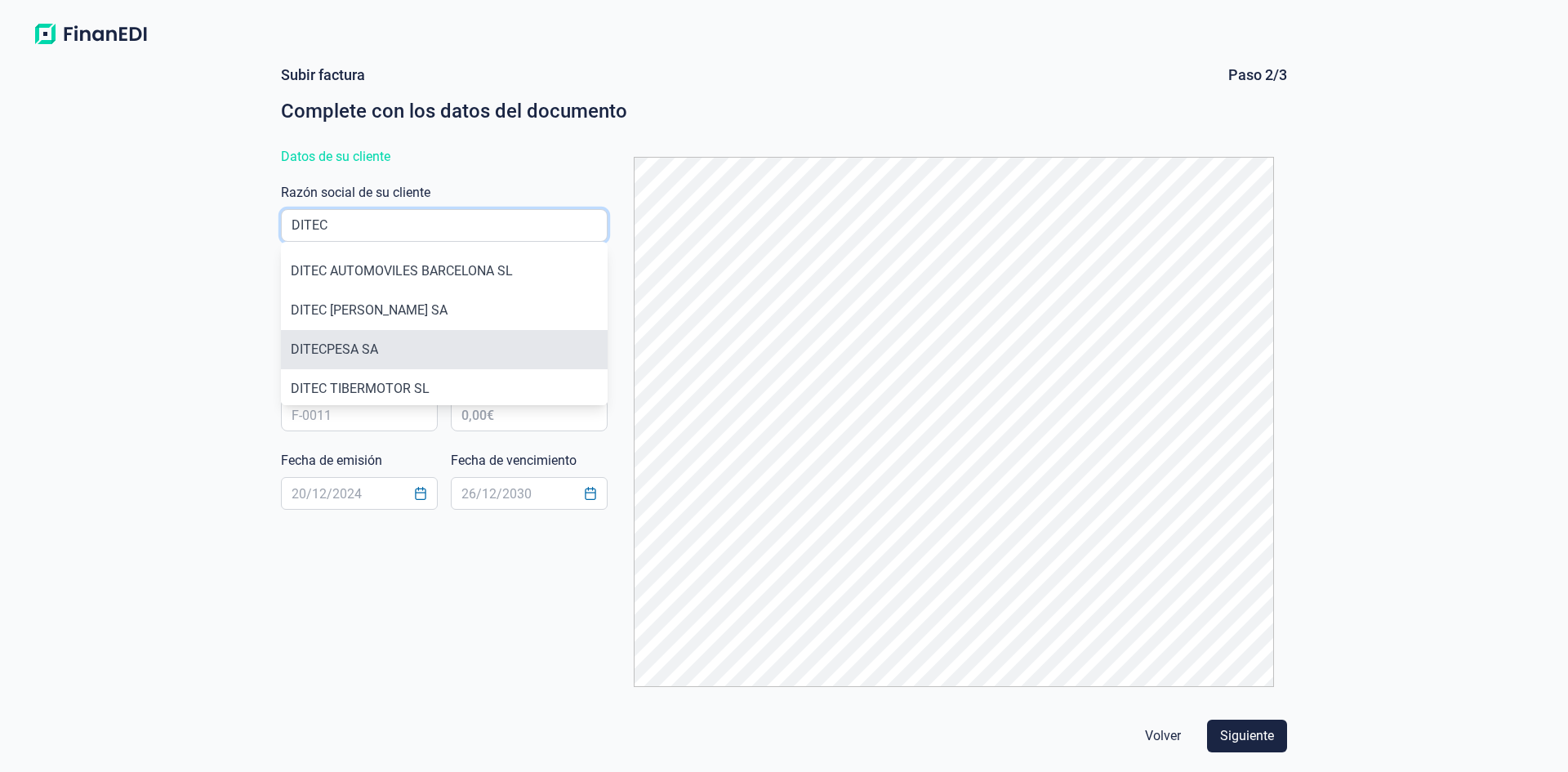
type input "DITEC"
click at [345, 341] on li "DITECPESA SA" at bounding box center [443, 349] width 326 height 39
type input "A28870749"
type input "DITECPESA SA"
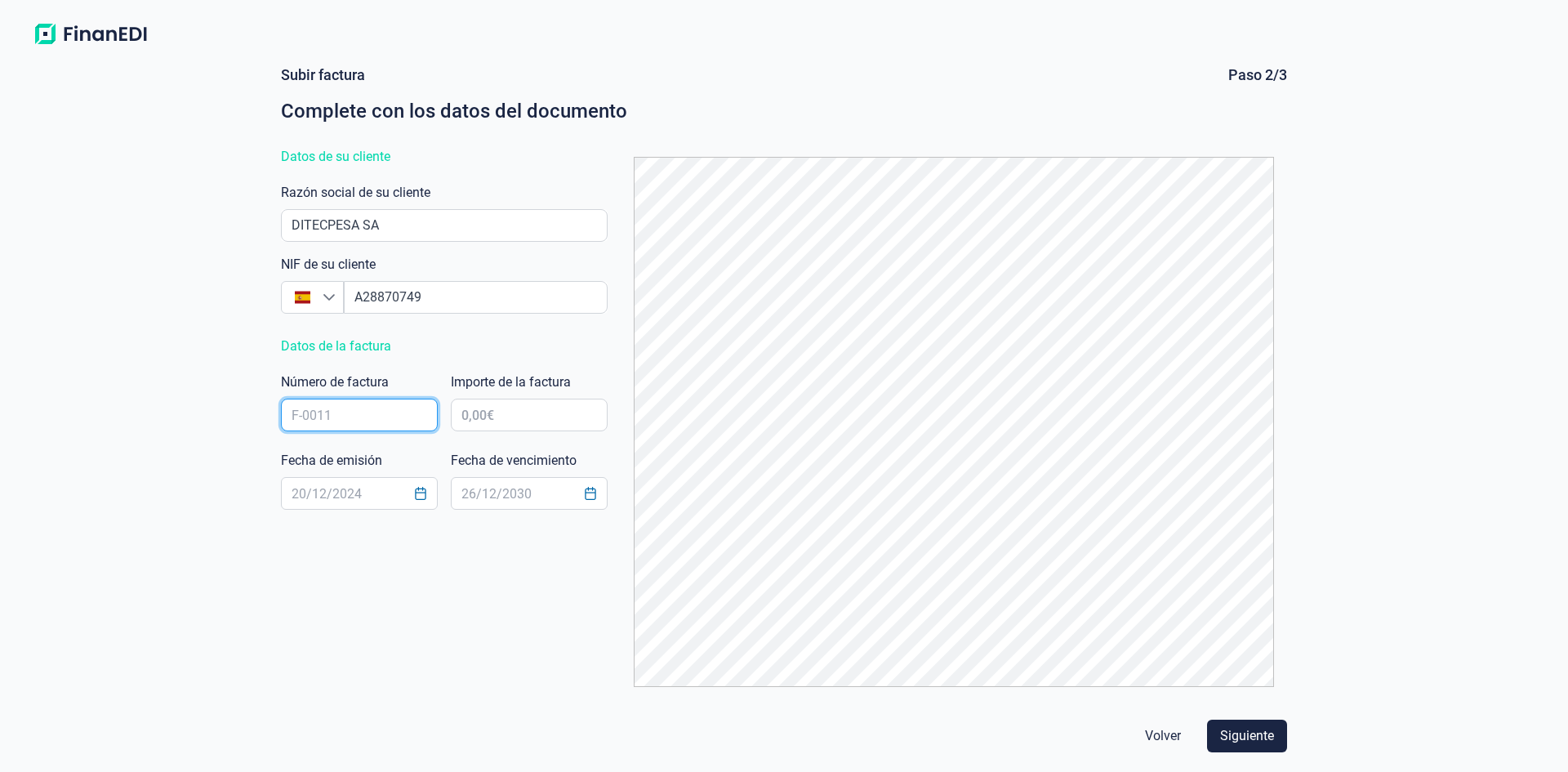
click at [379, 423] on input "text" at bounding box center [359, 415] width 157 height 32
type input "20250067"
click at [558, 418] on input "text" at bounding box center [529, 415] width 157 height 32
type input "15.021,40 €"
click at [419, 486] on button "Choose Date" at bounding box center [420, 493] width 31 height 29
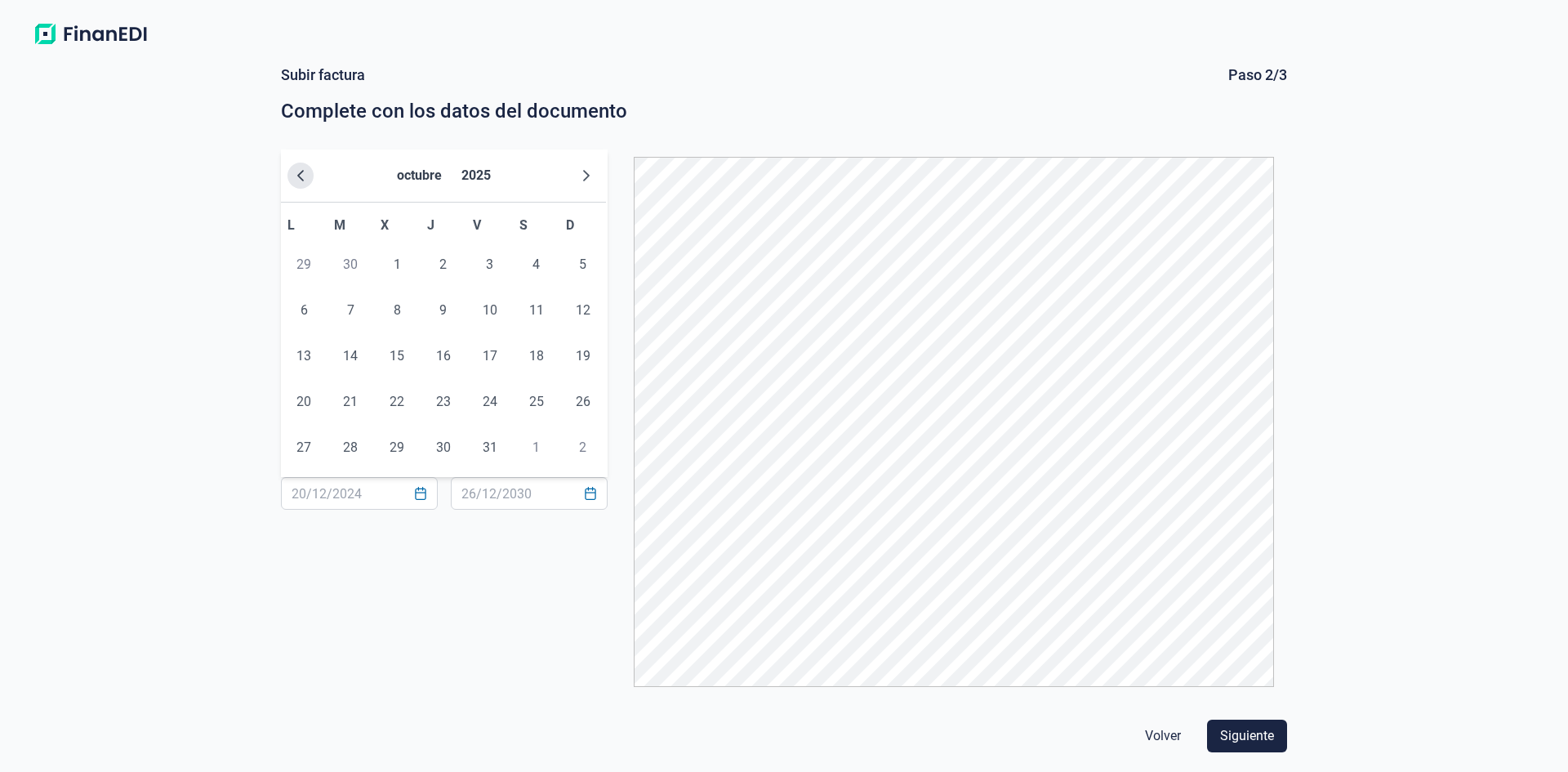
click at [301, 168] on button "Previous Month" at bounding box center [300, 175] width 26 height 26
click at [347, 455] on span "30" at bounding box center [350, 447] width 32 height 32
type input "[DATE]"
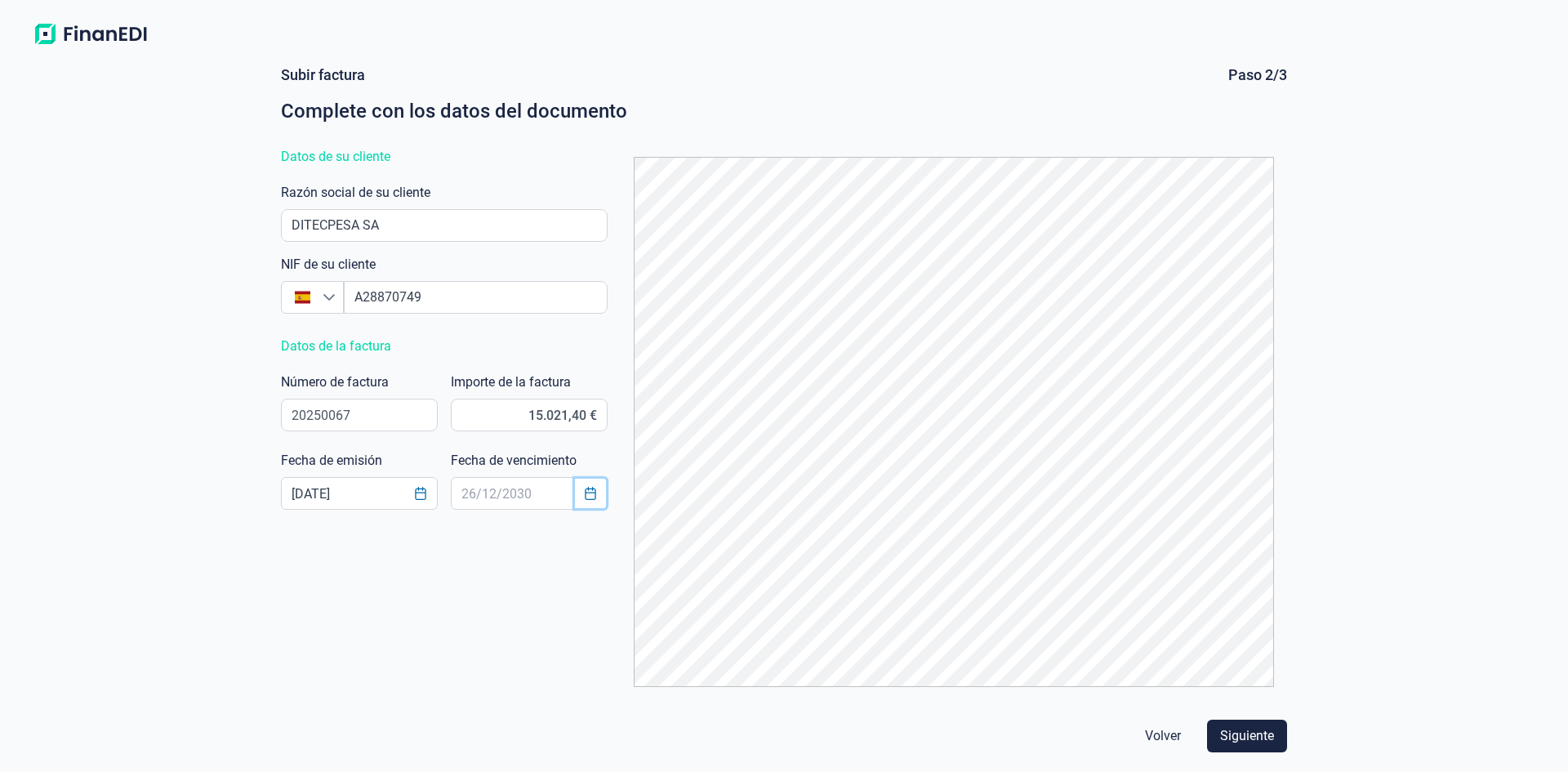
click at [590, 498] on icon "Choose Date" at bounding box center [590, 494] width 13 height 13
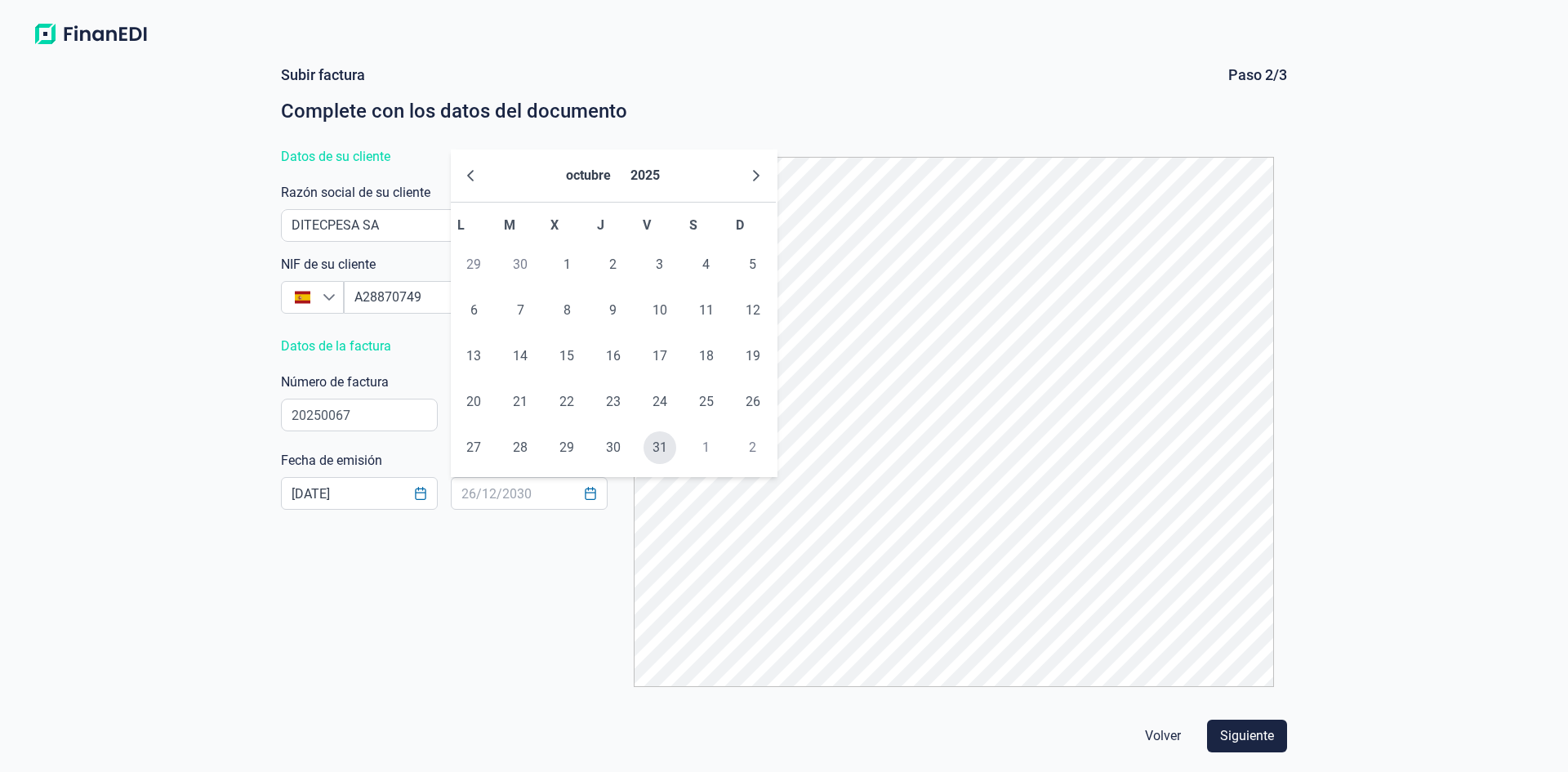
click at [663, 440] on span "31" at bounding box center [659, 447] width 32 height 32
type input "[DATE]"
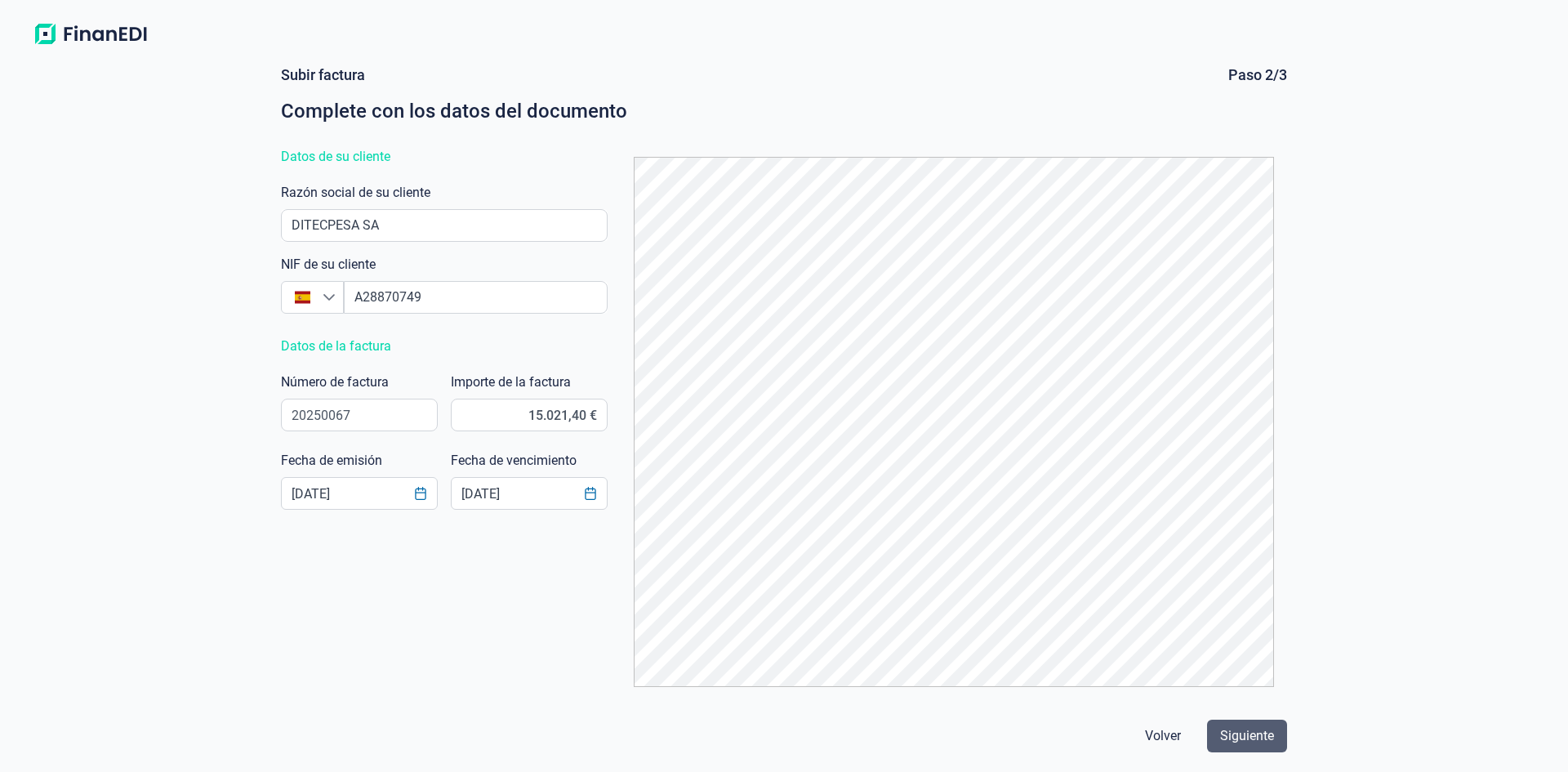
click at [1248, 725] on button "Siguiente" at bounding box center [1247, 735] width 80 height 32
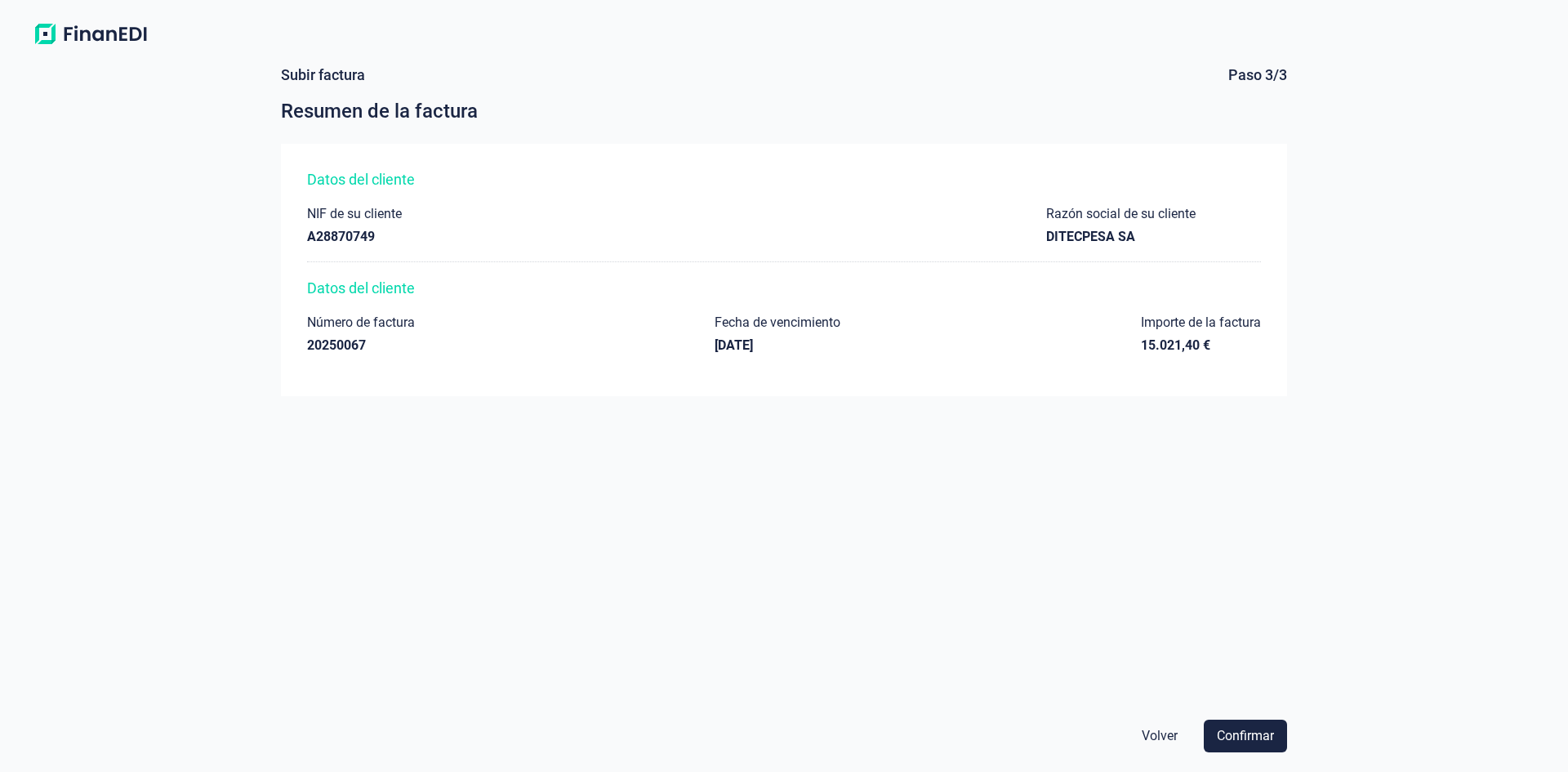
click at [1248, 725] on button "Confirmar" at bounding box center [1246, 735] width 83 height 32
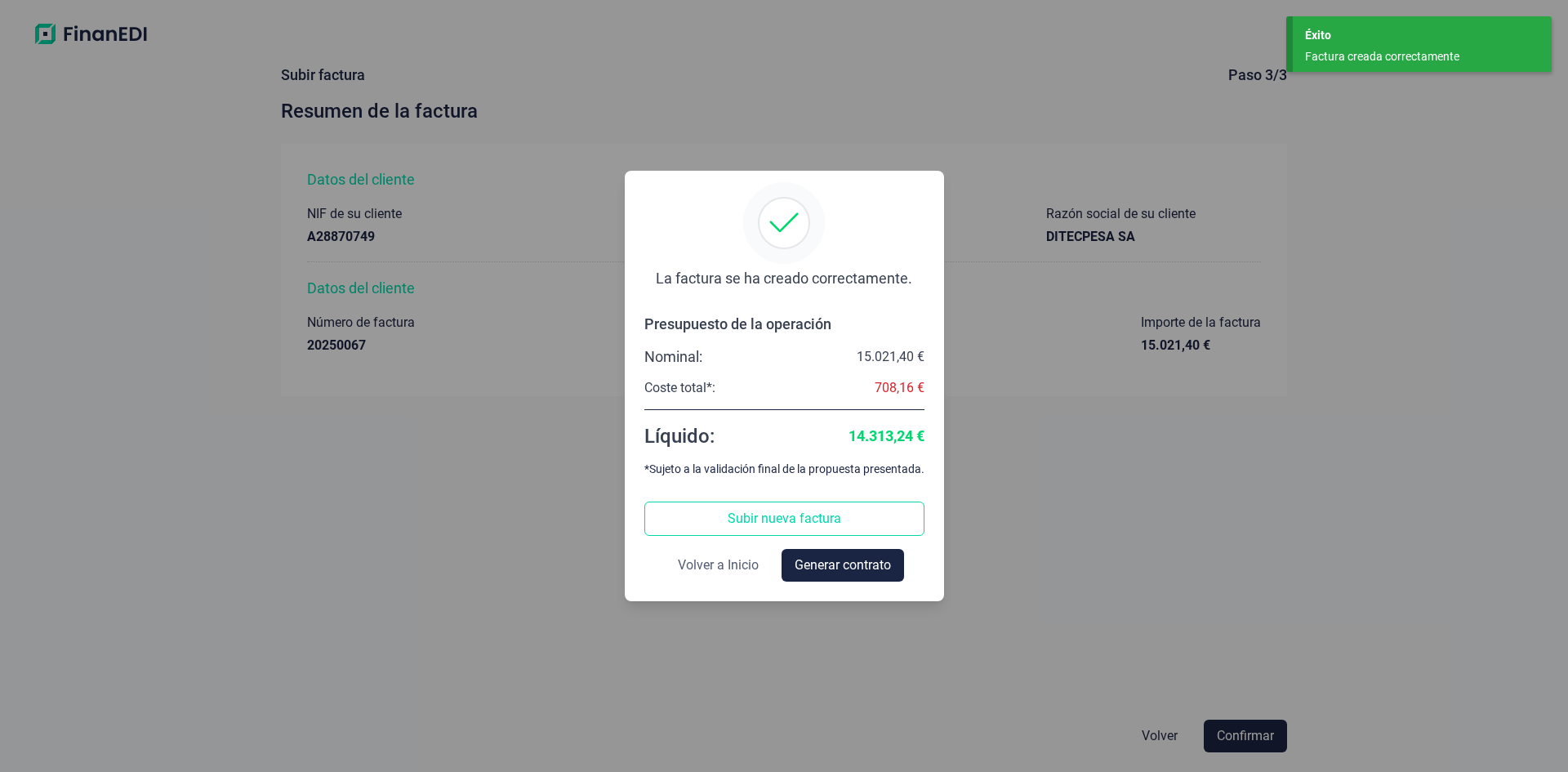
click at [706, 562] on span "Volver a Inicio" at bounding box center [718, 566] width 81 height 20
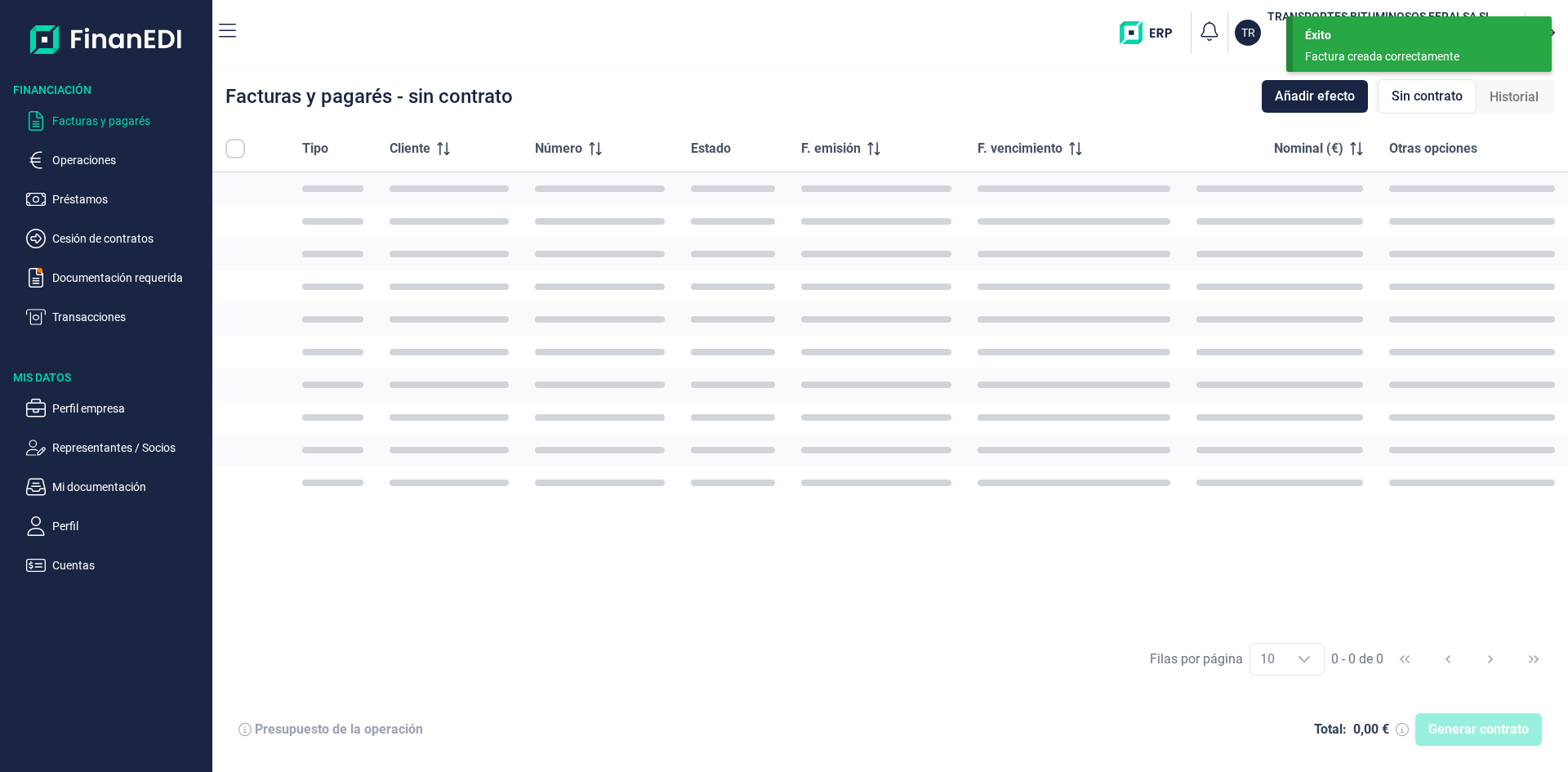
checkbox input "true"
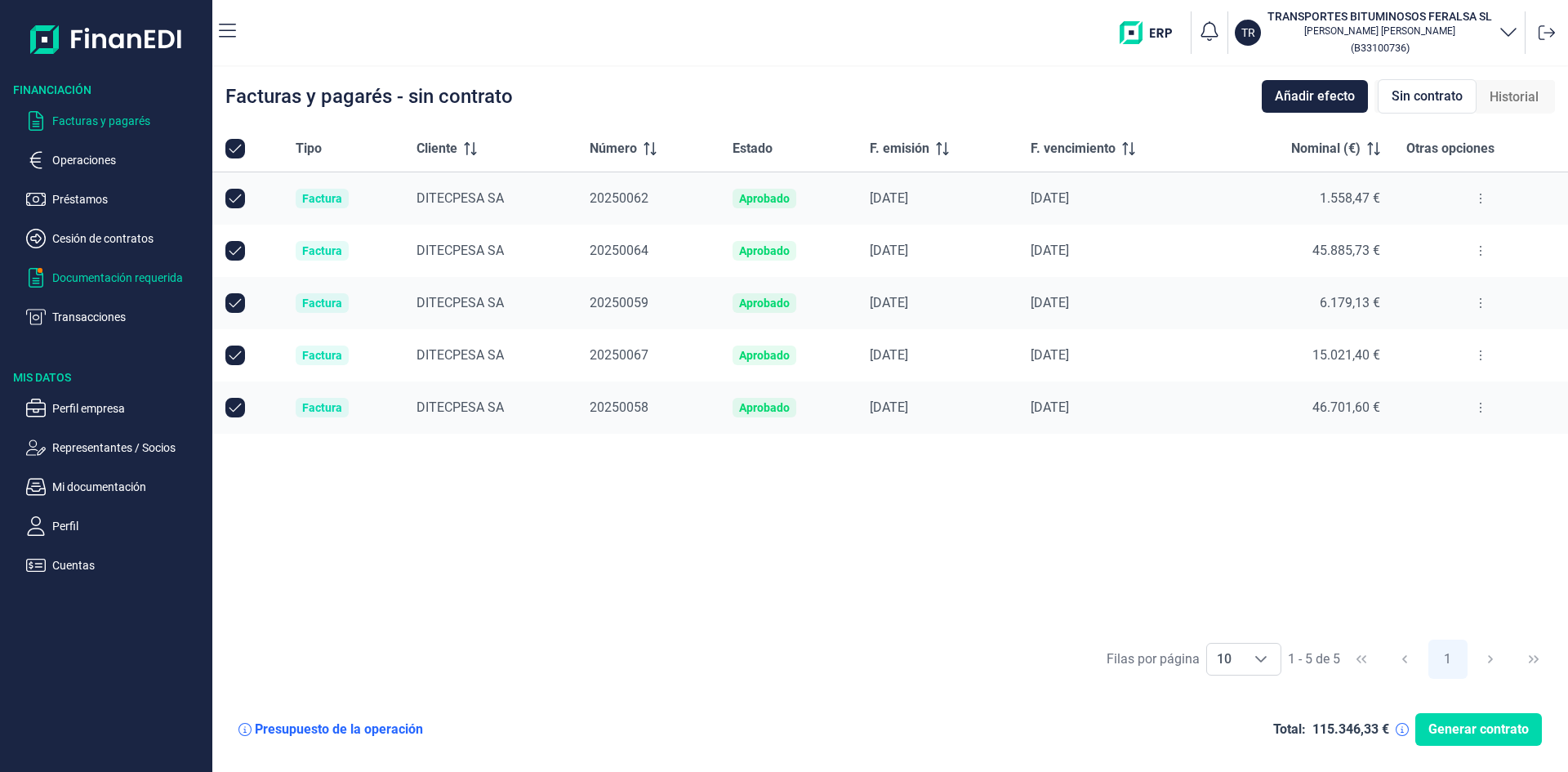
click at [109, 280] on p "Documentación requerida" at bounding box center [129, 278] width 154 height 20
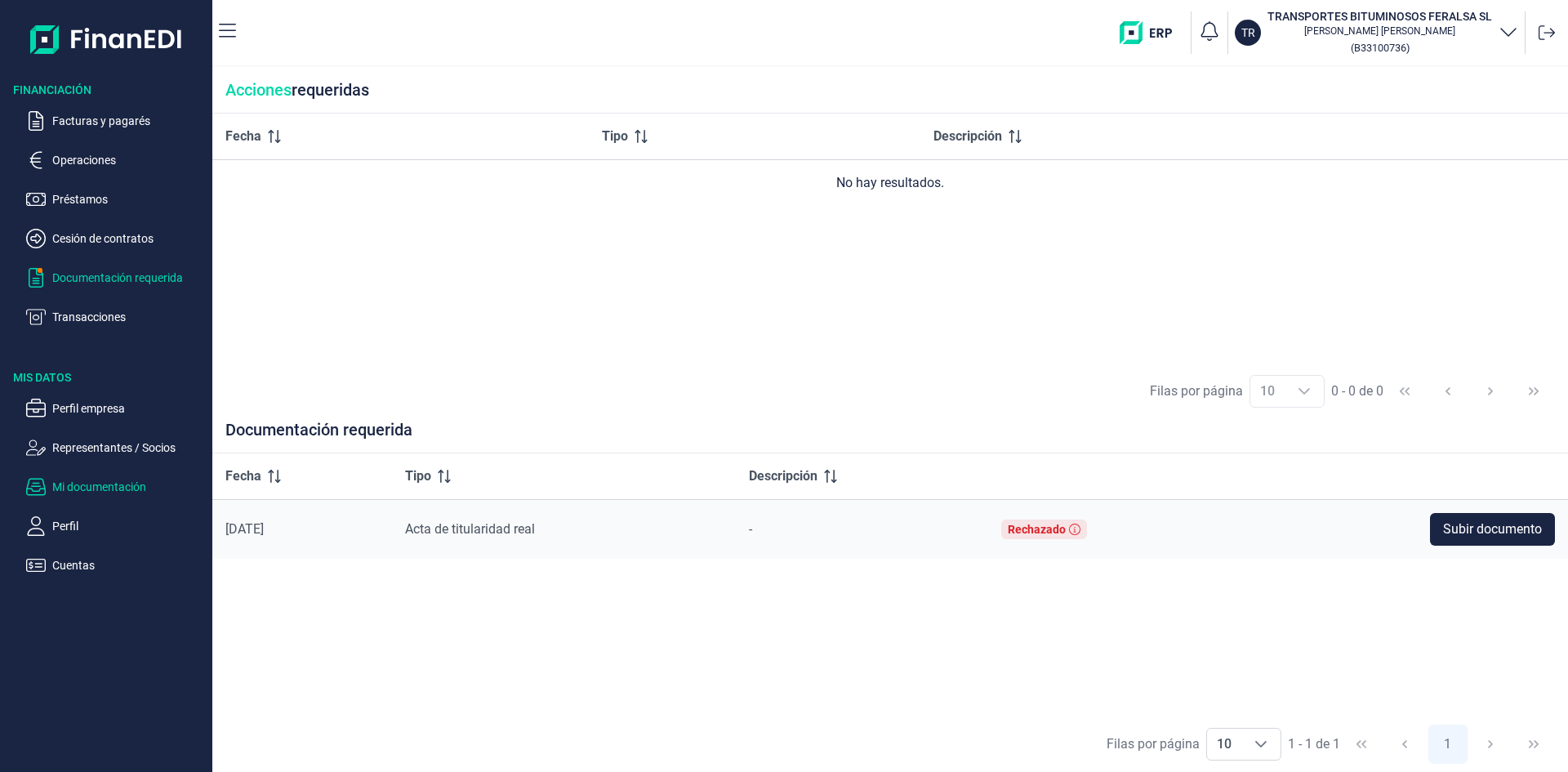
click at [125, 482] on p "Mi documentación" at bounding box center [129, 487] width 154 height 20
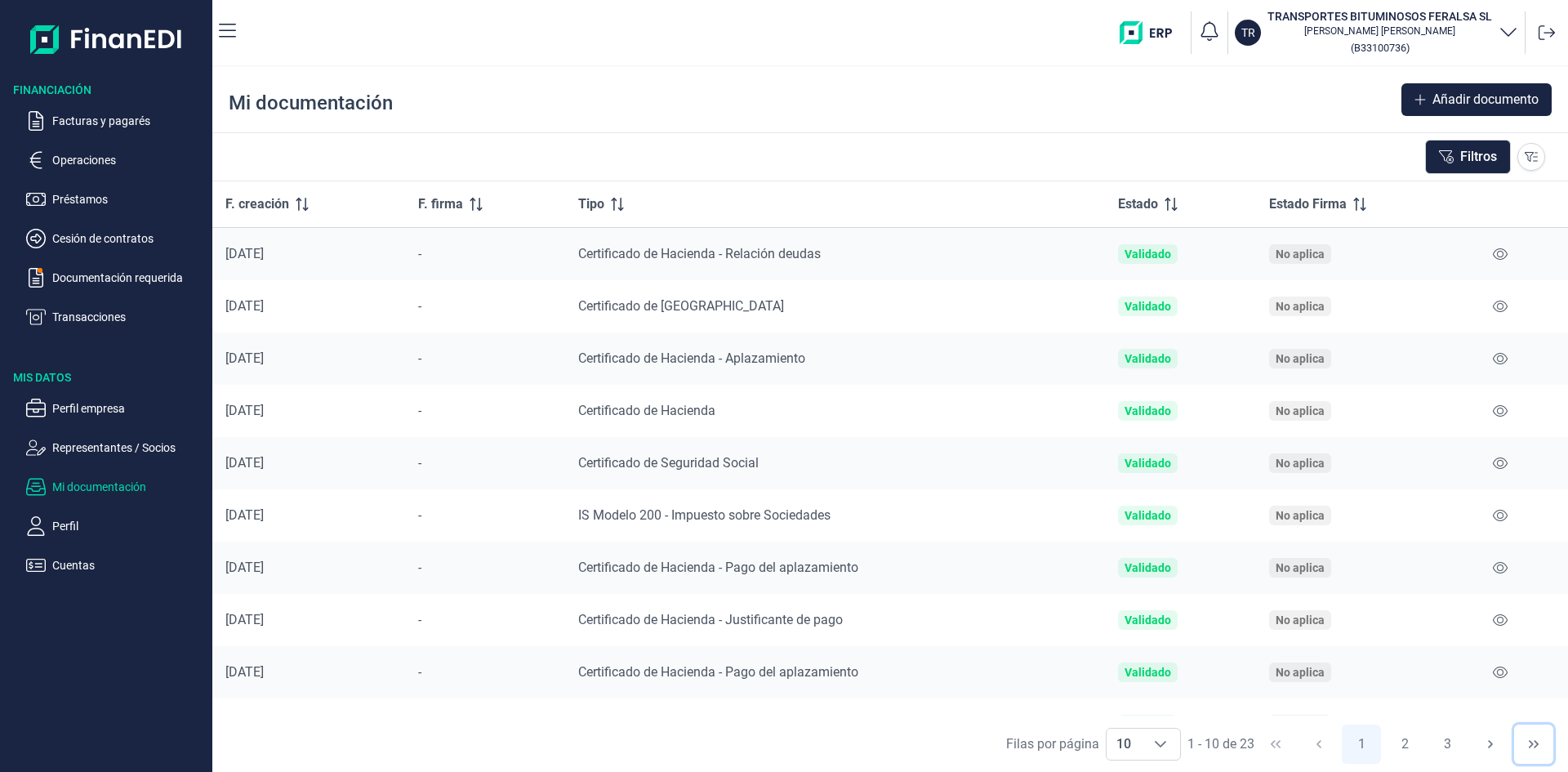
click at [1540, 743] on button "Last Page" at bounding box center [1533, 744] width 39 height 39
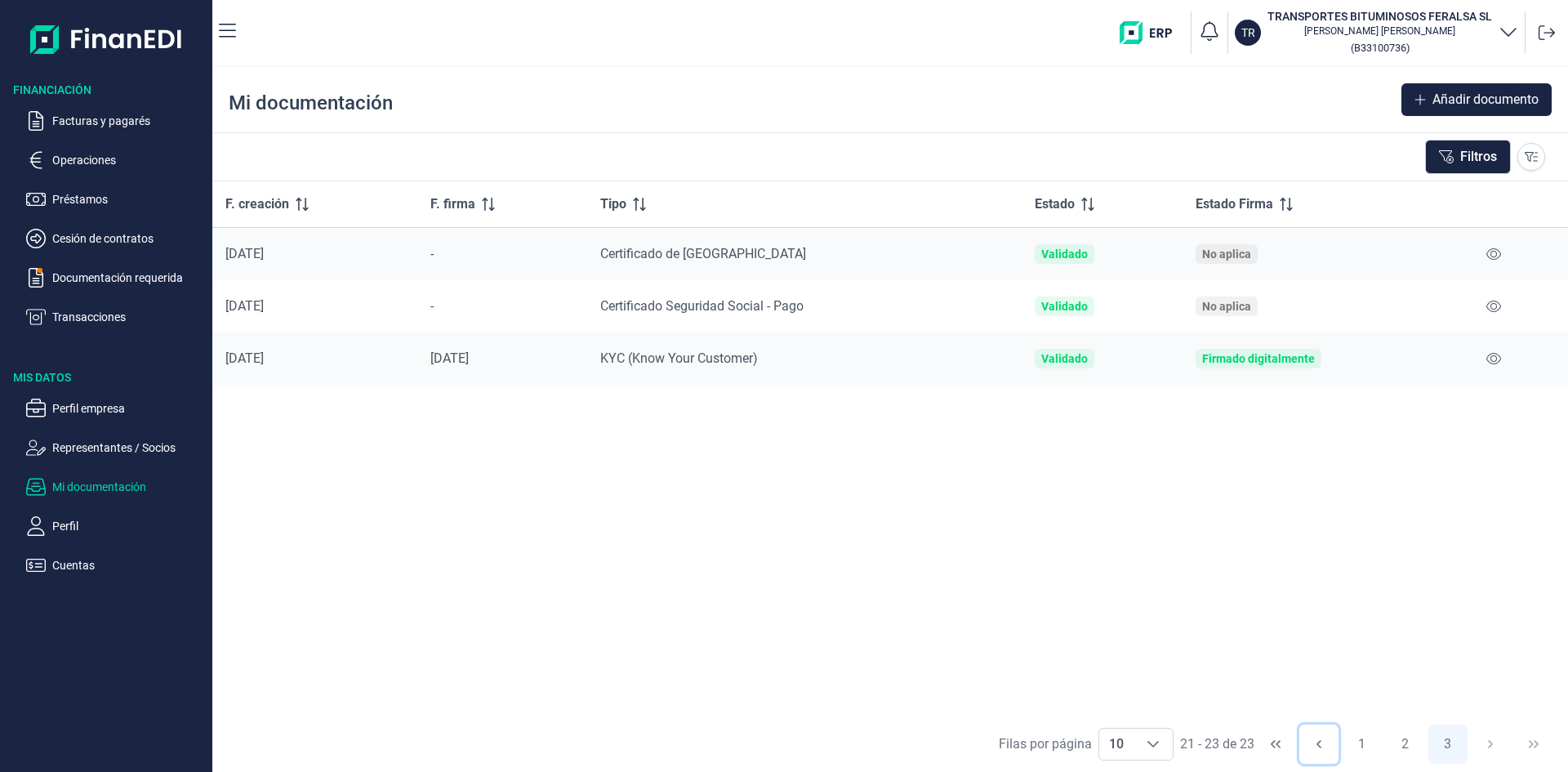
click at [1321, 748] on icon "Previous Page" at bounding box center [1320, 745] width 13 height 13
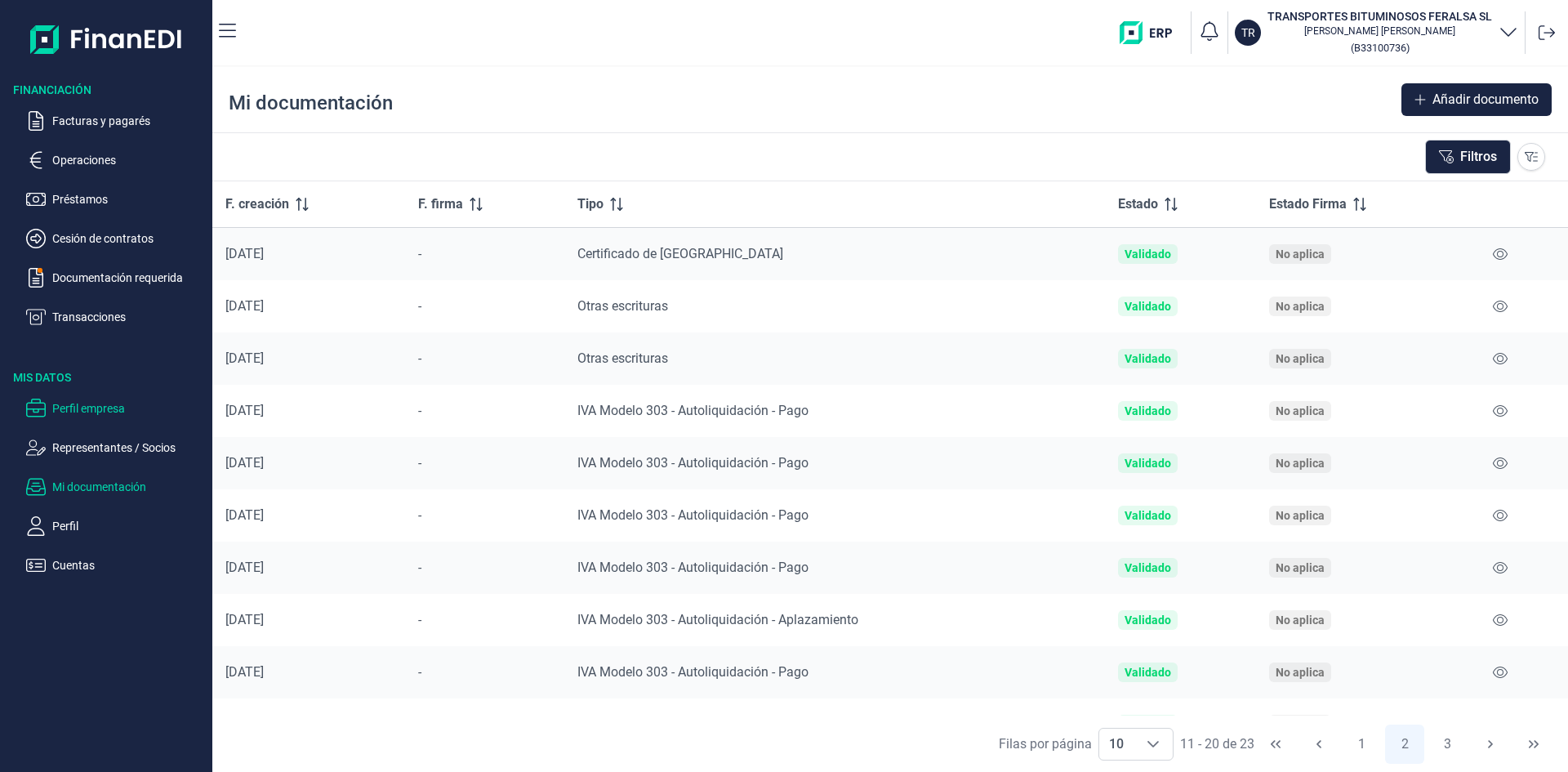
click at [113, 403] on p "Perfil empresa" at bounding box center [129, 409] width 154 height 20
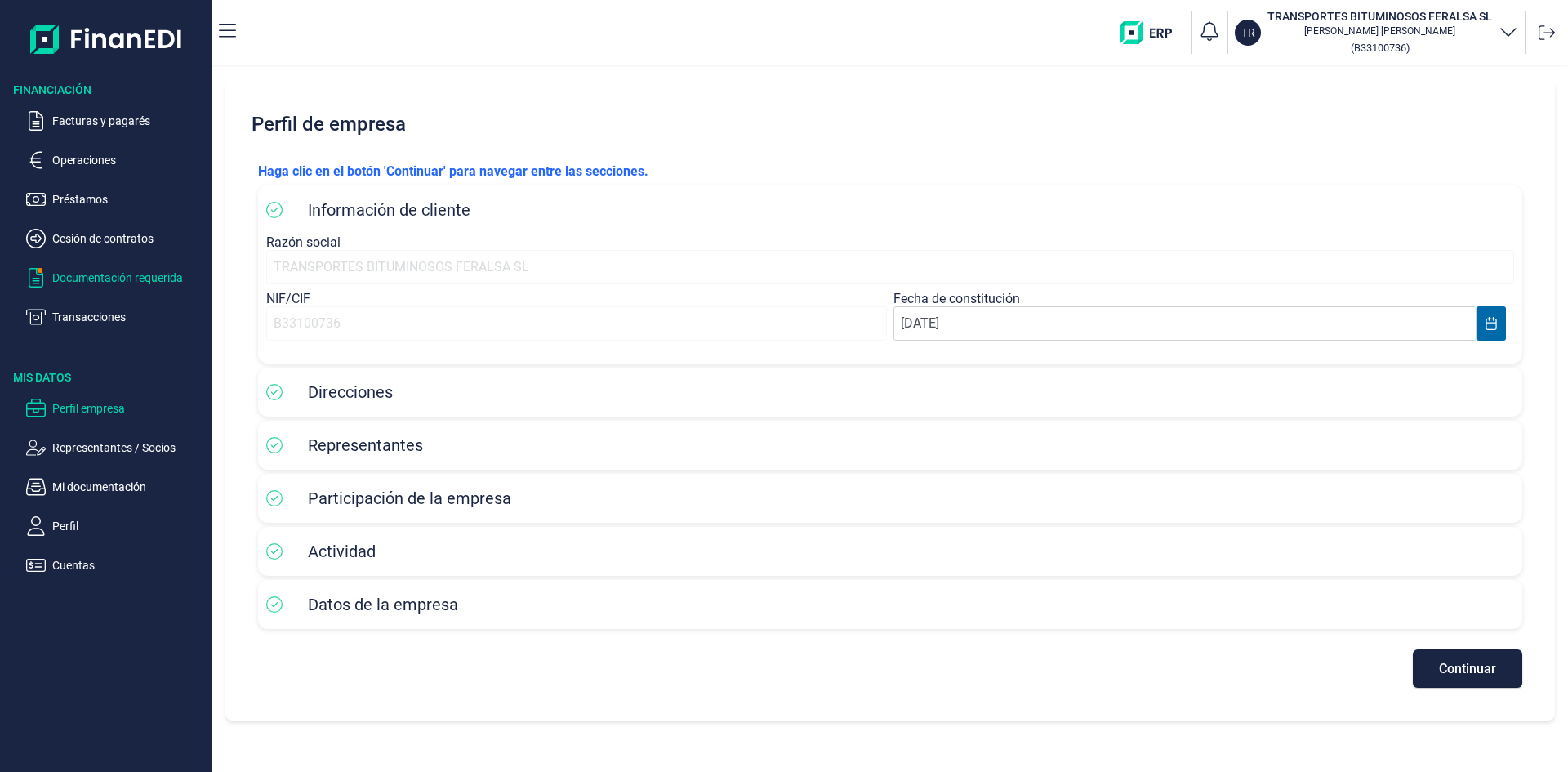
click at [141, 270] on p "Documentación requerida" at bounding box center [129, 278] width 154 height 20
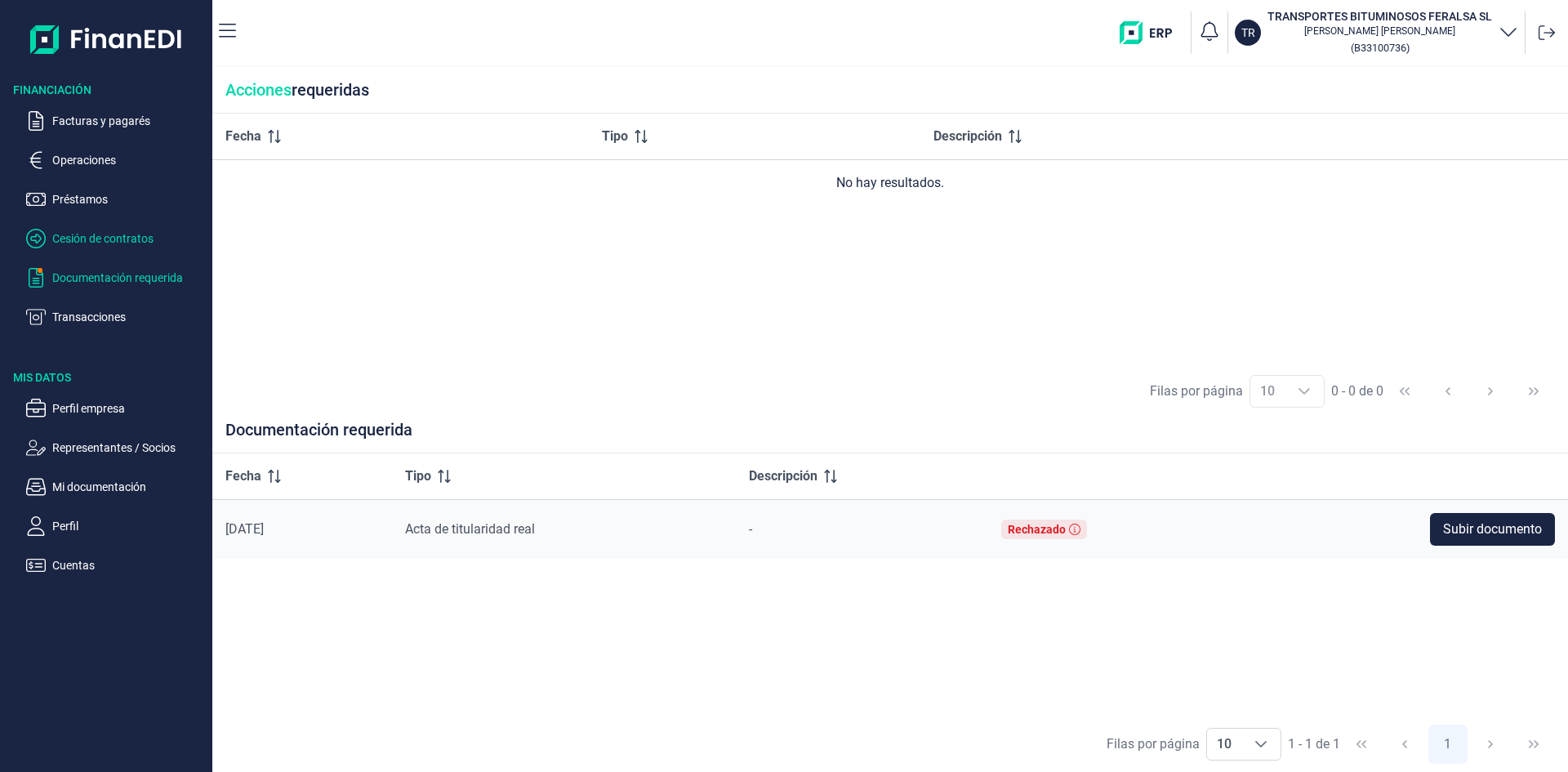
click at [119, 241] on p "Cesión de contratos" at bounding box center [129, 238] width 154 height 20
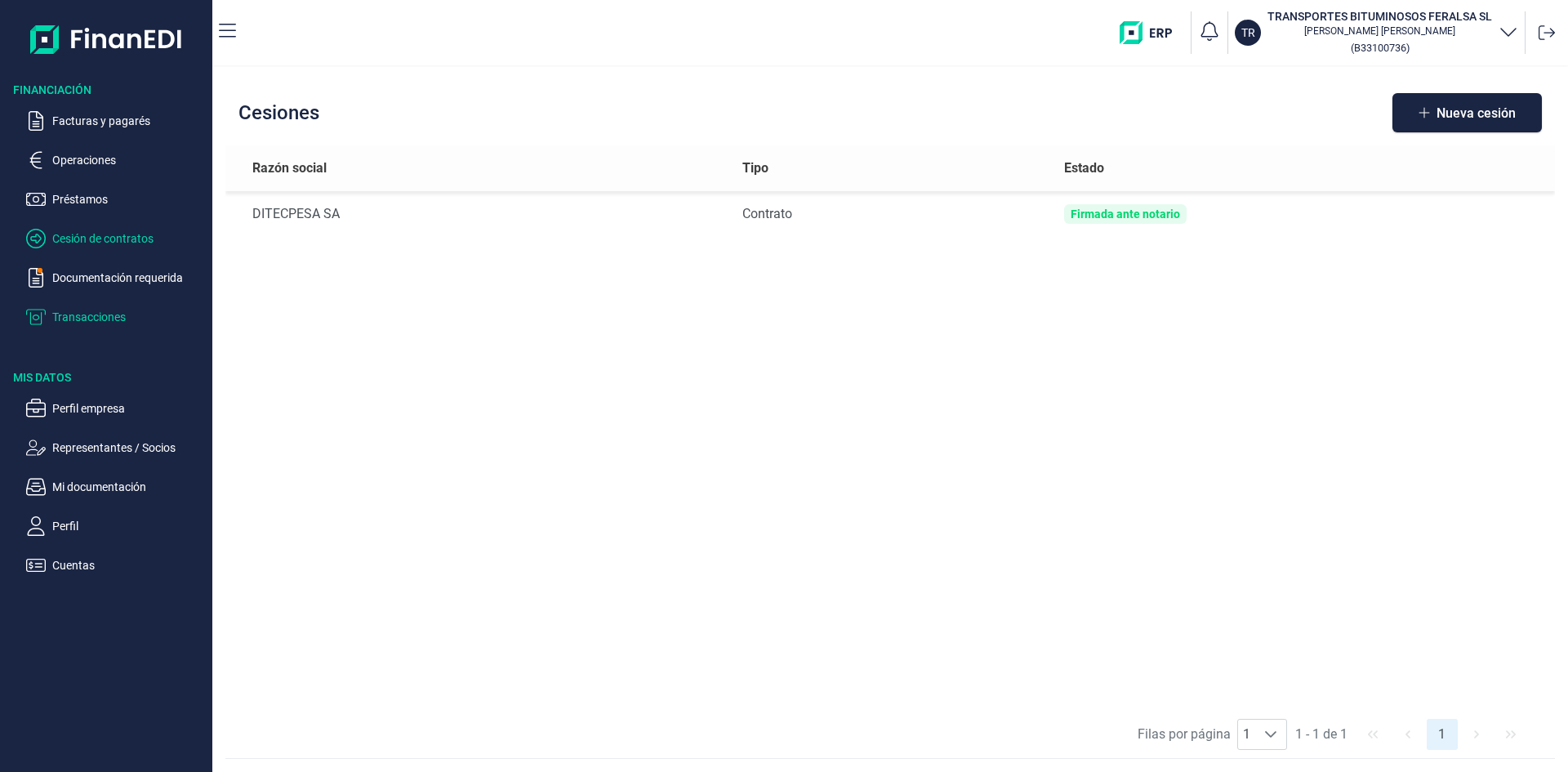
click at [106, 312] on p "Transacciones" at bounding box center [129, 317] width 154 height 20
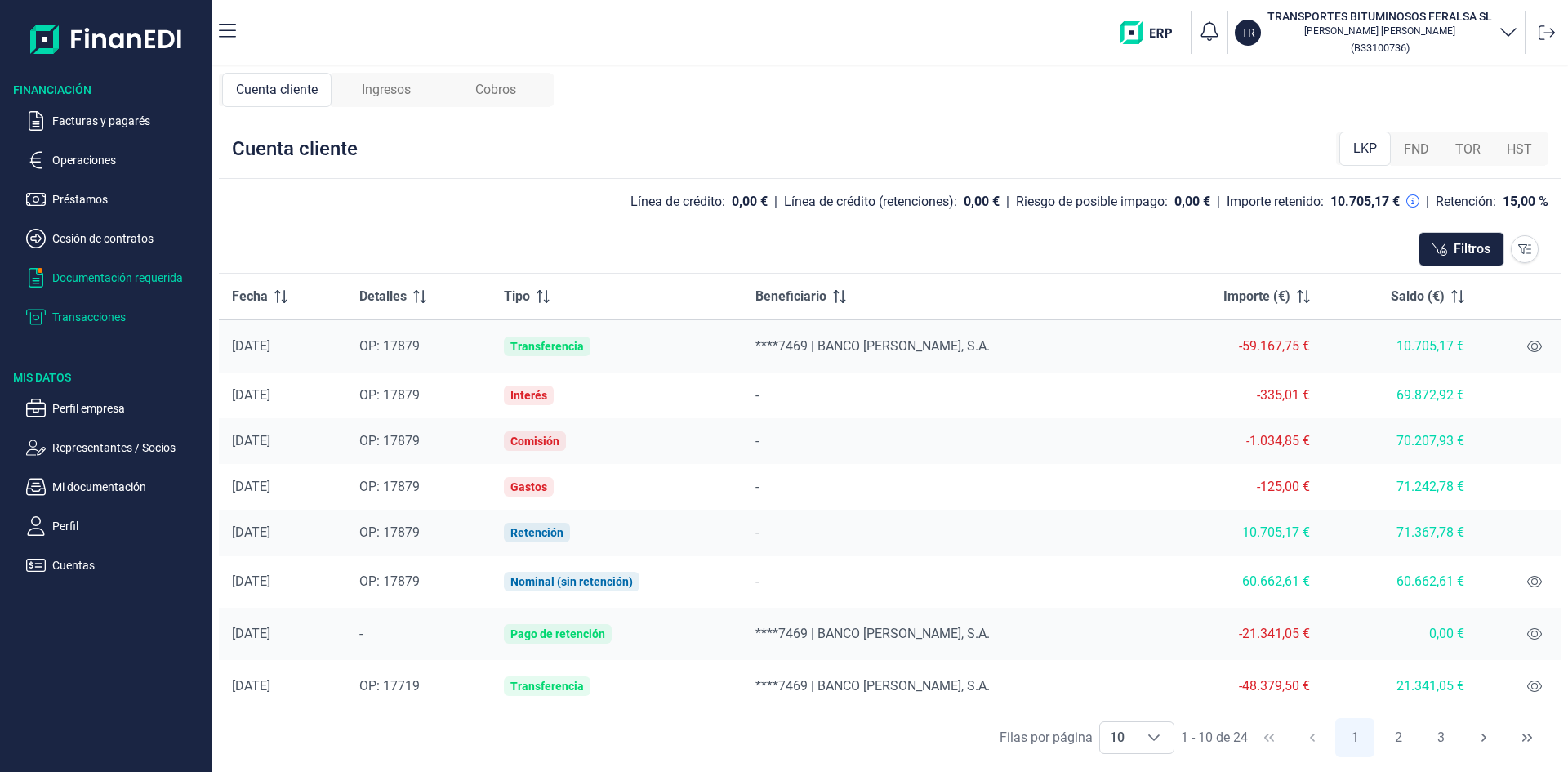
click at [140, 268] on p "Documentación requerida" at bounding box center [129, 278] width 154 height 20
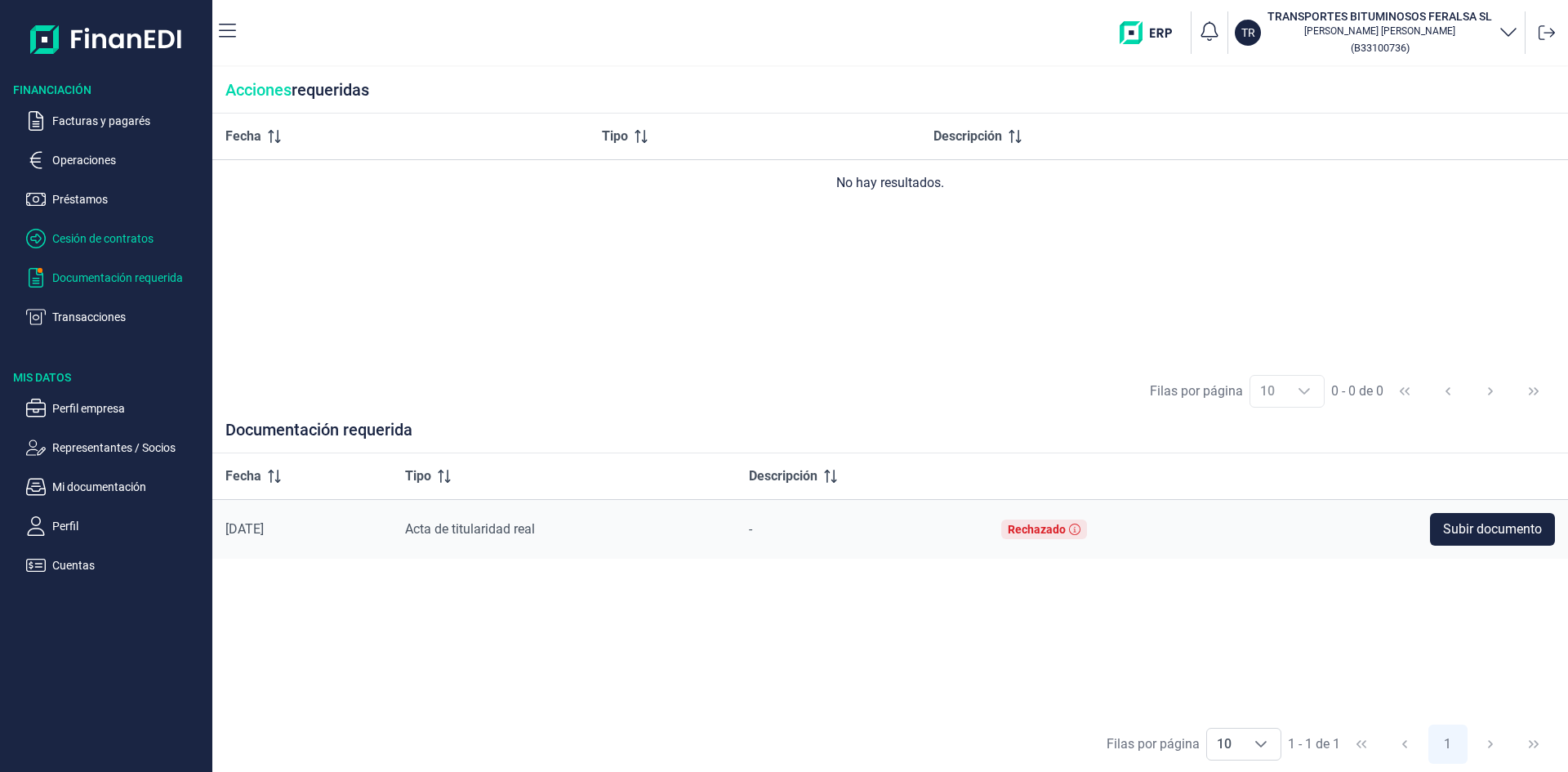
click at [120, 238] on p "Cesión de contratos" at bounding box center [129, 238] width 154 height 20
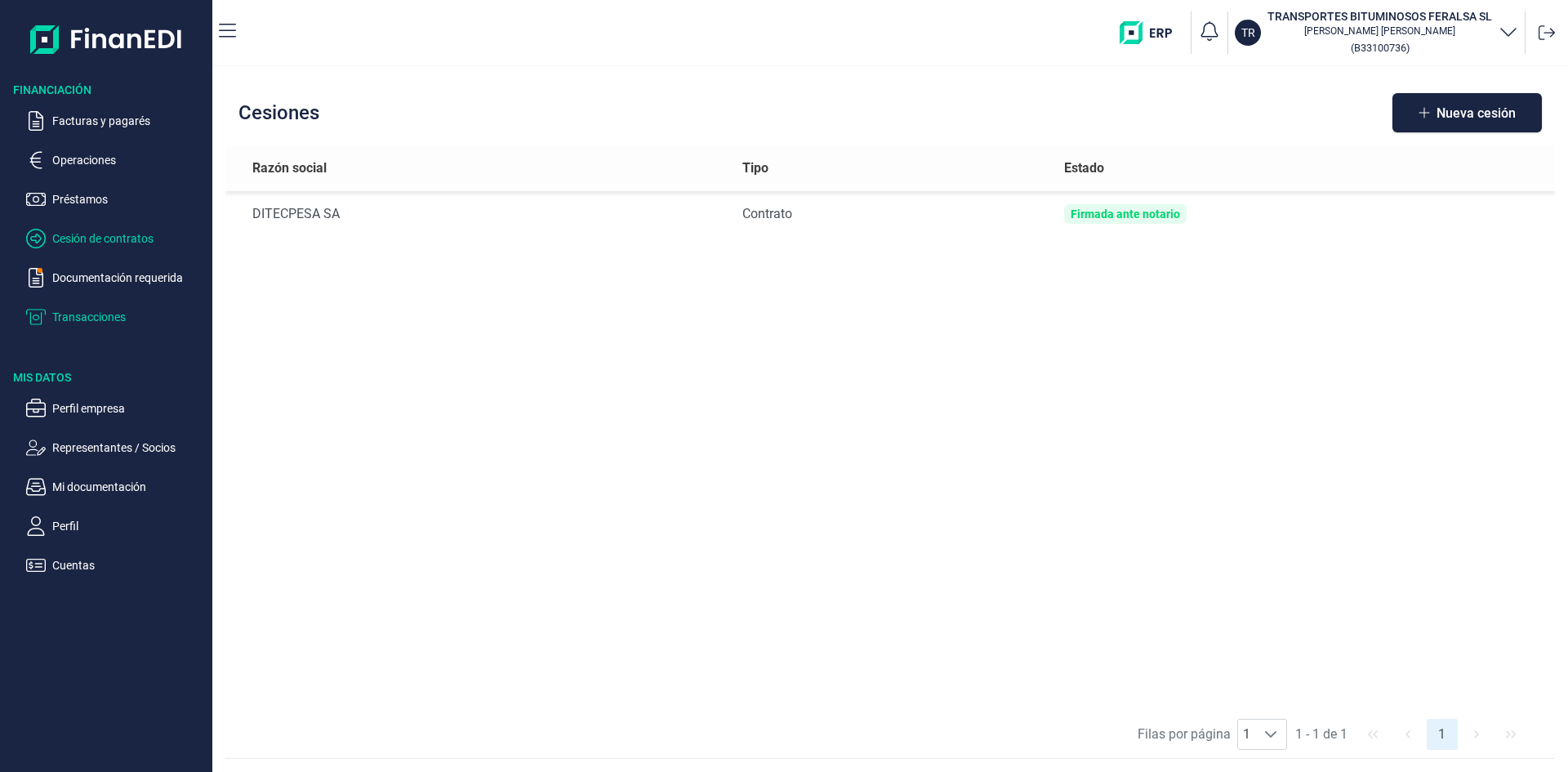
click at [106, 322] on p "Transacciones" at bounding box center [129, 317] width 154 height 20
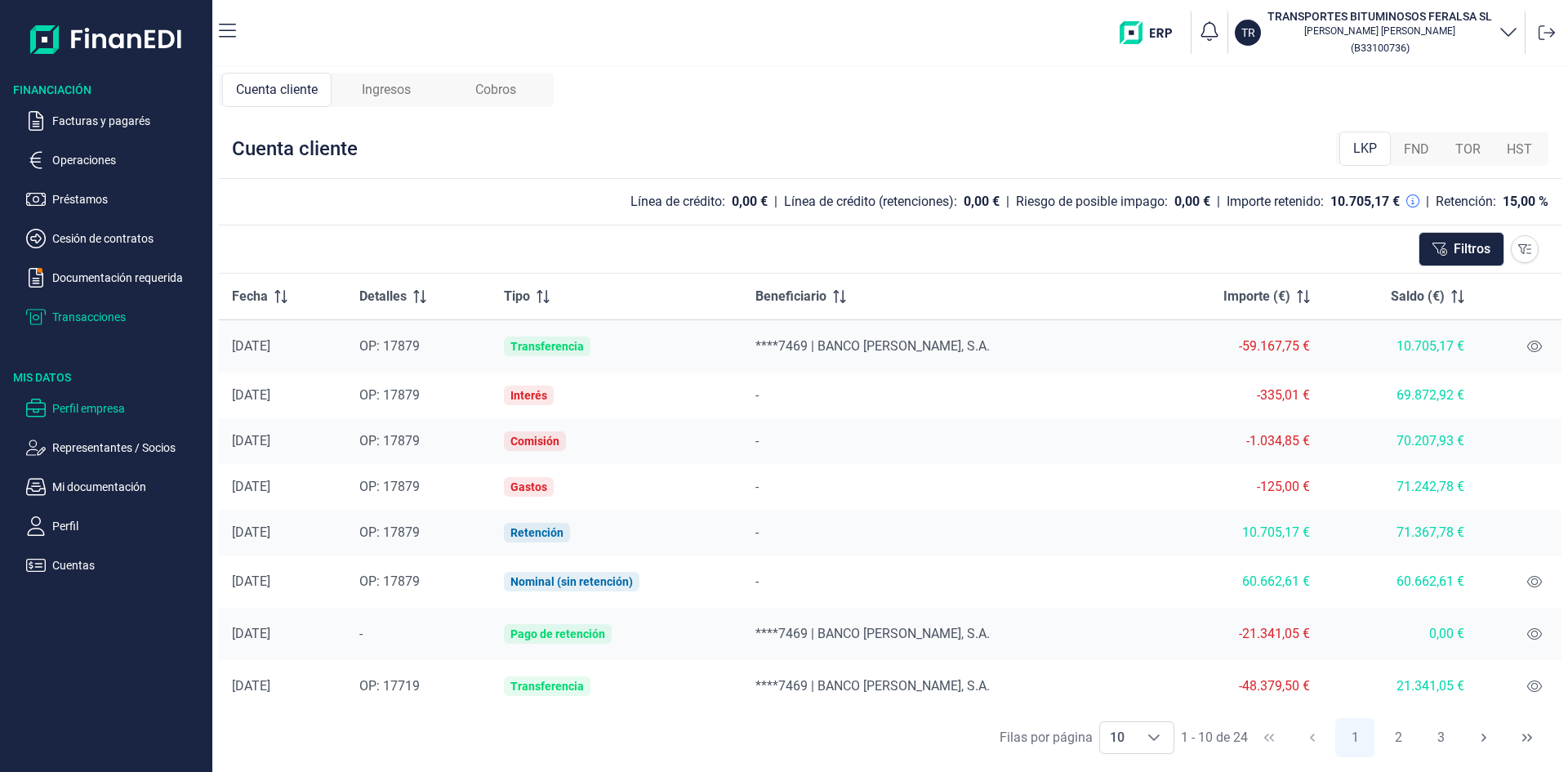
click at [87, 401] on p "Perfil empresa" at bounding box center [129, 409] width 154 height 20
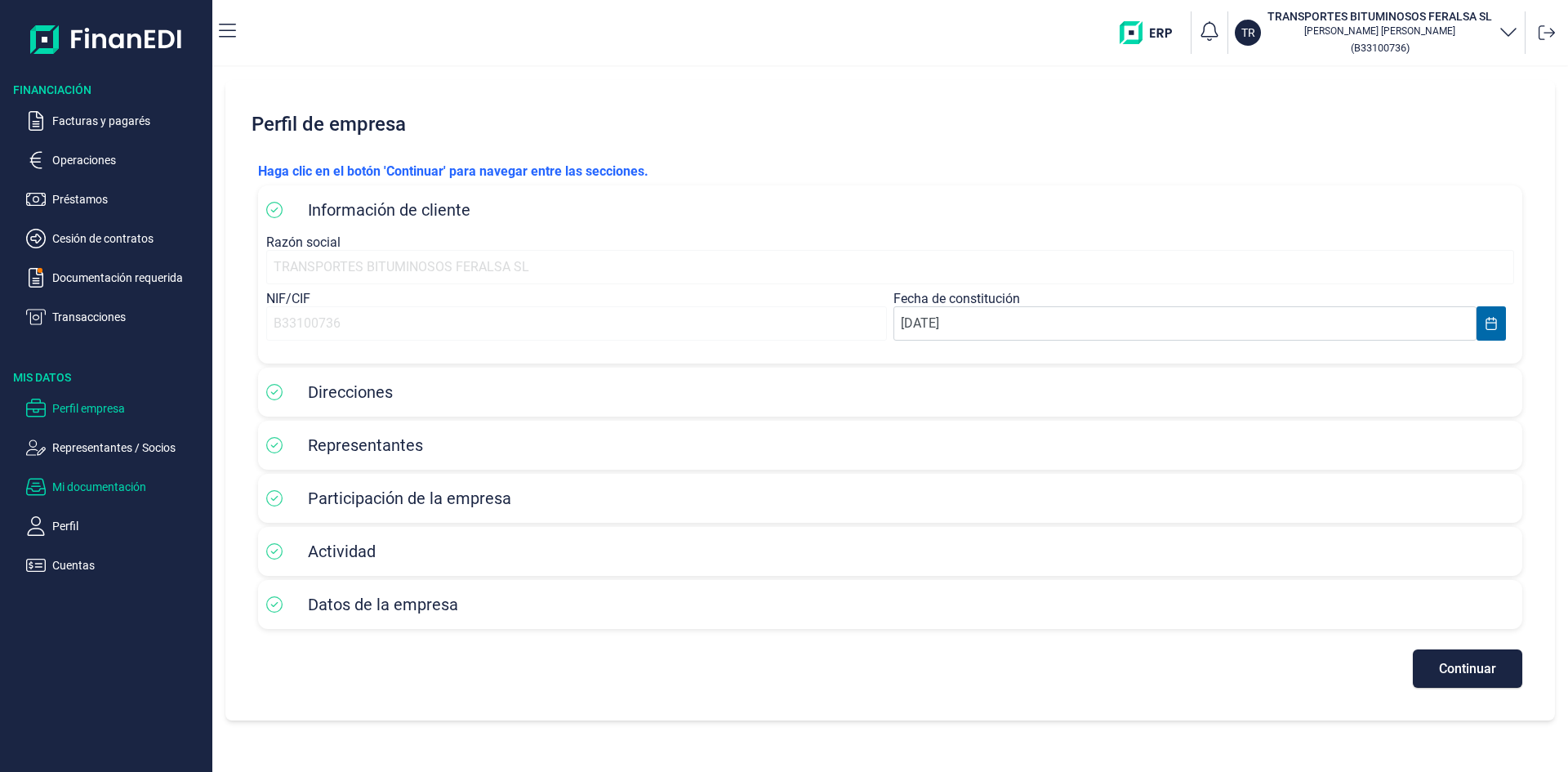
click at [102, 493] on p "Mi documentación" at bounding box center [129, 487] width 154 height 20
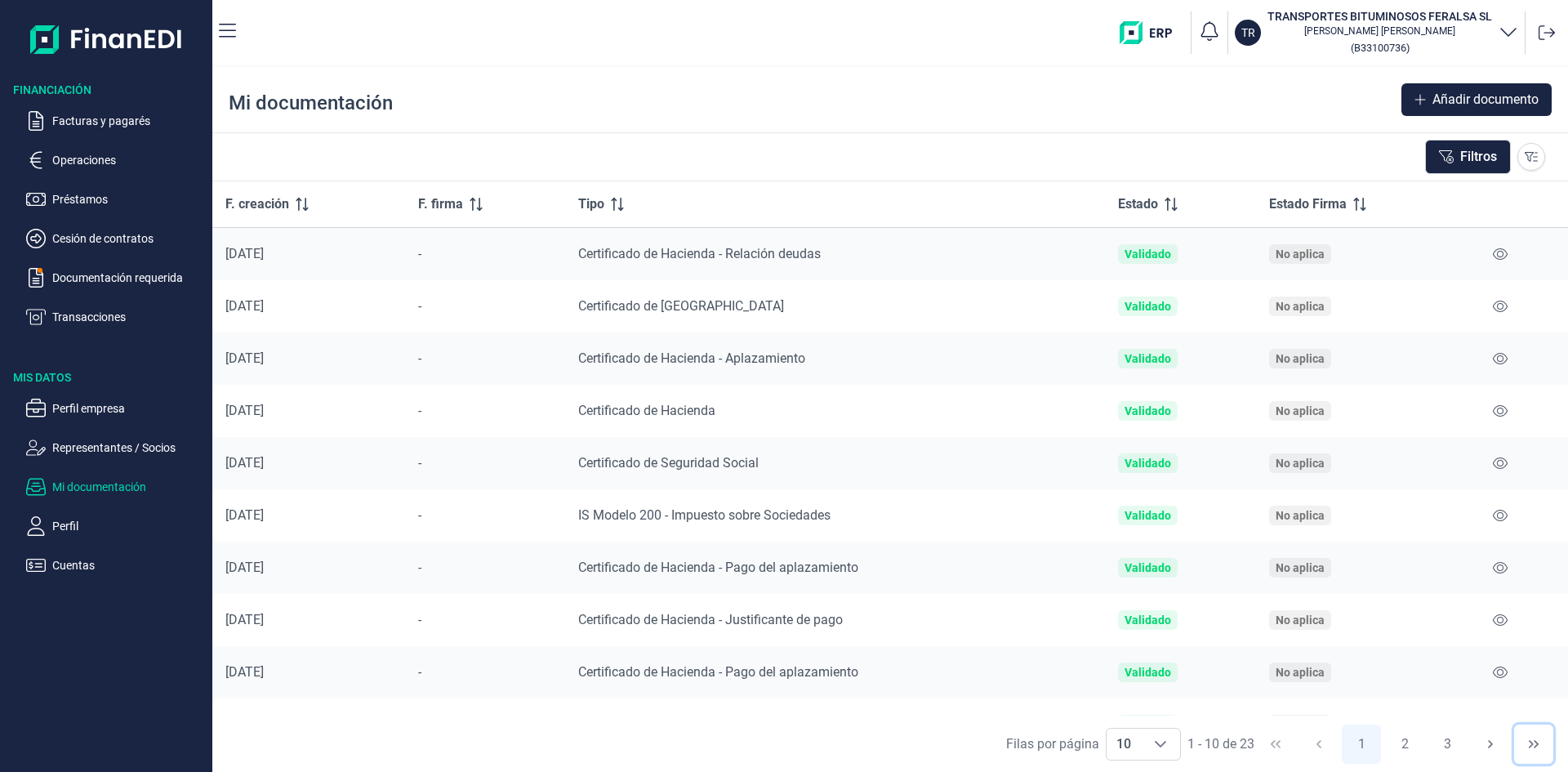
click at [1529, 747] on icon "Last Page" at bounding box center [1534, 745] width 13 height 13
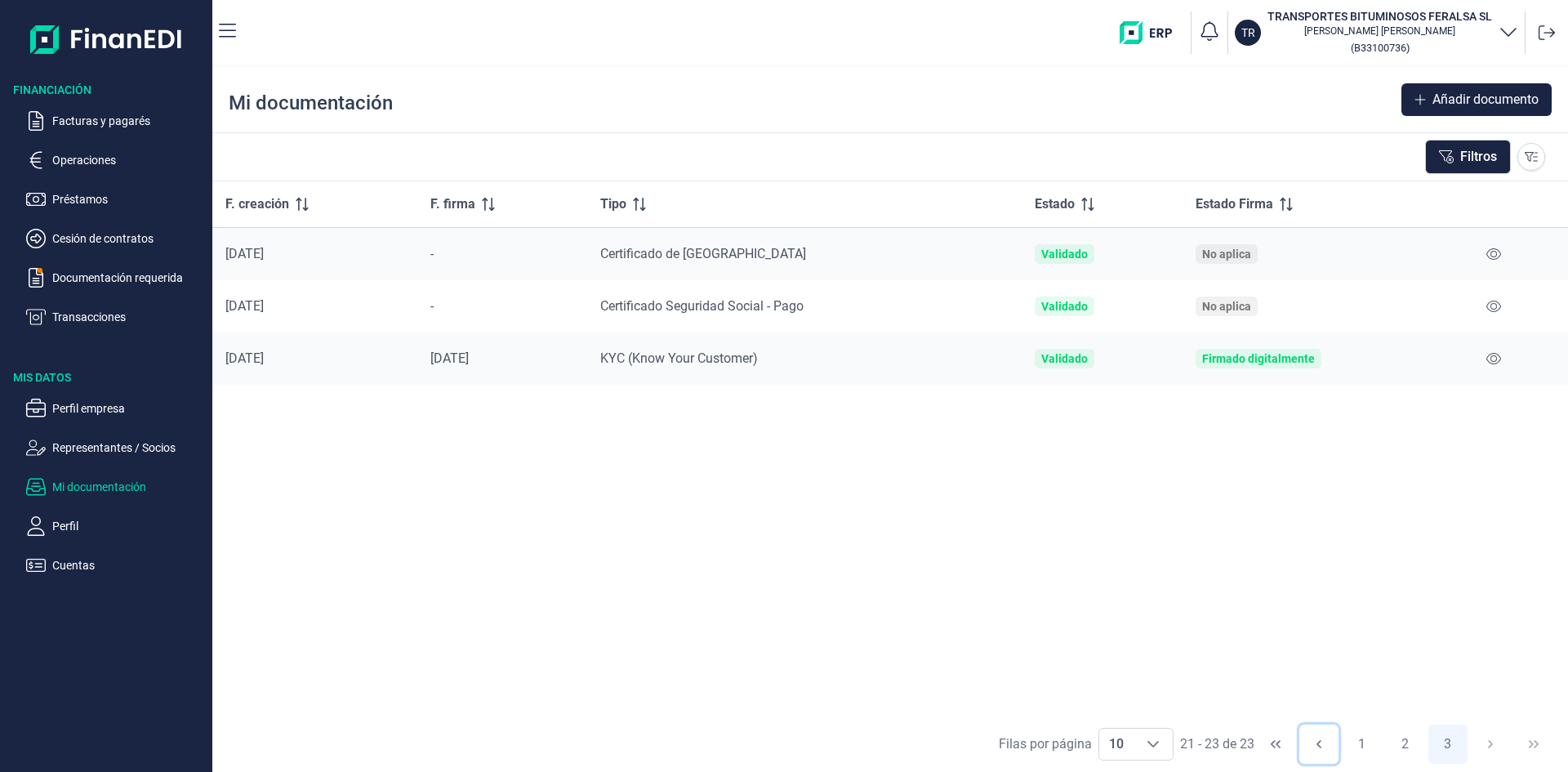
click at [1321, 738] on icon "Previous Page" at bounding box center [1320, 745] width 13 height 13
